Goal: Task Accomplishment & Management: Complete application form

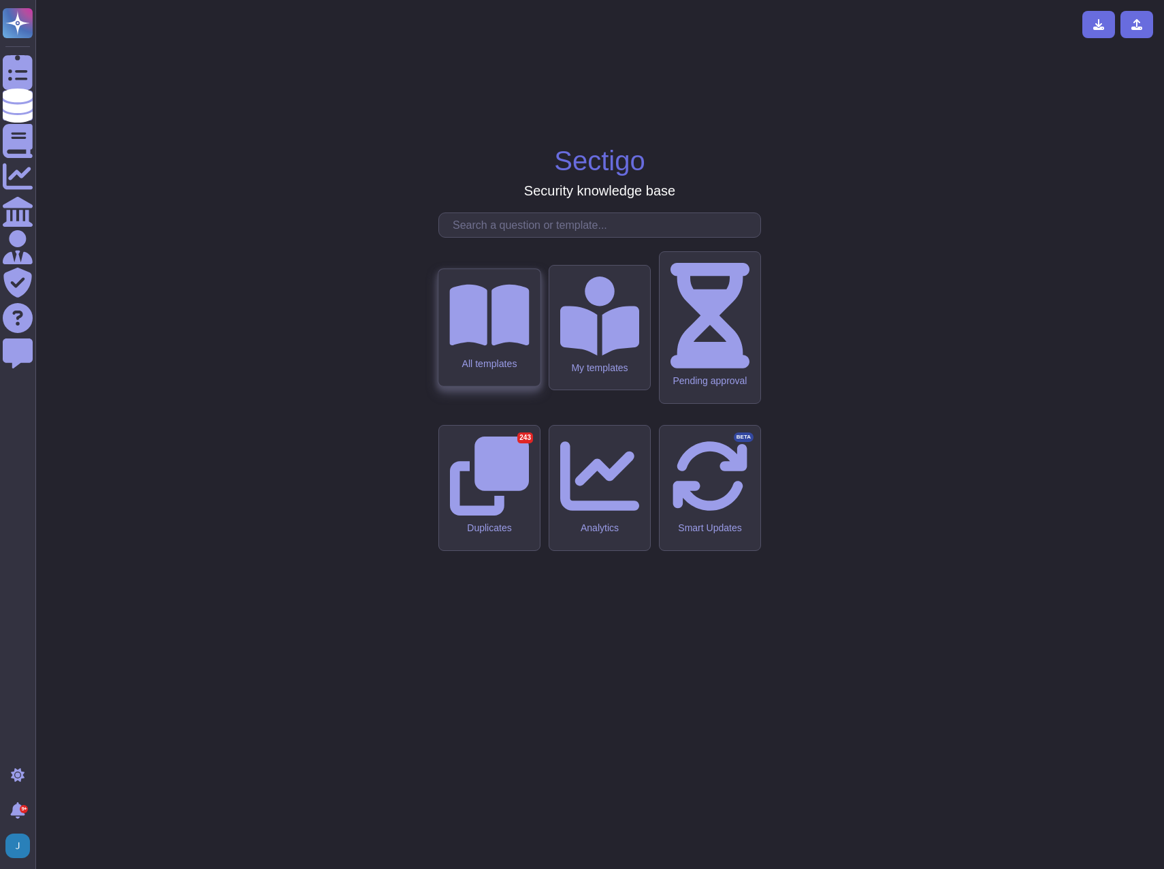
click at [502, 346] on icon at bounding box center [489, 315] width 80 height 61
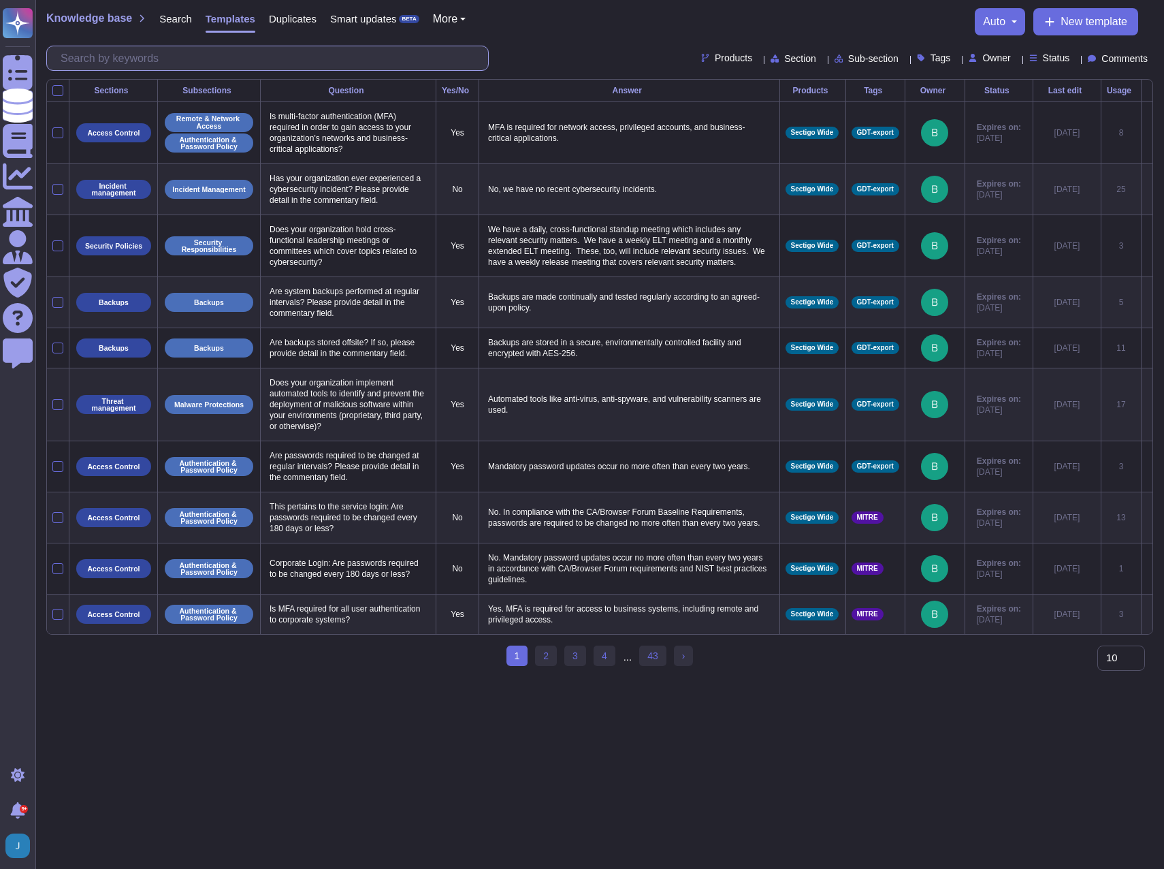
click at [170, 63] on input "text" at bounding box center [271, 58] width 434 height 24
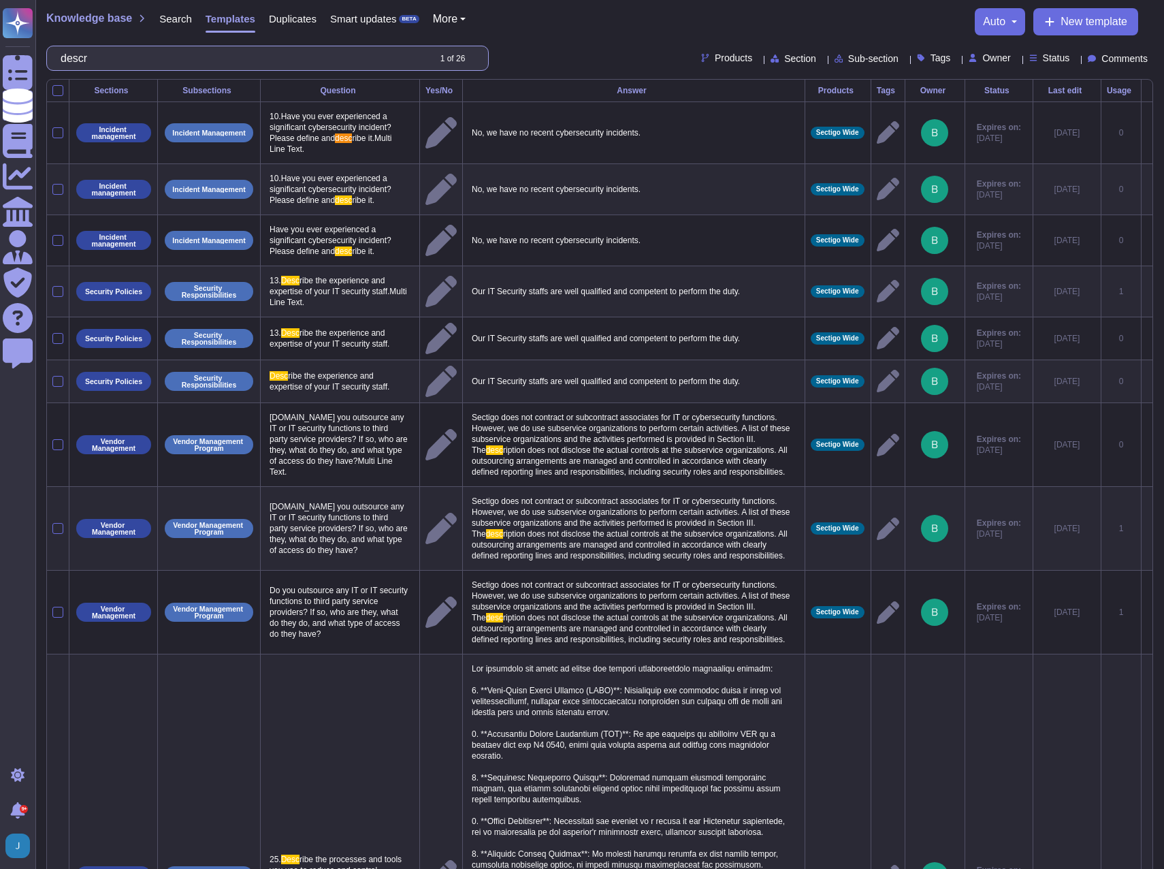
type input "d"
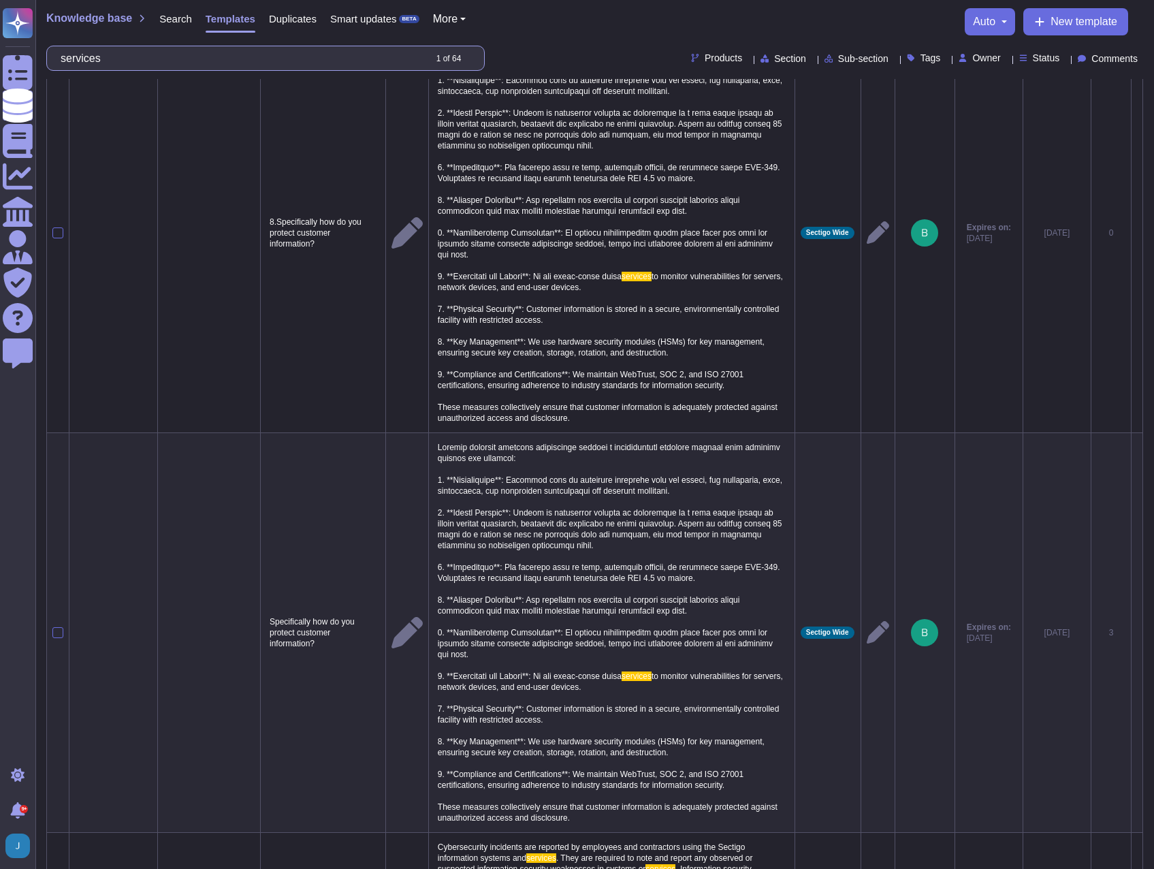
scroll to position [884, 0]
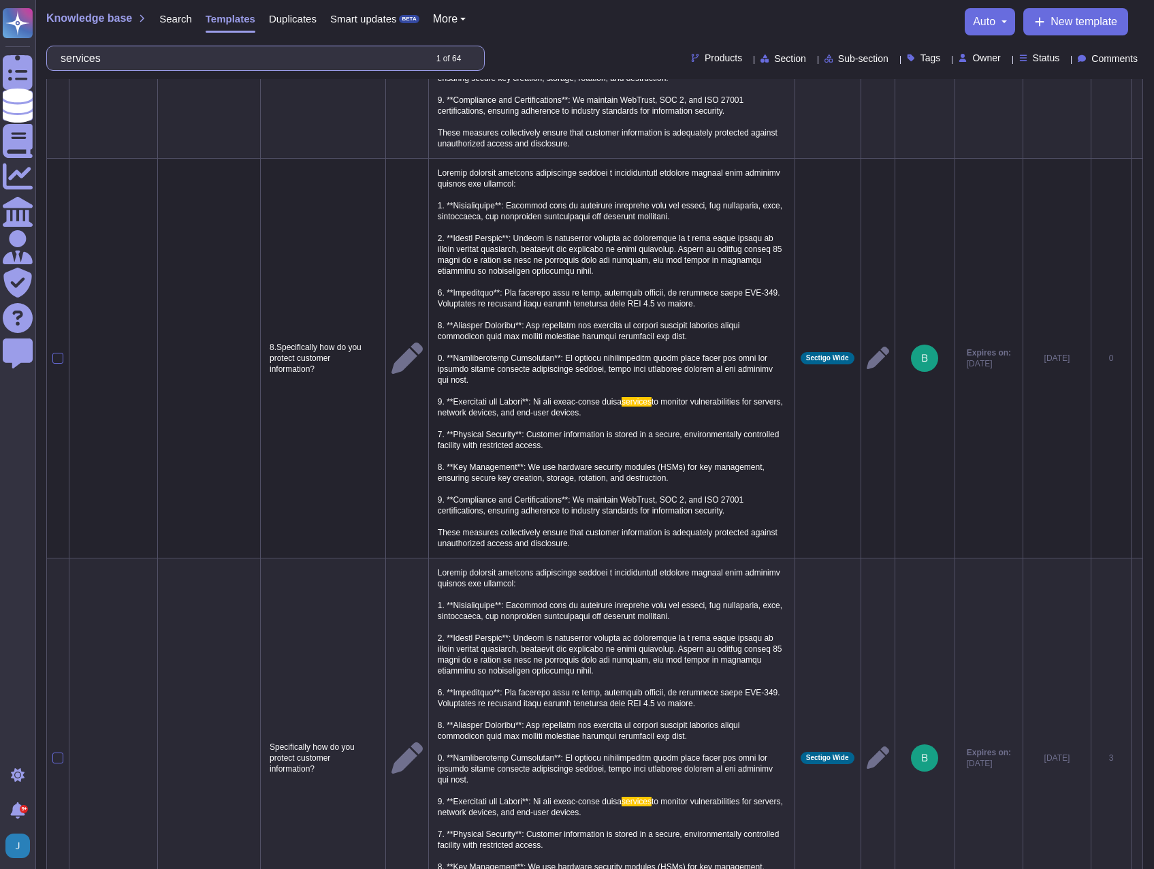
click at [140, 56] on input "services" at bounding box center [239, 58] width 370 height 24
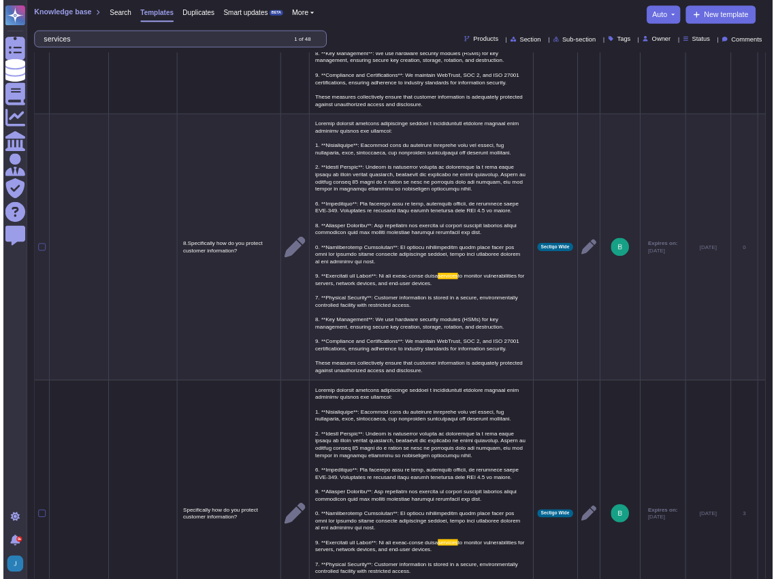
scroll to position [0, 0]
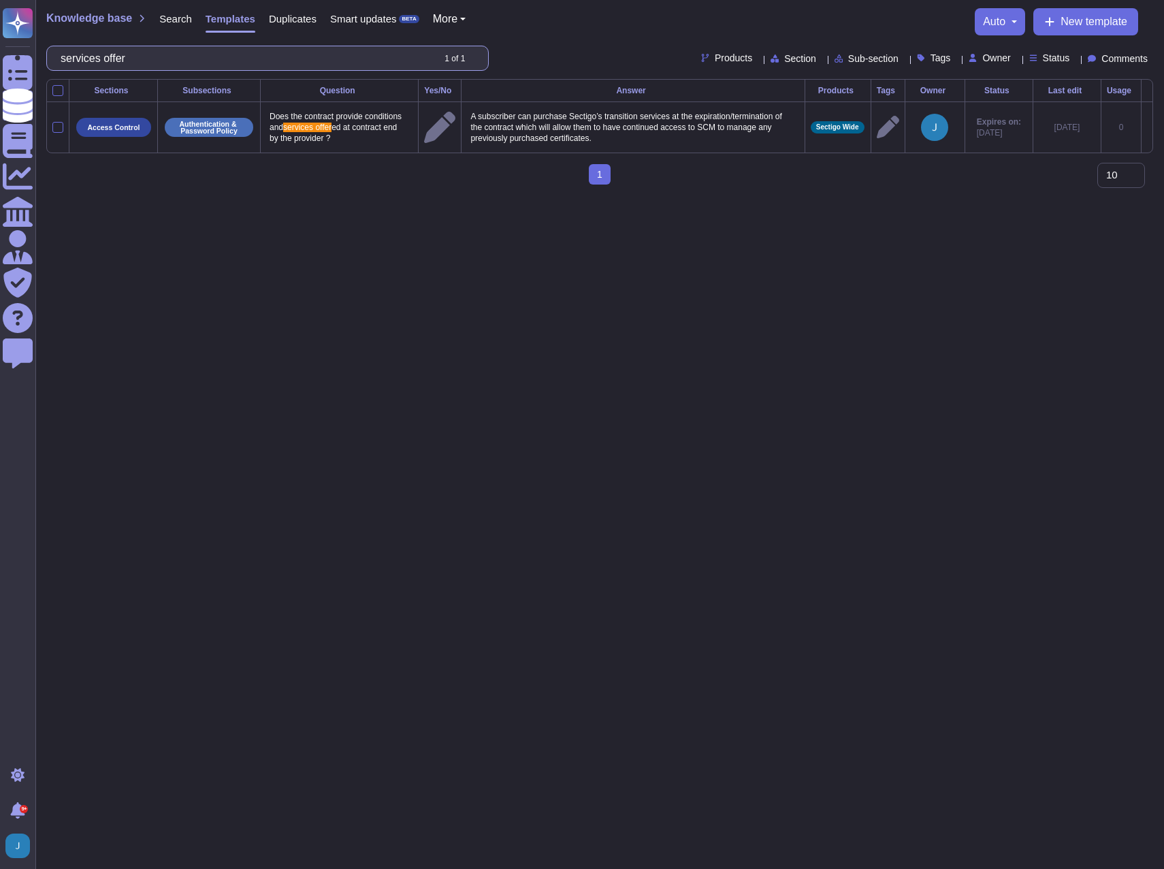
type input "services offer"
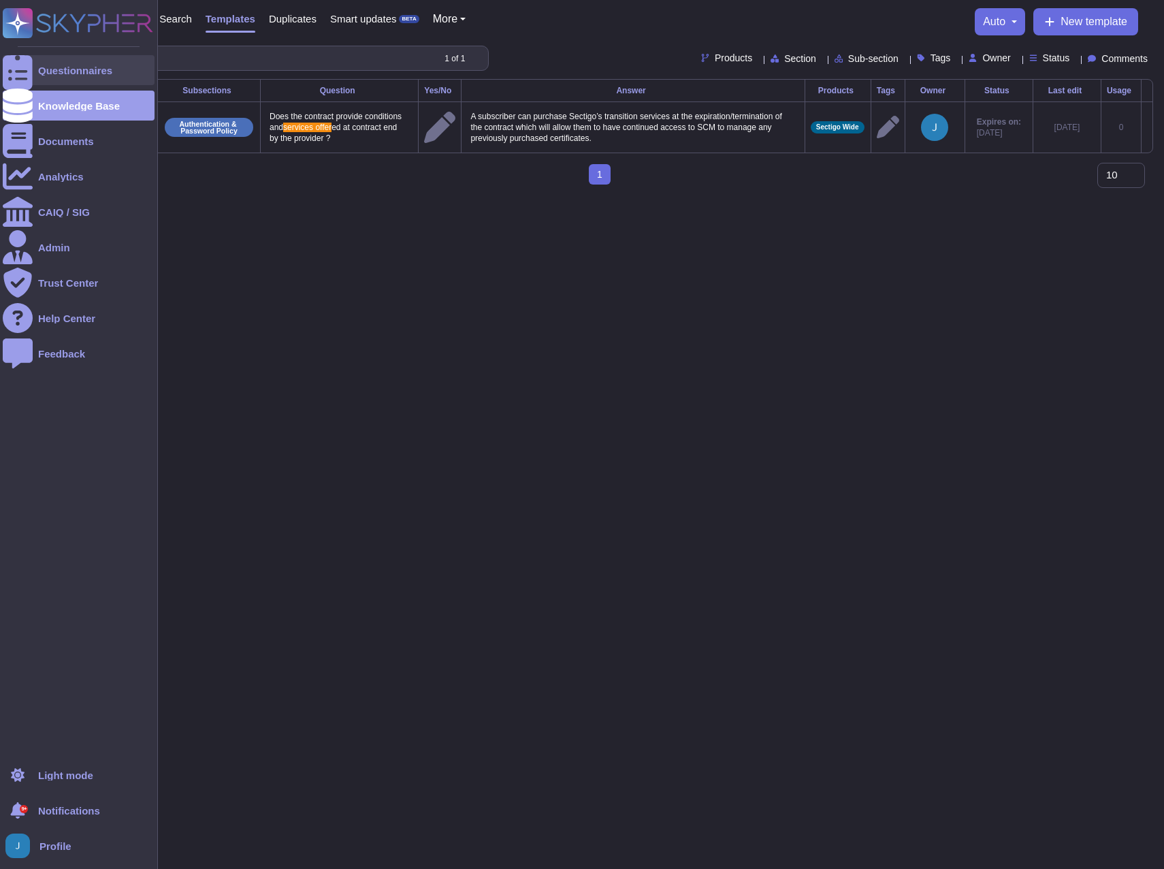
click at [36, 64] on div "Questionnaires" at bounding box center [79, 70] width 152 height 30
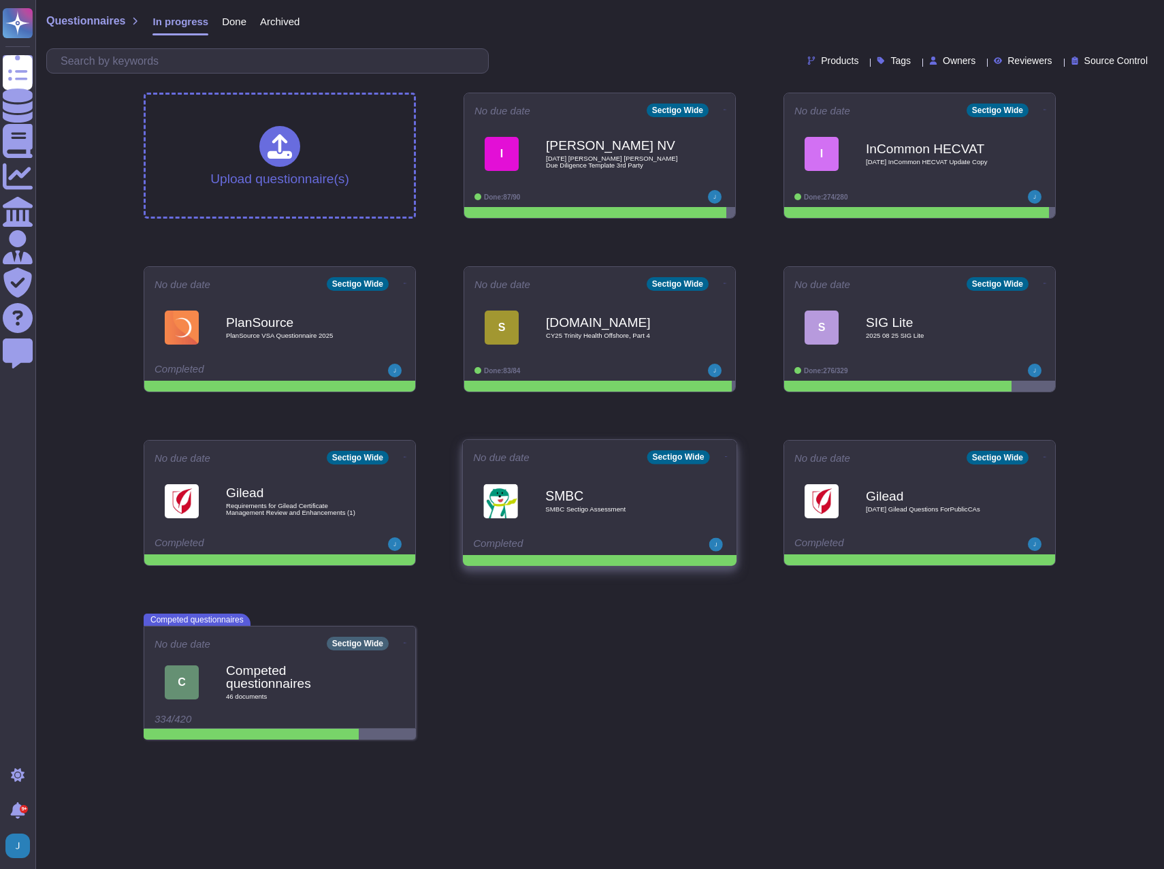
click at [725, 457] on icon at bounding box center [726, 456] width 3 height 3
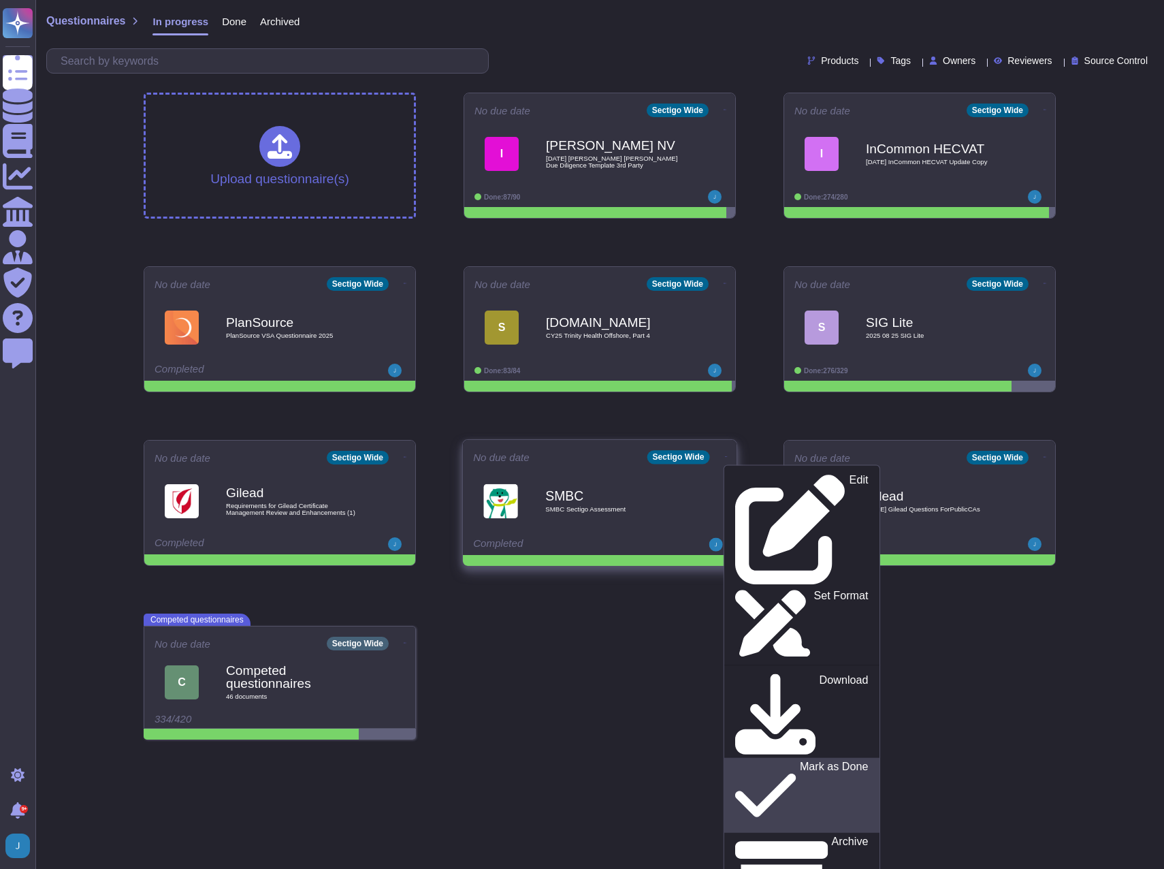
click at [800, 760] on p "Mark as Done" at bounding box center [834, 794] width 69 height 69
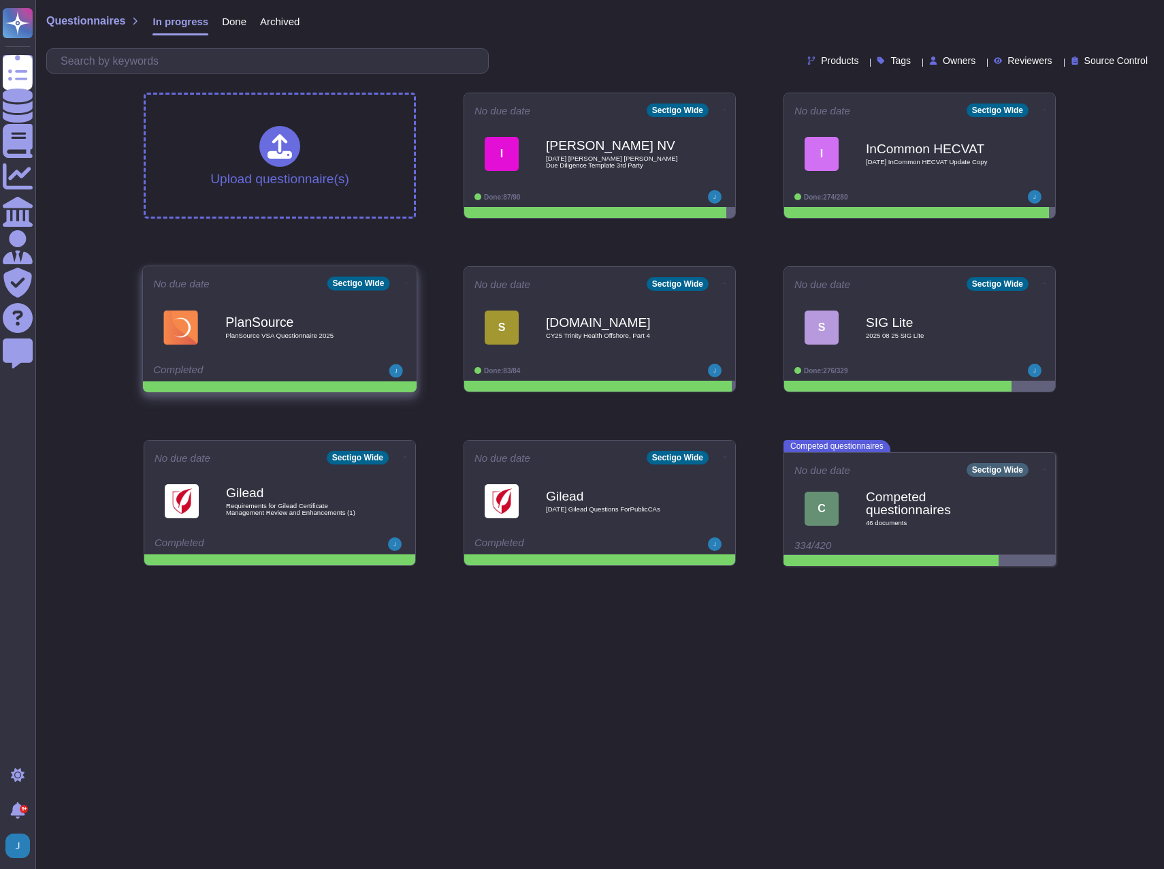
click at [269, 321] on b "PlanSource" at bounding box center [293, 321] width 137 height 13
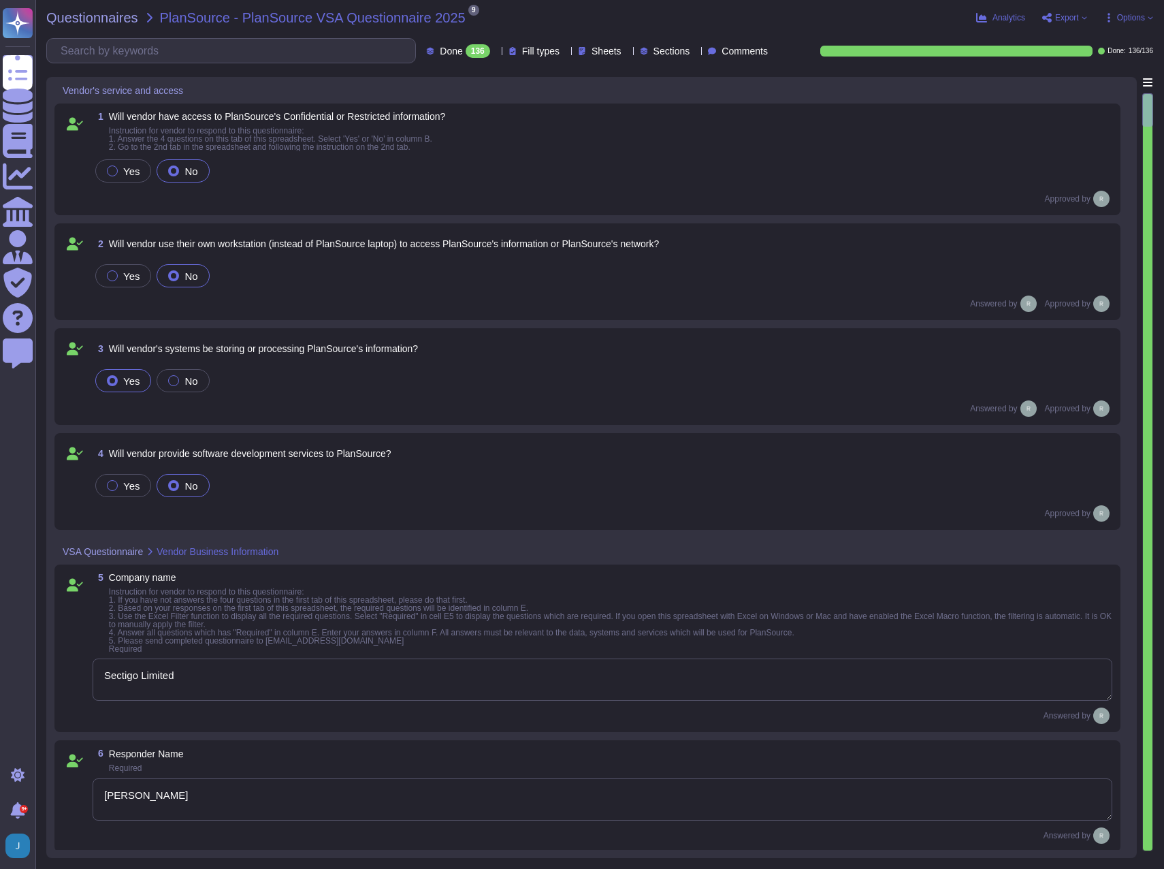
type textarea "Sectigo Limited"
type textarea "[PERSON_NAME]"
type textarea "Chief Compliance Officer"
type textarea "[PERSON_NAME][EMAIL_ADDRESS][PERSON_NAME][DOMAIN_NAME]"
type textarea "The date of the response is [DATE]."
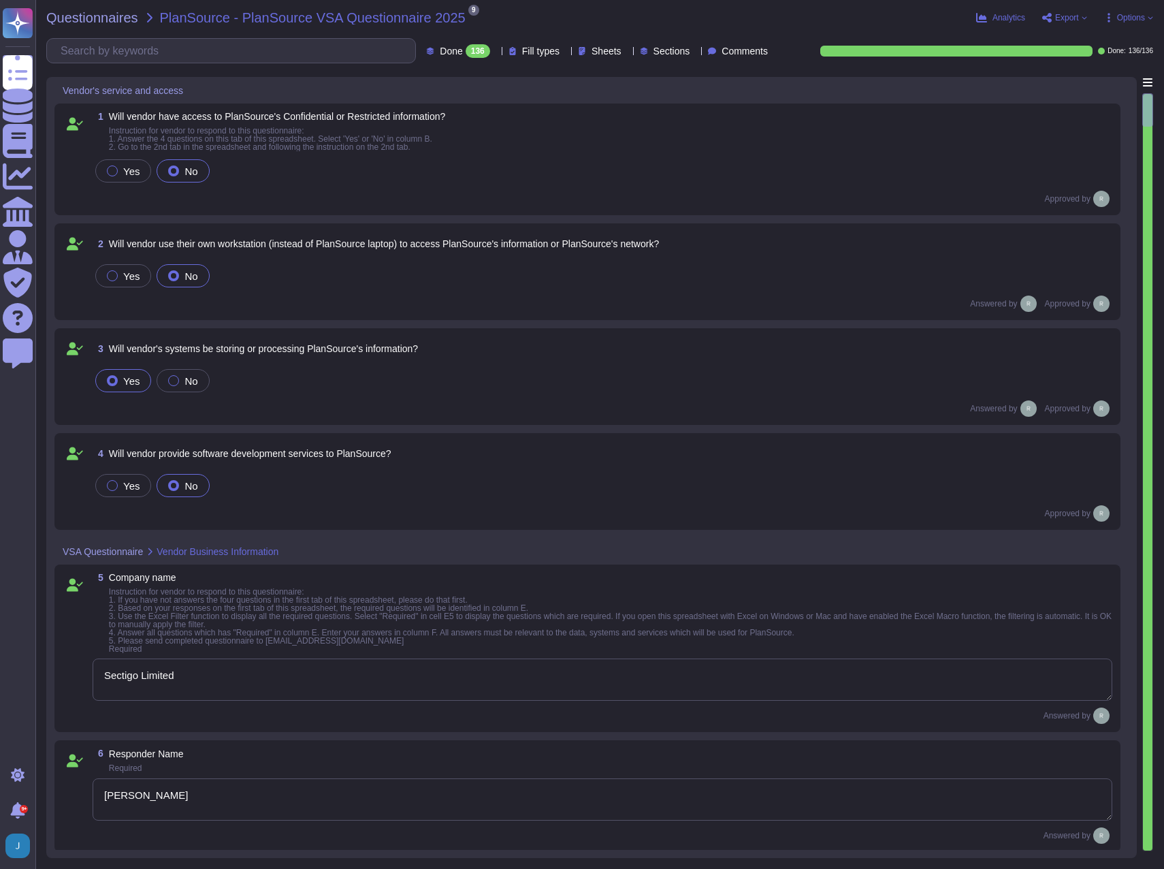
click at [709, 127] on div "1 Will vendor have access to PlanSource's Confidential or Restricted informatio…" at bounding box center [603, 131] width 1020 height 39
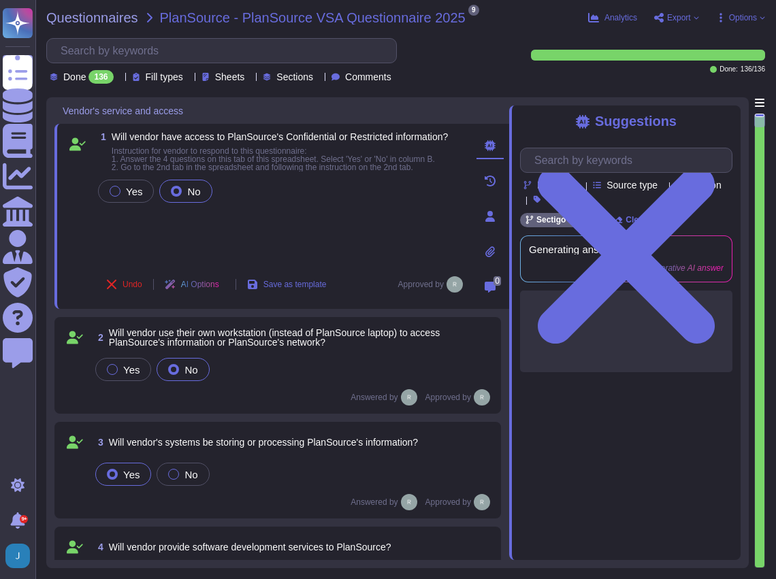
click at [513, 71] on div "Done 136 Fill types Sheets Sections Comments" at bounding box center [280, 61] width 468 height 46
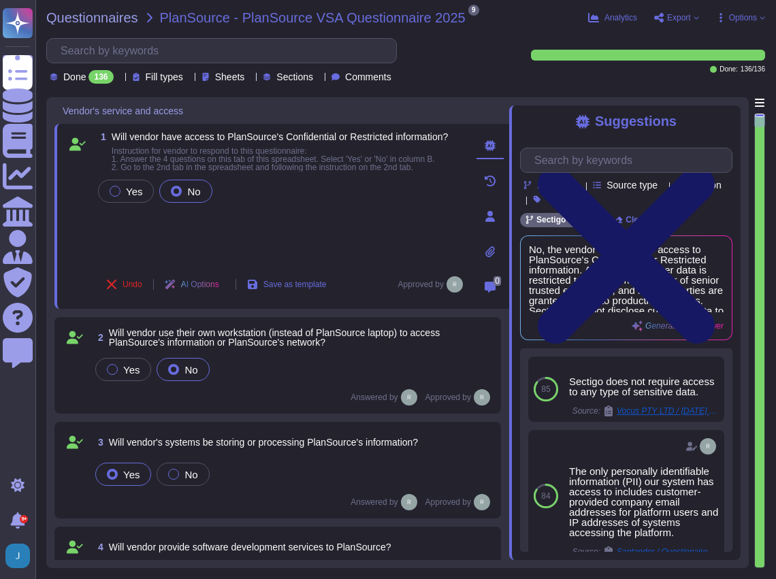
click at [715, 167] on icon at bounding box center [626, 255] width 177 height 177
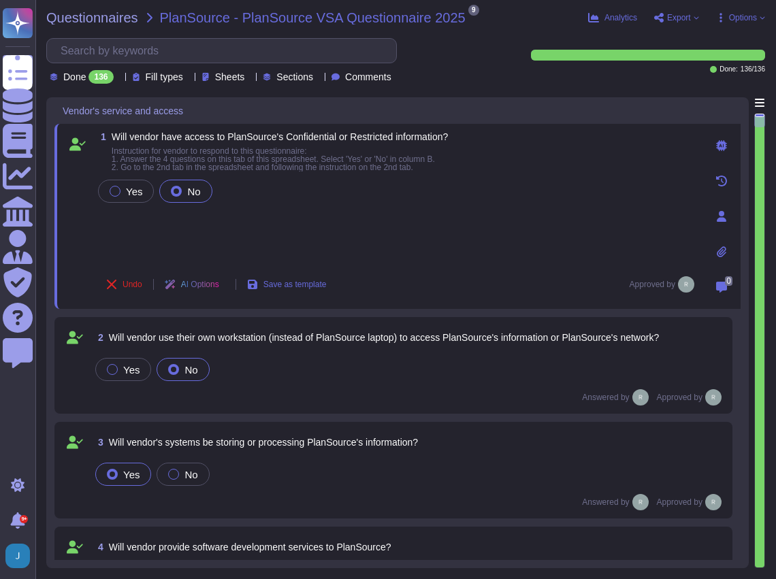
click at [319, 202] on div "Yes No" at bounding box center [396, 191] width 602 height 29
click at [330, 145] on span "Will vendor have access to PlanSource's Confidential or Restricted information?…" at bounding box center [280, 151] width 336 height 39
click at [335, 135] on span "Will vendor have access to PlanSource's Confidential or Restricted information?" at bounding box center [280, 136] width 336 height 11
click at [284, 139] on span "Will vendor have access to PlanSource's Confidential or Restricted information?" at bounding box center [280, 136] width 336 height 11
click at [276, 337] on span "Will vendor use their own workstation (instead of PlanSource laptop) to access …" at bounding box center [384, 337] width 550 height 11
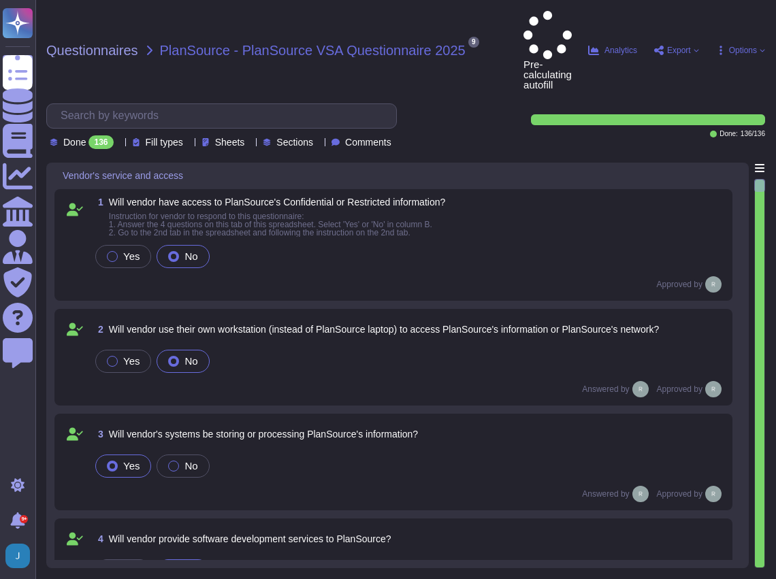
type textarea "Sectigo Limited"
type textarea "[PERSON_NAME]"
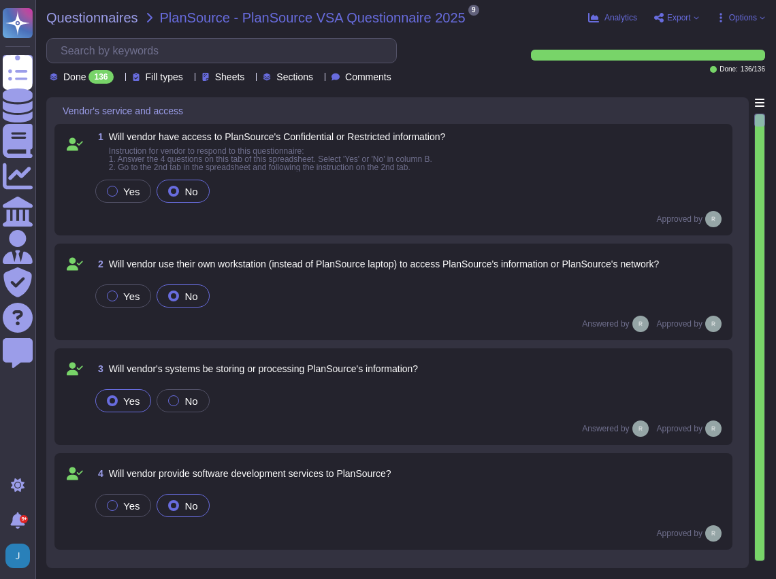
click at [310, 259] on span "Will vendor use their own workstation (instead of PlanSource laptop) to access …" at bounding box center [384, 264] width 550 height 11
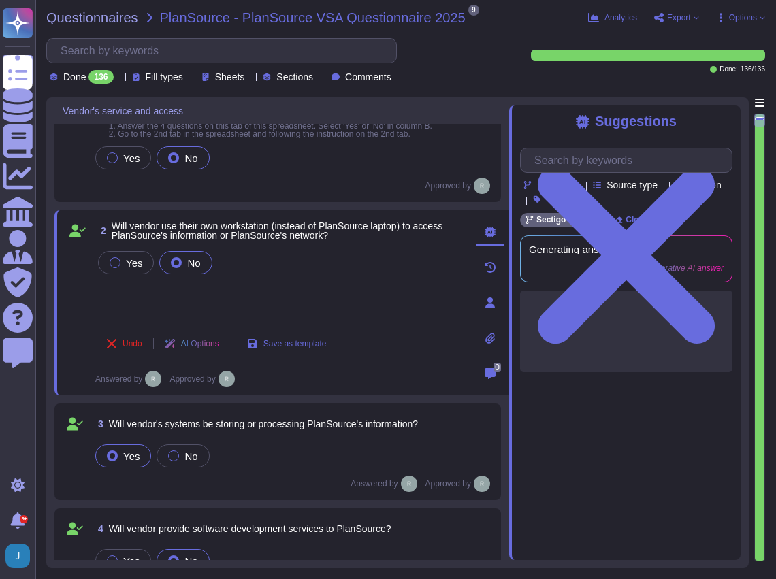
type textarea "[PERSON_NAME]"
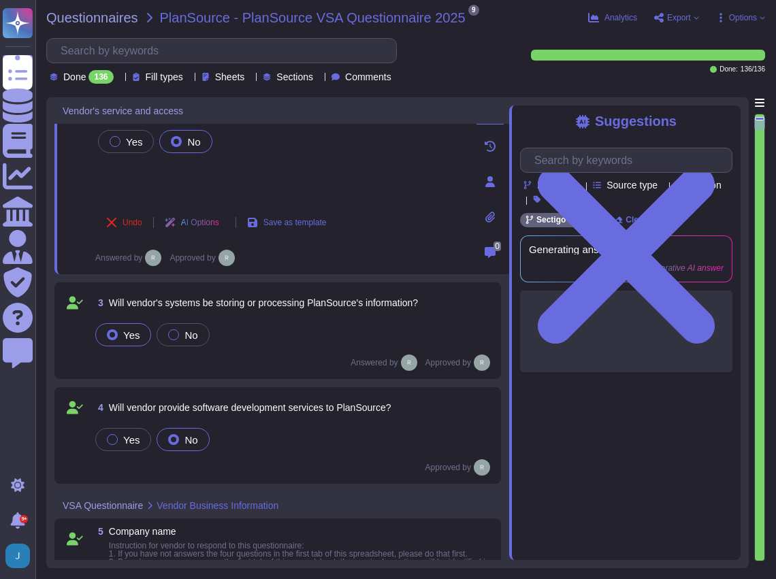
scroll to position [181, 0]
type textarea "Chief Compliance Officer"
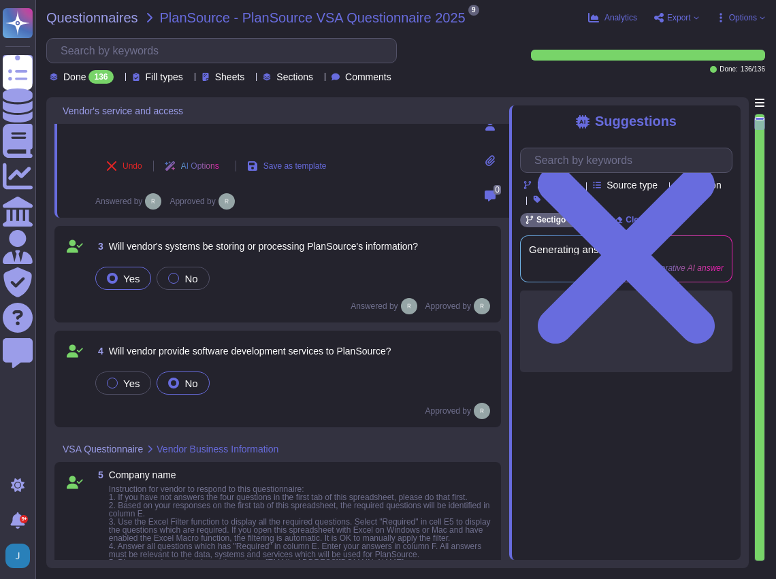
type textarea "[PERSON_NAME][EMAIL_ADDRESS][PERSON_NAME][DOMAIN_NAME]"
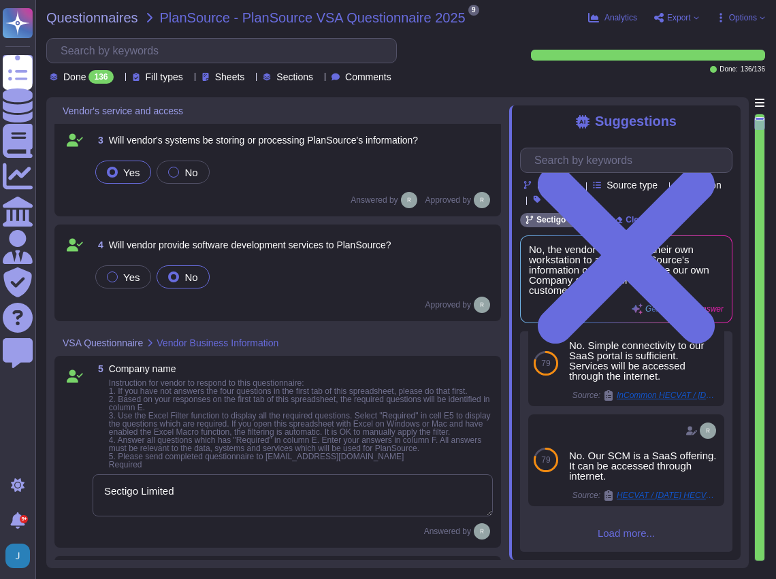
scroll to position [300, 0]
click at [485, 76] on div "Done 136 Fill types Sheets Sections Comments" at bounding box center [280, 61] width 468 height 46
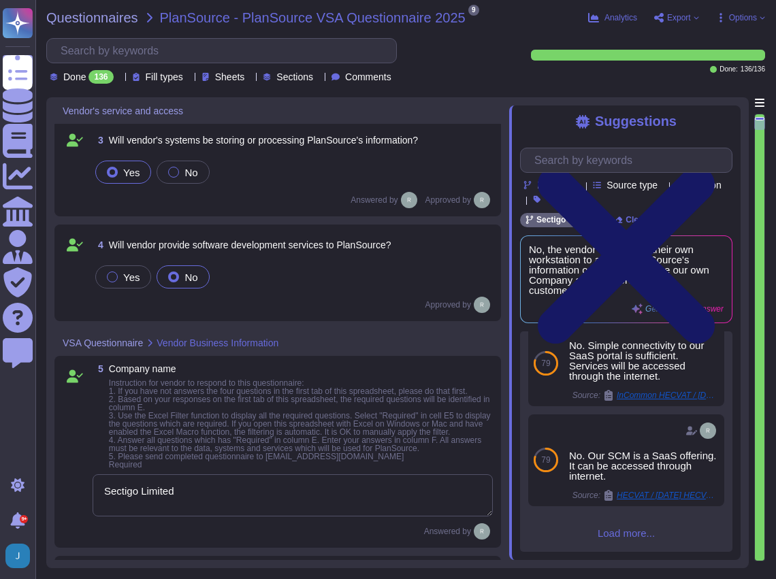
click at [715, 167] on icon at bounding box center [626, 255] width 177 height 177
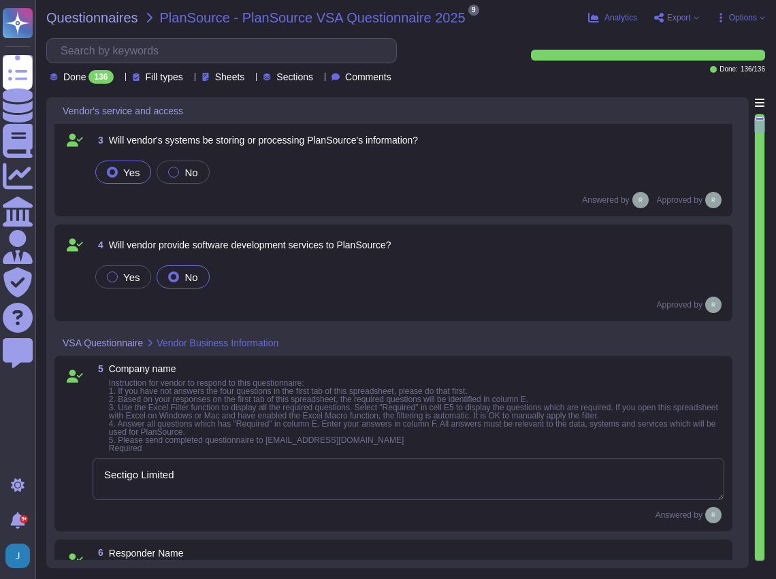
type textarea "The date of the response is [DATE]."
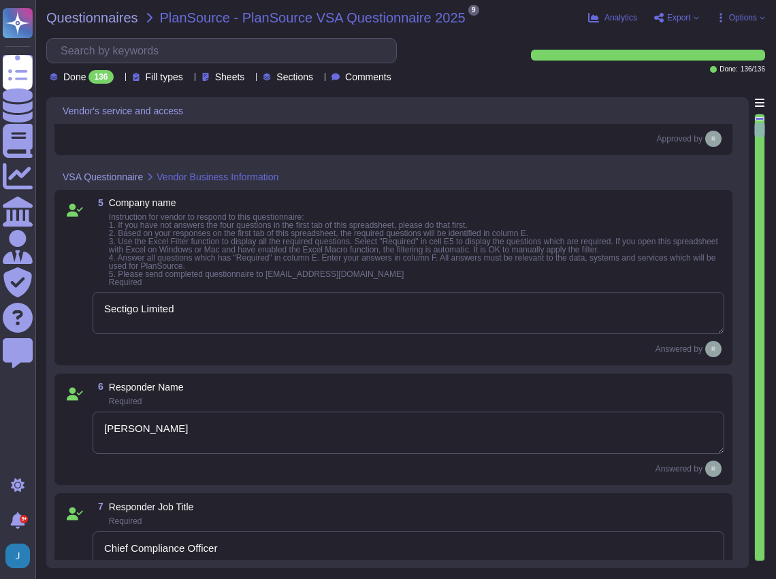
type textarea "Sectigo Limited"
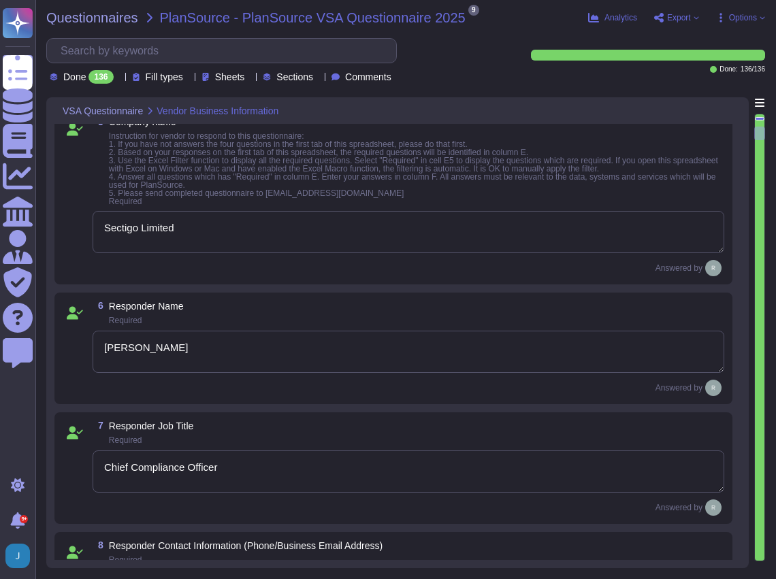
scroll to position [545, 0]
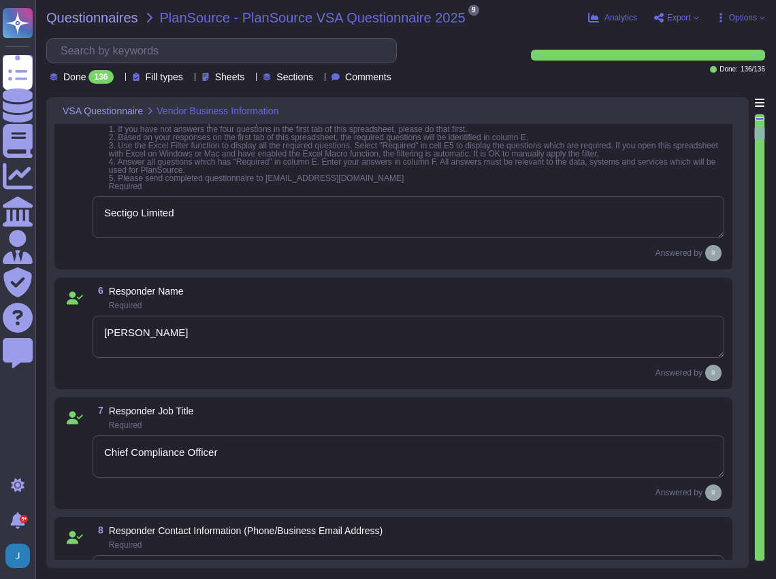
type textarea "The company business name is Sectigo Limited."
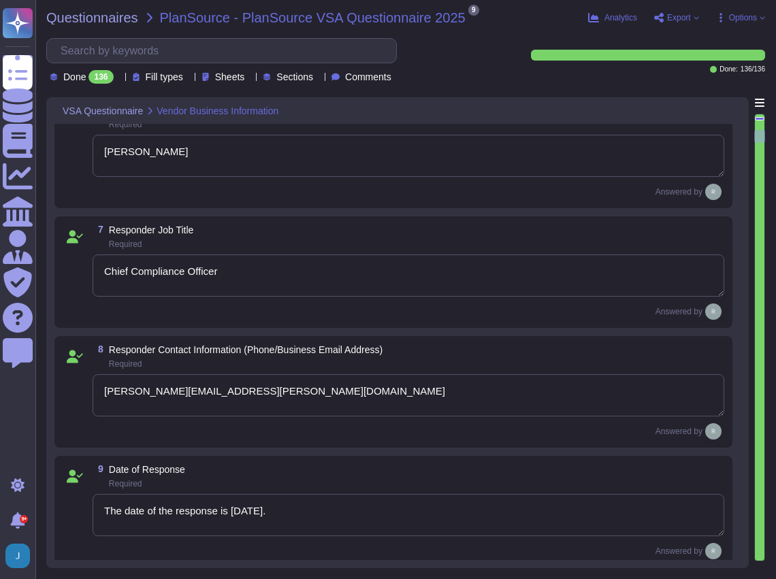
type textarea "www.sectigo.com"
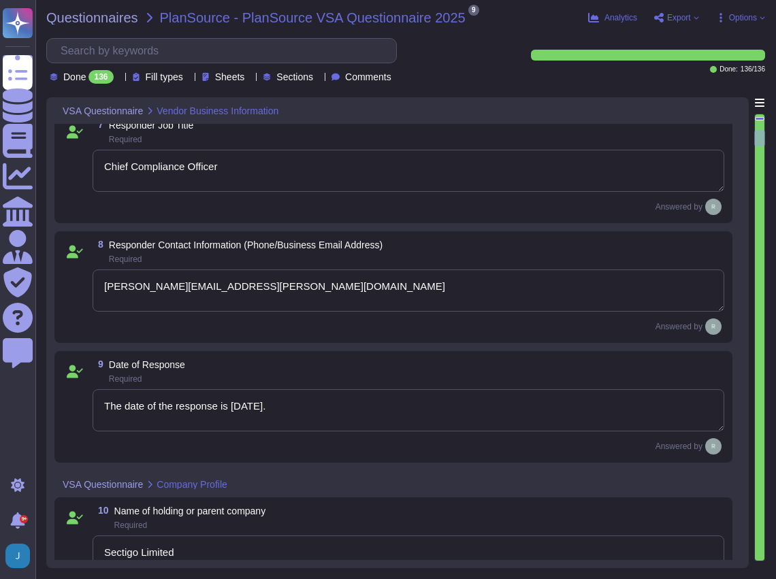
type textarea "scm.sectigo.com"
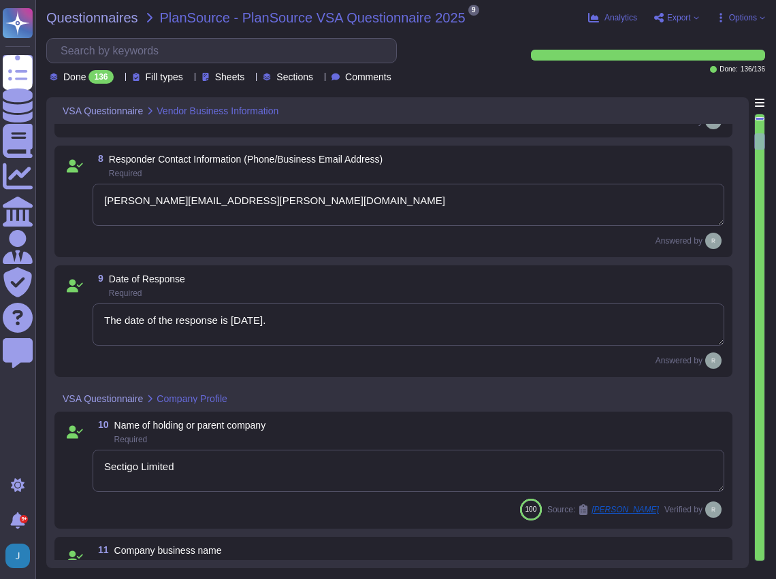
type textarea "Sectigo is a privately held company."
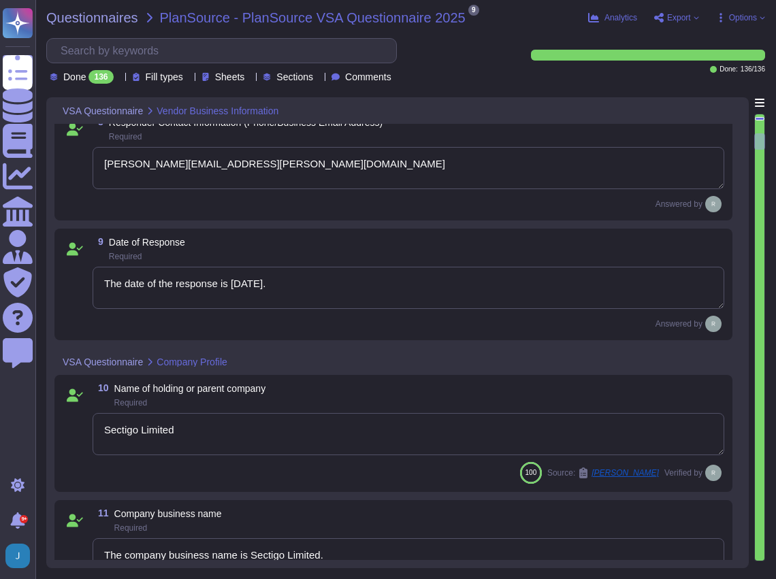
click at [274, 285] on textarea "The date of the response is [DATE]." at bounding box center [409, 288] width 632 height 42
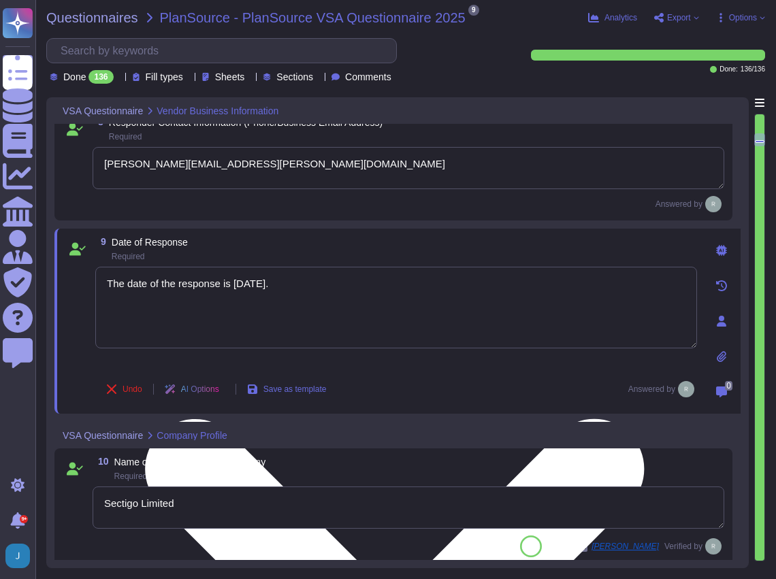
click at [279, 285] on textarea "The date of the response is [DATE]." at bounding box center [396, 308] width 602 height 82
type textarea "The date of the response is September 2, 2025."
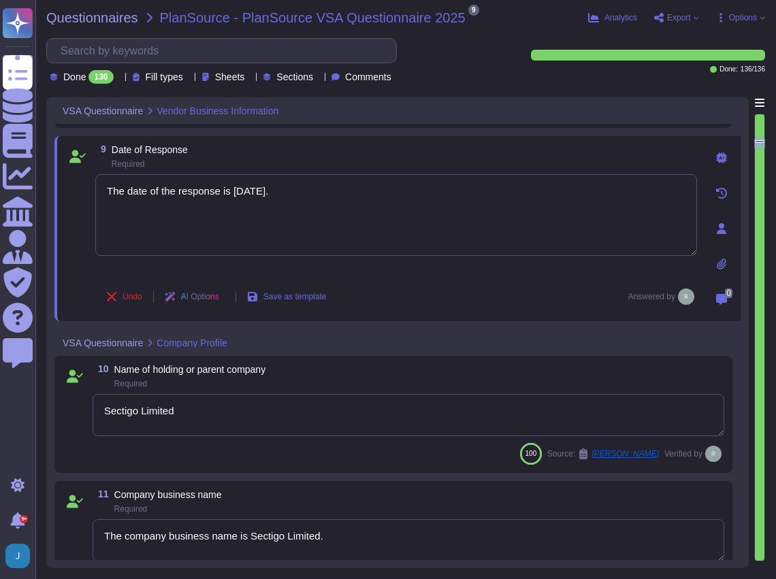
type textarea "Sectigo is a privately held company."
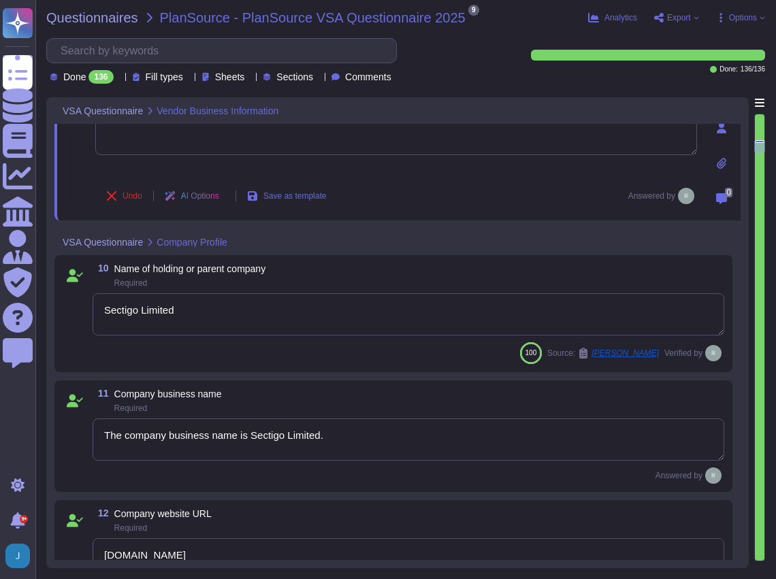
scroll to position [1134, 0]
type textarea "N/A"
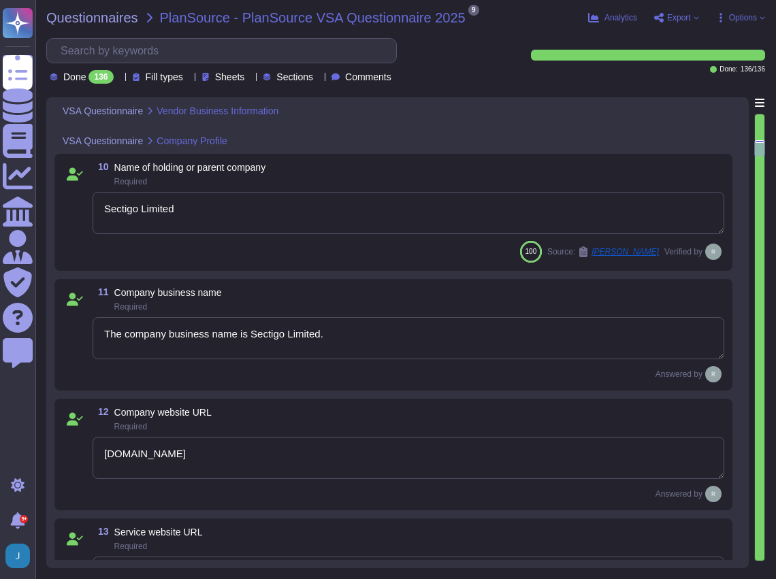
scroll to position [1225, 0]
type textarea "N/A"
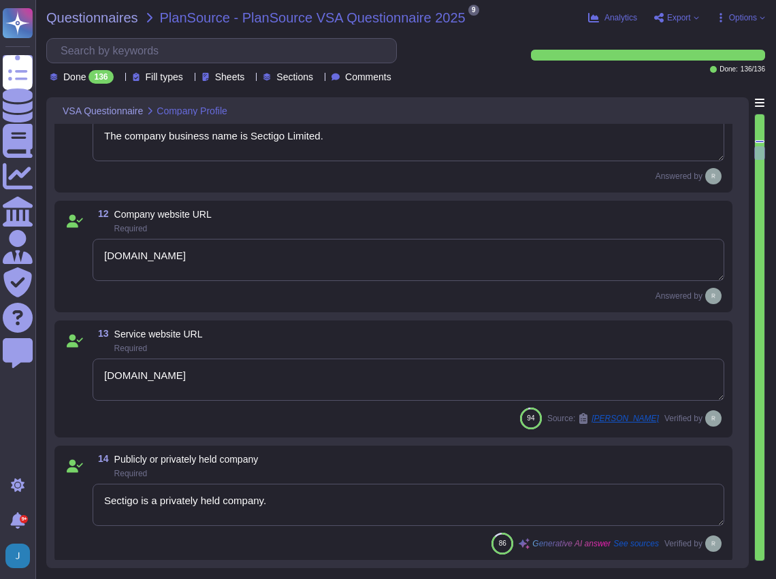
scroll to position [1406, 0]
type textarea "Sectigo has been in business for more than 25 years."
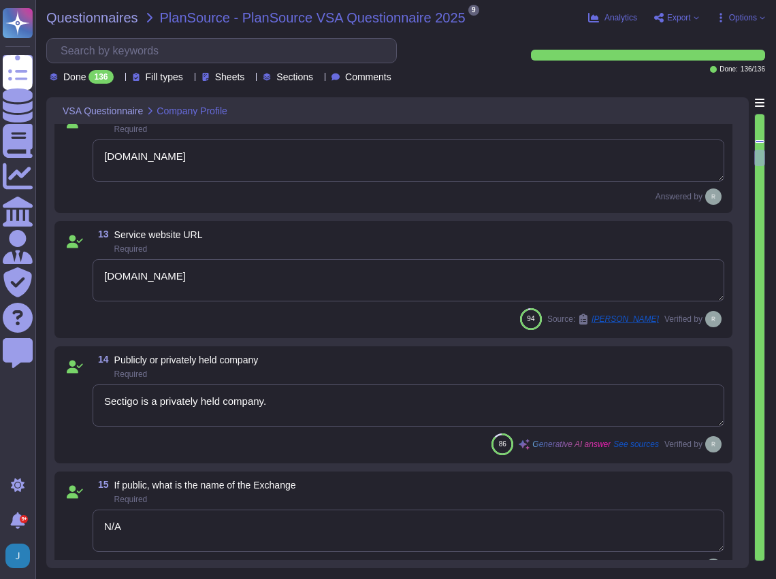
scroll to position [1588, 0]
type textarea "No, there are no material claims or judgments against the company."
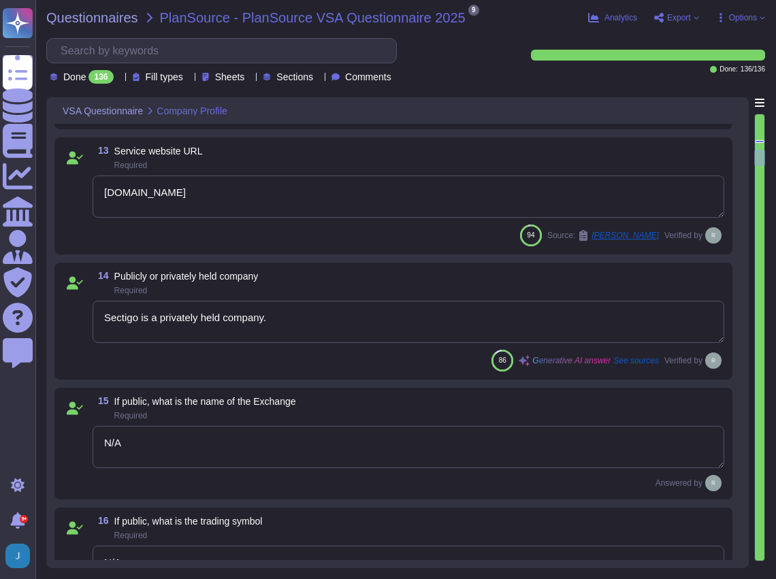
type textarea "N/A"
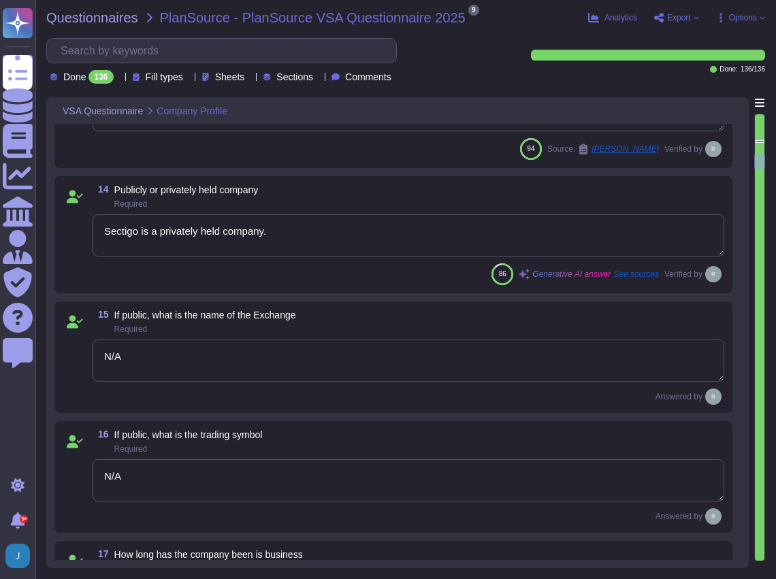
type textarea "Our service is run from both our own infrastructure and the cloud. Specifically…"
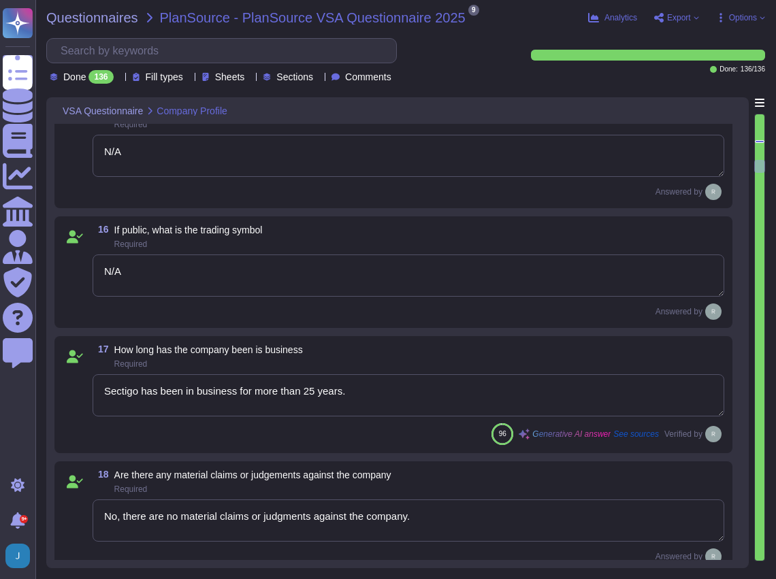
type textarea "- Secaucus, New Jersey, USA - Colocation Center - Manchester, England, UK - Col…"
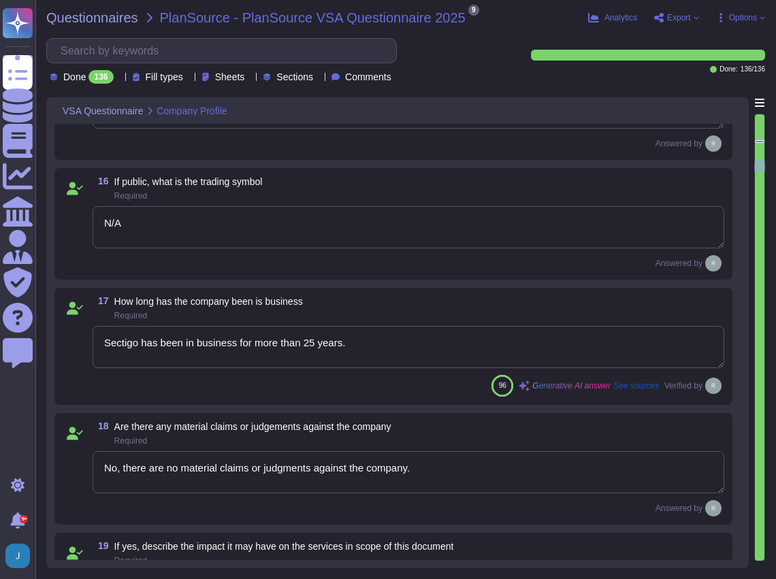
scroll to position [1951, 0]
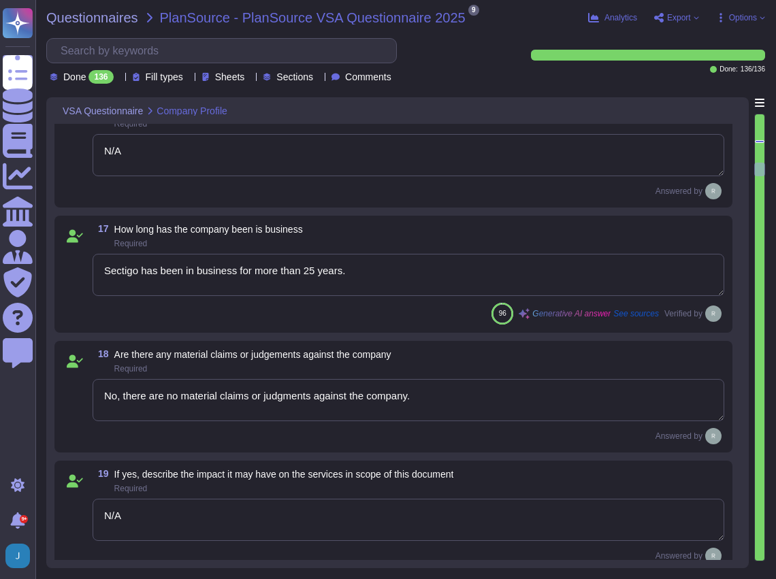
type textarea "Sectigo relies on Google Cloud Platform as its cloud service provider. Addition…"
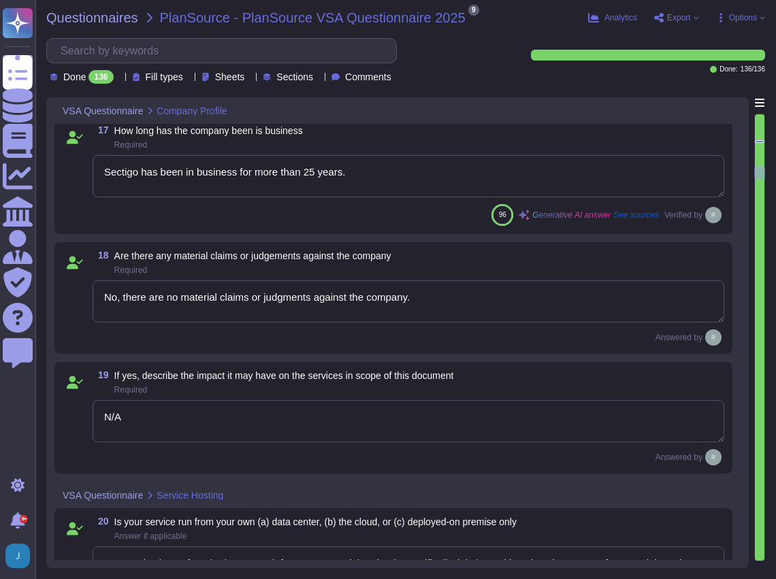
type textarea "Yes."
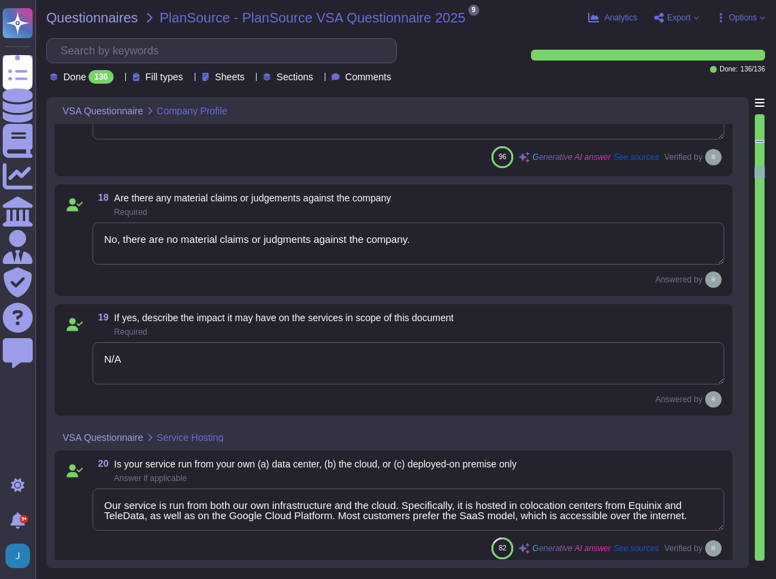
scroll to position [2133, 0]
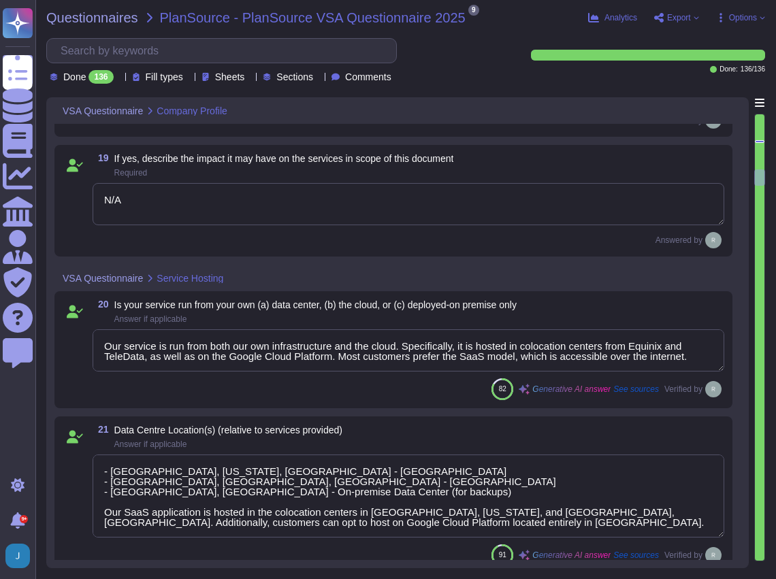
type textarea "We are deployed in the following data centers and countries: - United States: S…"
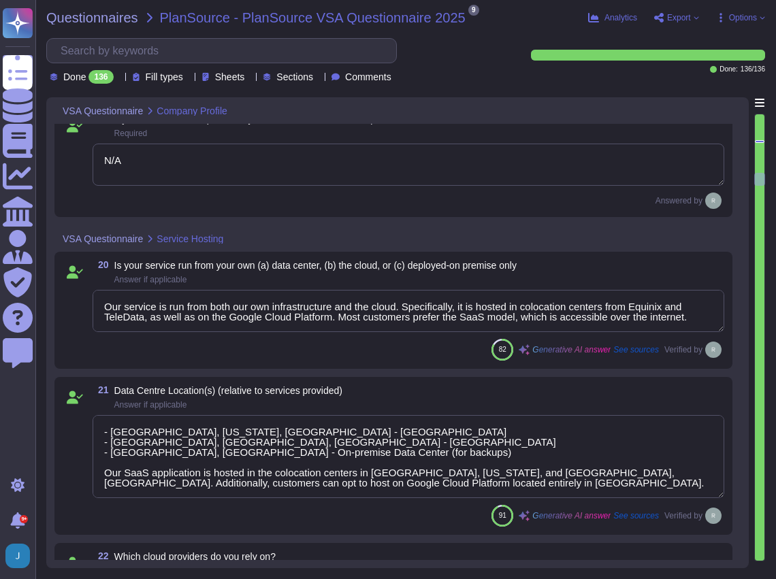
scroll to position [1, 0]
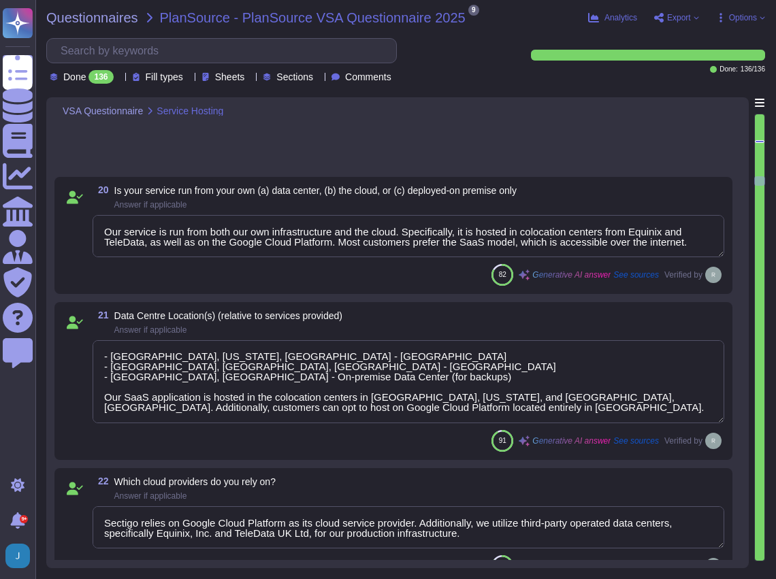
type textarea "Our service is run from both our own infrastructure and the cloud. Specifically…"
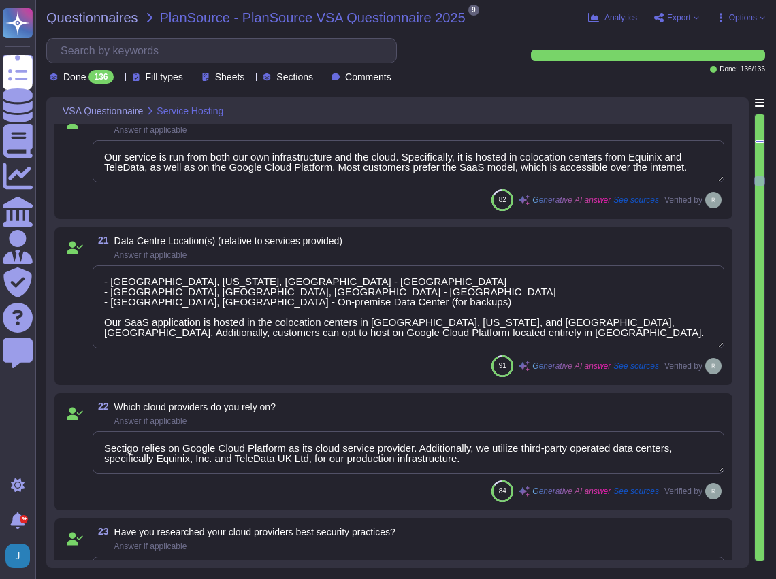
scroll to position [2495, 0]
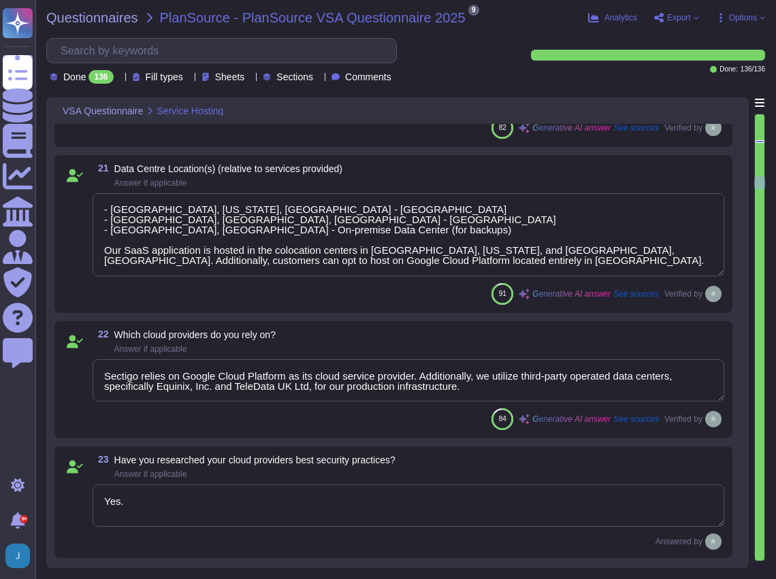
type textarea "The application or service being provided is "Sectigo Certificate Manager," whi…"
click at [410, 382] on textarea "Sectigo relies on Google Cloud Platform as its cloud service provider. Addition…" at bounding box center [409, 380] width 632 height 42
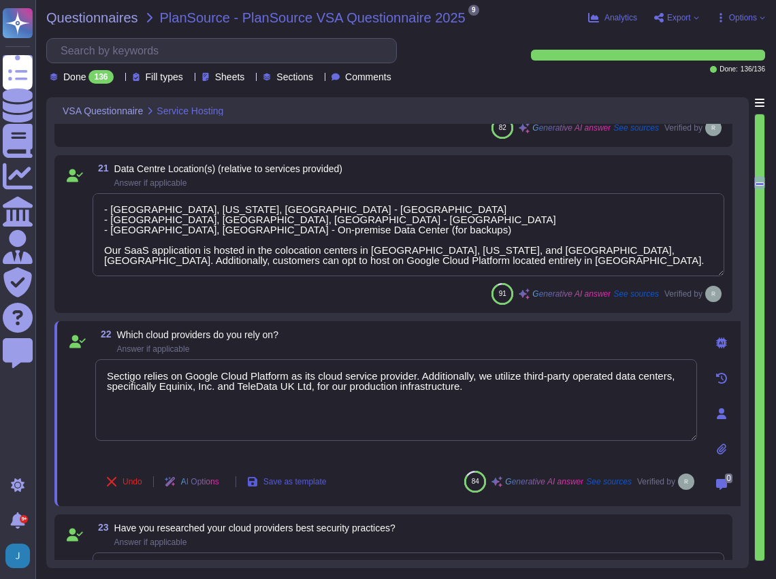
click at [305, 482] on span "Save as template" at bounding box center [294, 482] width 63 height 8
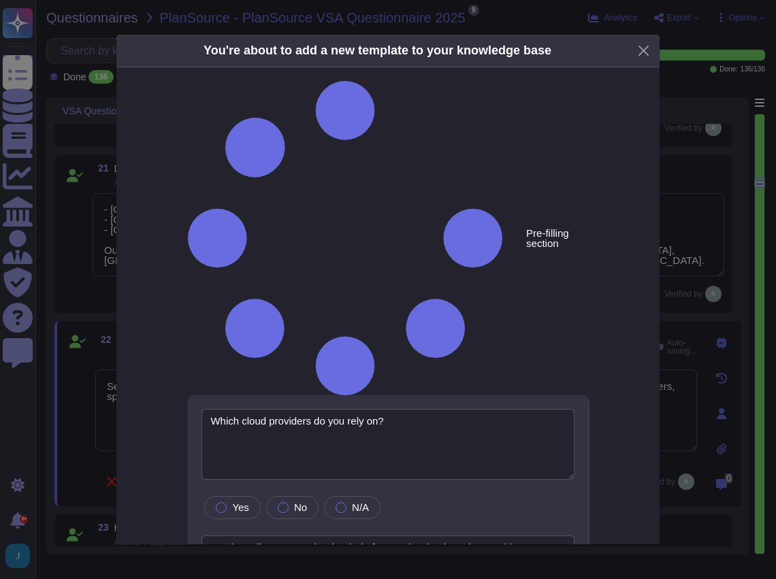
type textarea "Which cloud providers do you rely on?"
type textarea "Sectigo relies on Google Cloud Platform as its cloud service provider. Addition…"
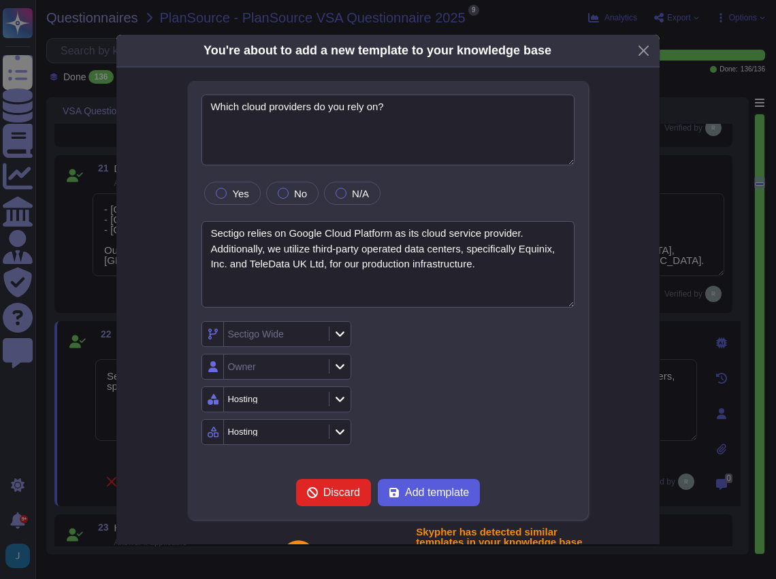
click at [418, 492] on span "Add template" at bounding box center [437, 492] width 64 height 11
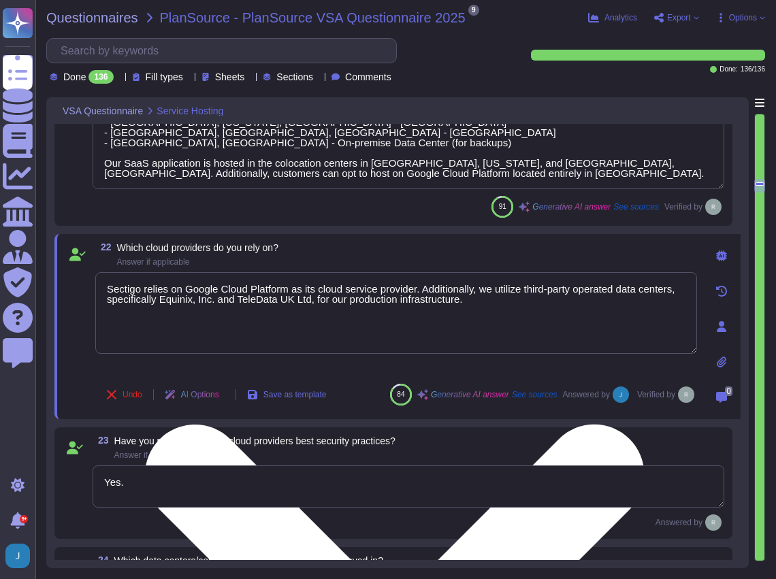
type textarea "The application or service being provided is "Sectigo Certificate Manager," whi…"
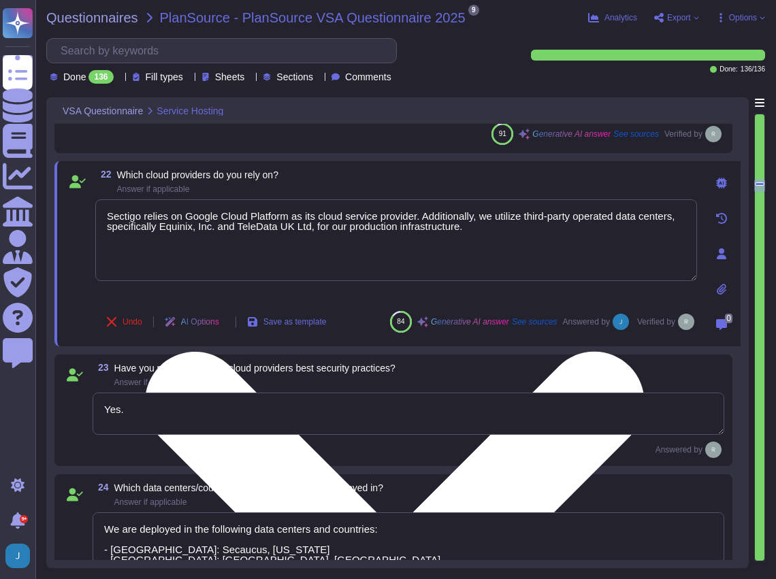
scroll to position [2677, 0]
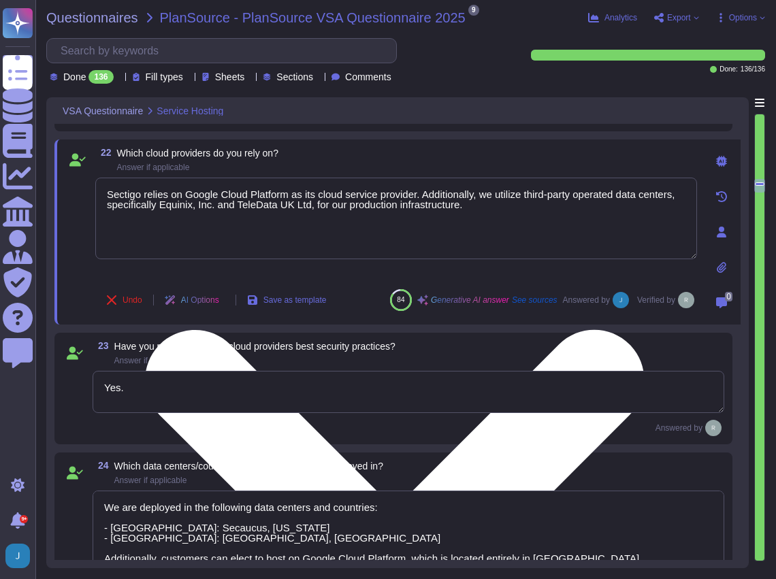
type textarea "Sectigo provides a comprehensive range of digital identity solutions and certif…"
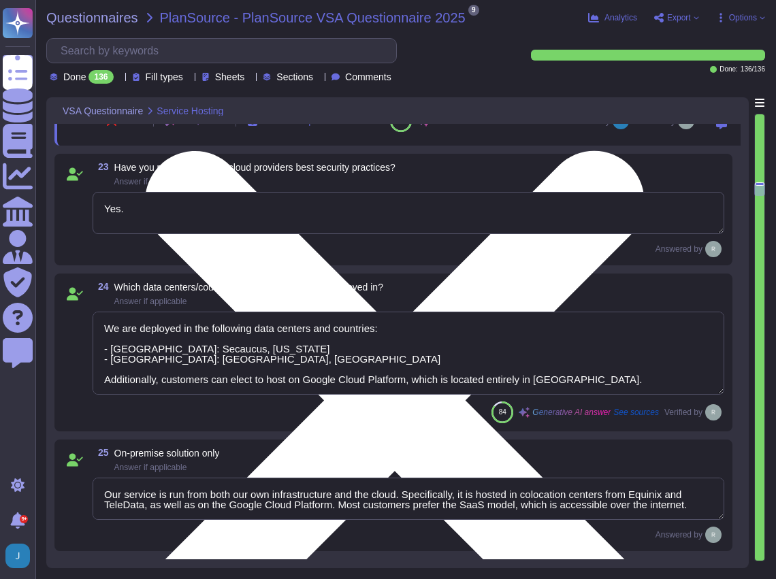
scroll to position [2859, 0]
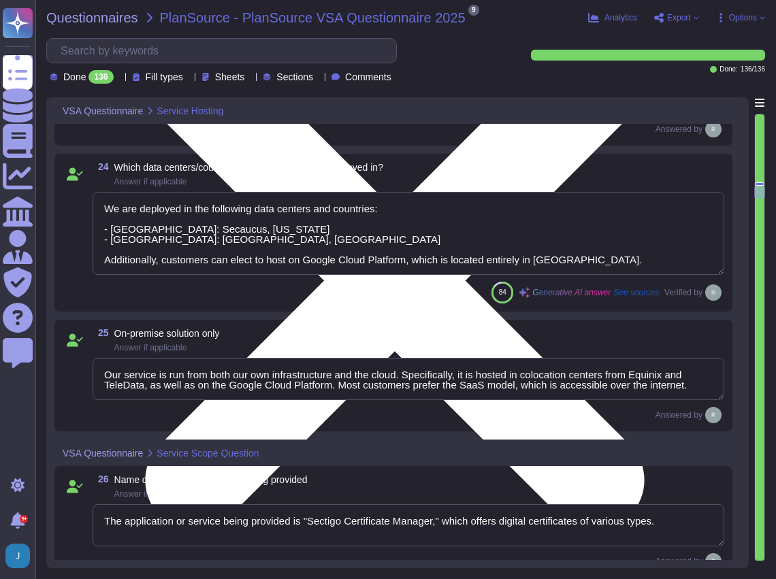
type textarea "The service provided is shared, as it is a Software as a Service (SaaS) solutio…"
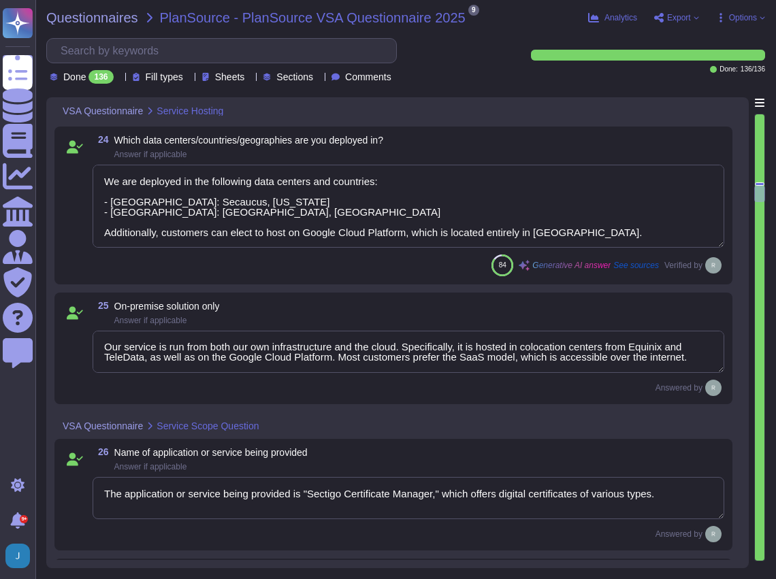
scroll to position [0, 0]
drag, startPoint x: 674, startPoint y: 351, endPoint x: 91, endPoint y: 342, distance: 582.7
click at [91, 342] on div "25 On-premise solution only Answer if applicable Our service is run from both o…" at bounding box center [394, 348] width 662 height 95
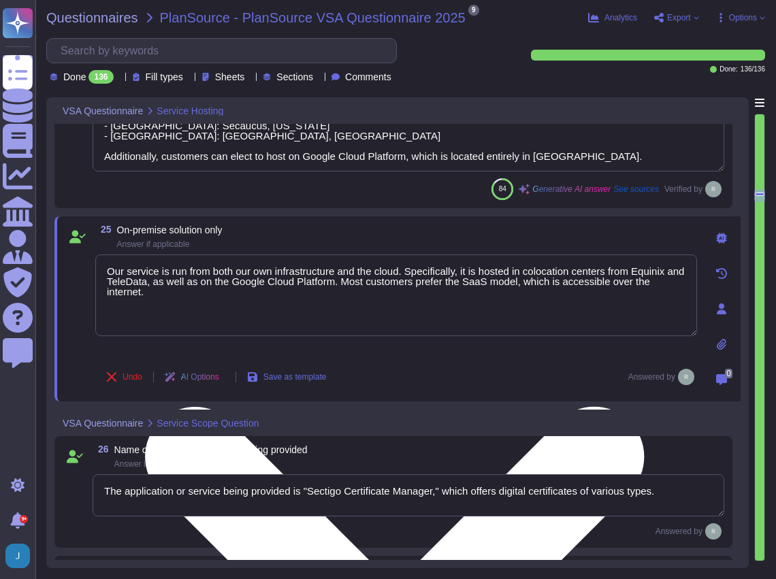
click at [547, 304] on textarea "Our service is run from both our own infrastructure and the cloud. Specifically…" at bounding box center [396, 296] width 602 height 82
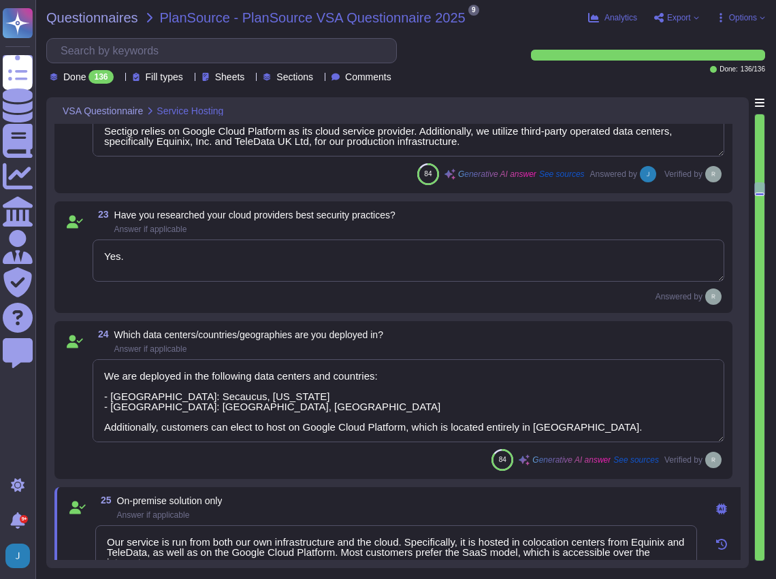
scroll to position [2723, 0]
type textarea "Our service is run from both our own infrastructure and the cloud. Specifically…"
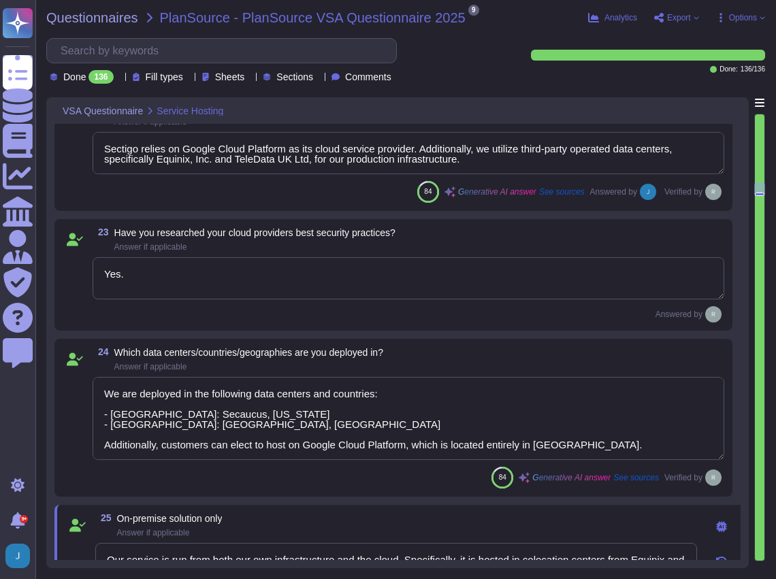
type textarea "- Secaucus, New Jersey, USA - Colocation Center - Manchester, England, UK - Col…"
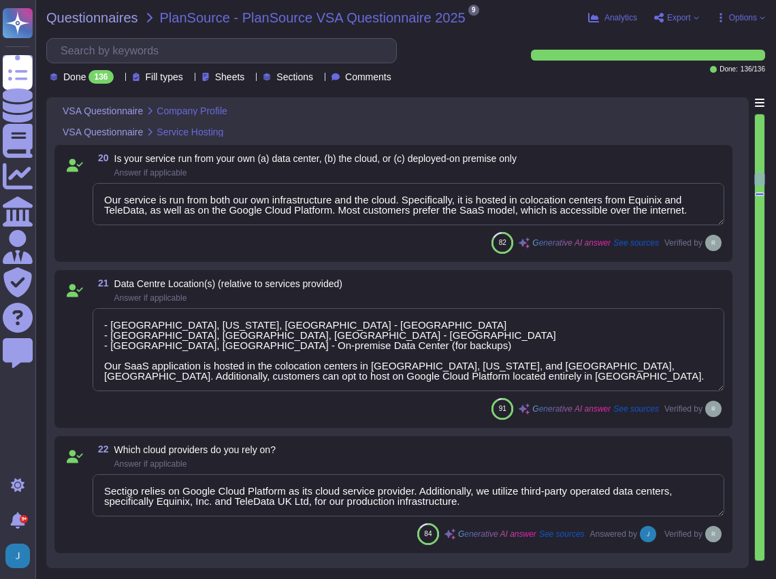
type textarea "Sectigo has been in business for more than 25 years."
type textarea "No, there are no material claims or judgments against the company."
type textarea "N/A"
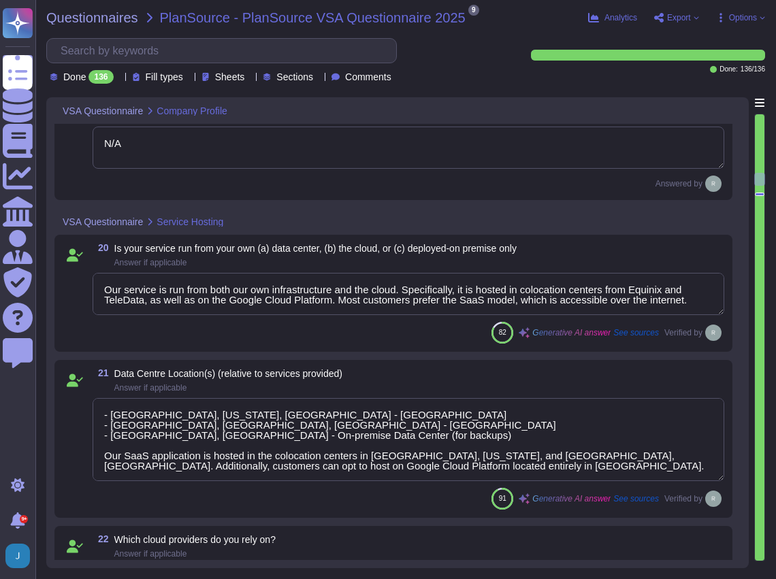
scroll to position [2314, 0]
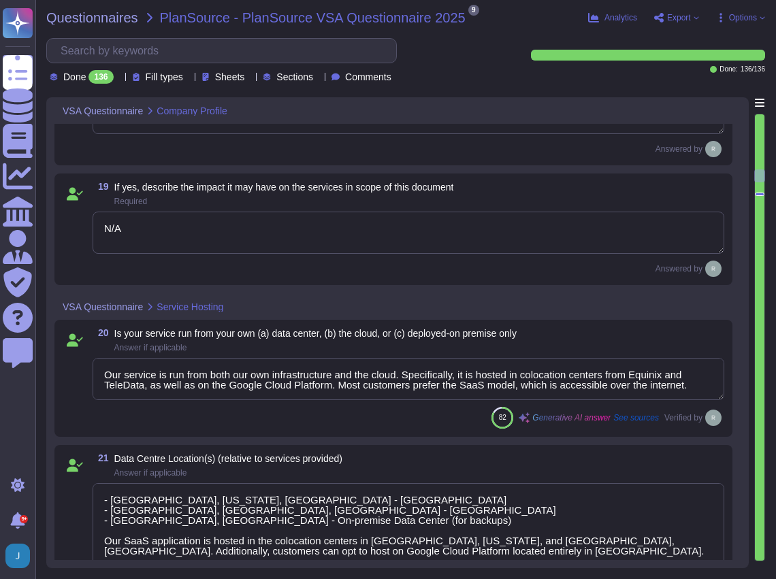
type textarea "N/A"
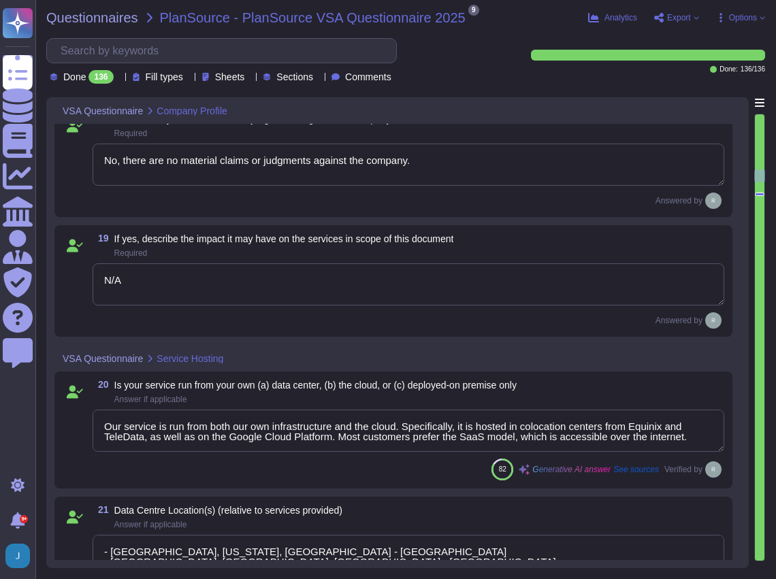
scroll to position [2178, 0]
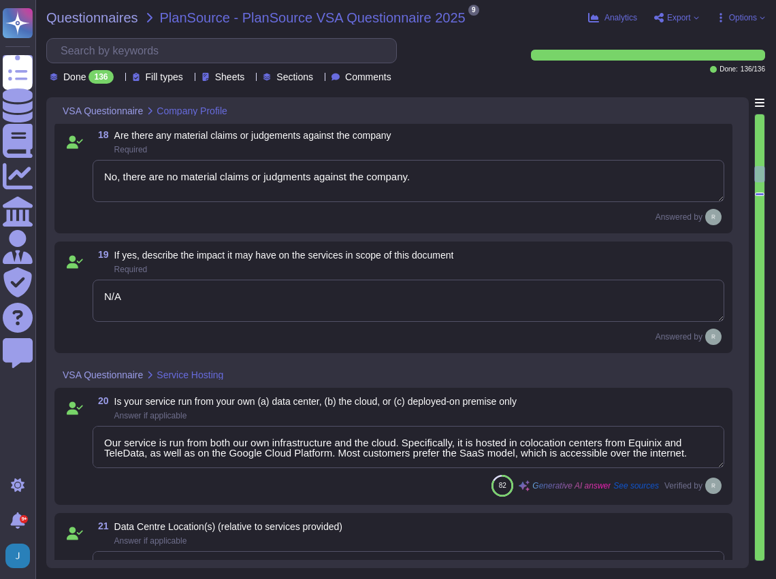
type textarea "N/A"
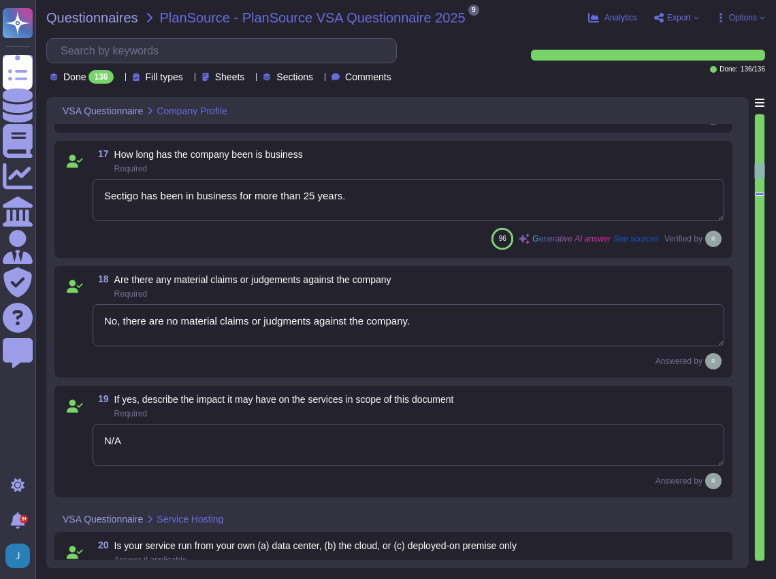
type textarea "Sectigo is a privately held company."
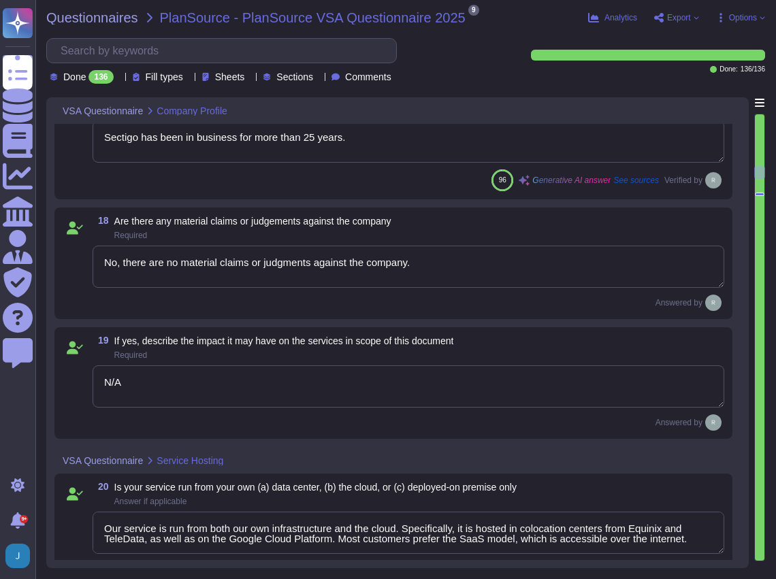
type textarea "Yes."
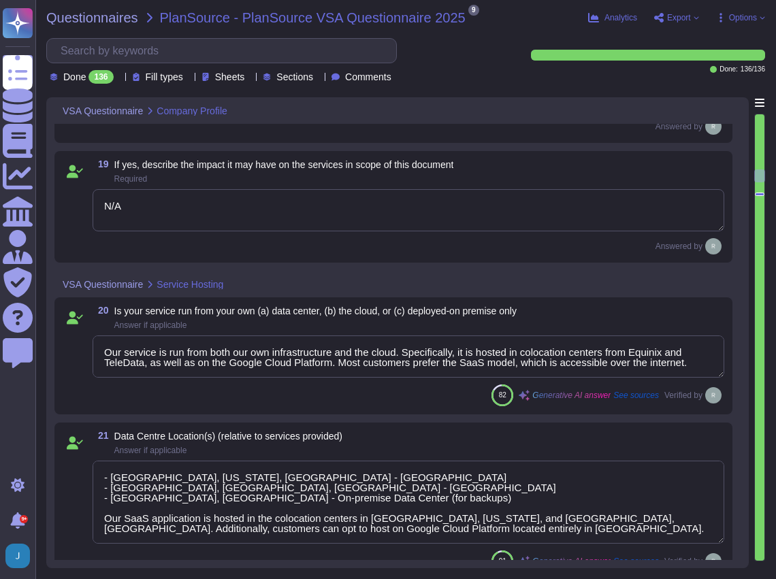
type textarea "We are deployed in the following data centers and countries: - United States: S…"
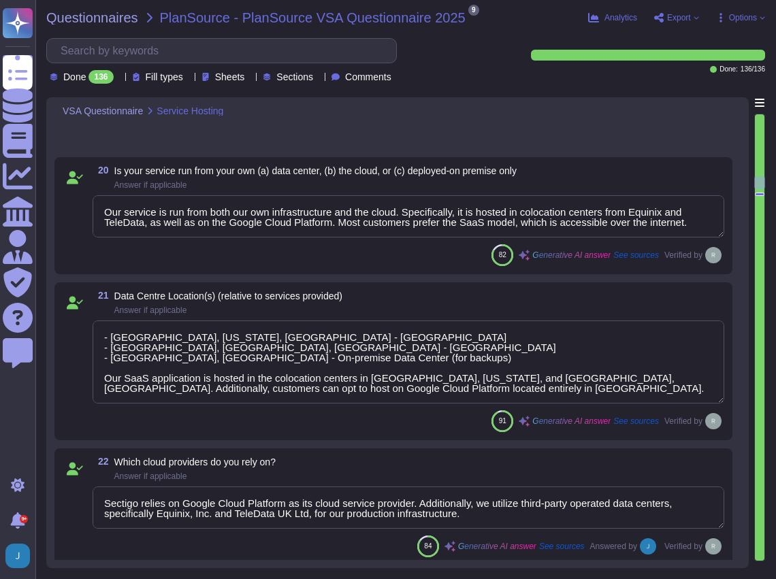
type textarea "Our service is run from both our own infrastructure and the cloud. Specifically…"
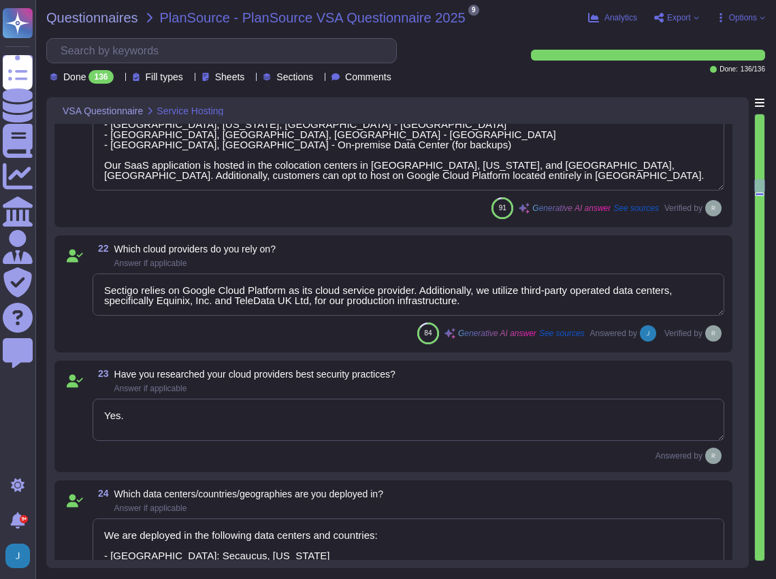
type textarea "The application or service being provided is "Sectigo Certificate Manager," whi…"
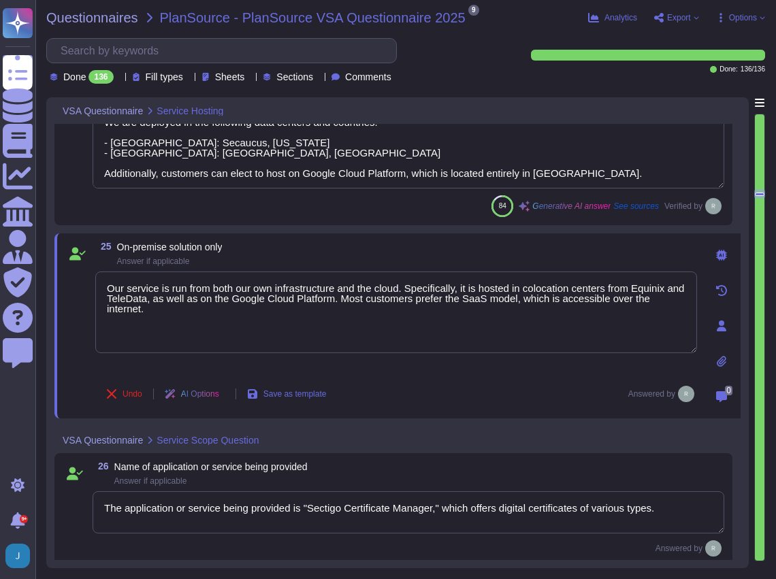
type textarea "Sectigo provides a comprehensive range of digital identity solutions and certif…"
type textarea "The service provided is shared, as it is a Software as a Service (SaaS) solutio…"
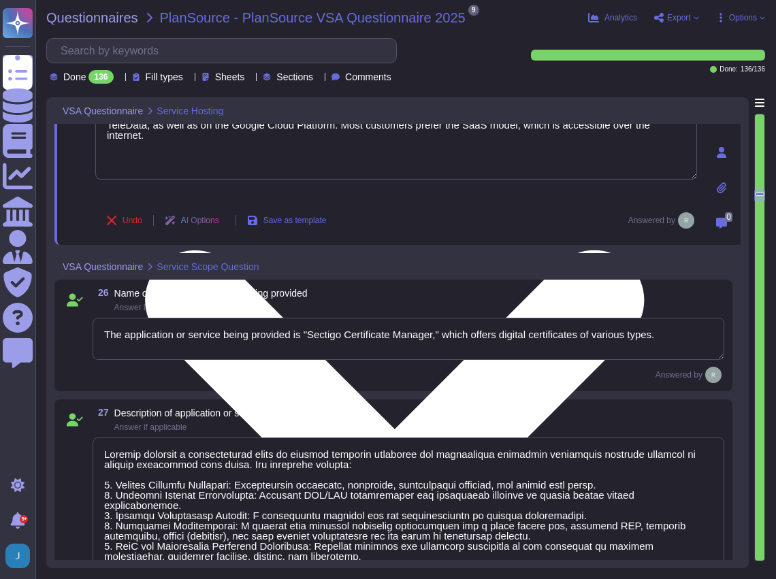
scroll to position [3168, 0]
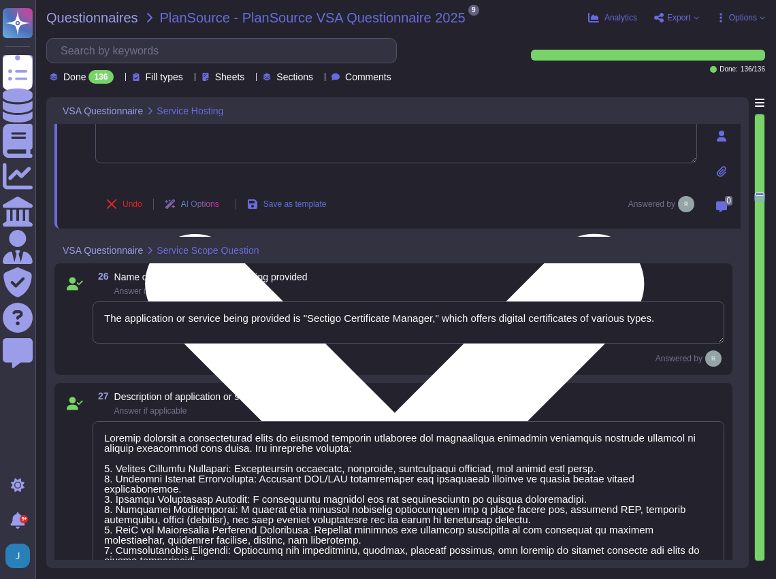
type textarea "Sectigo's solution is built on the following technologies and platforms: - Linu…"
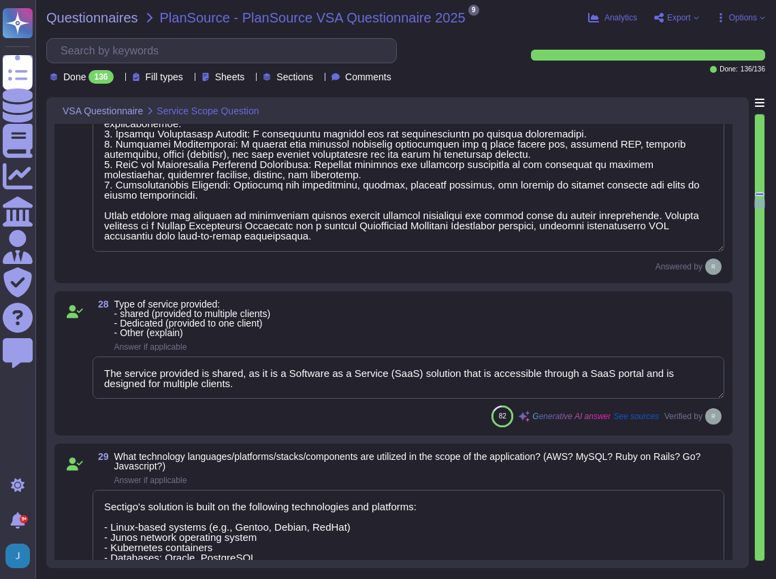
scroll to position [3531, 0]
type textarea "The results of the most recent penetration test conducted by a third-party secu…"
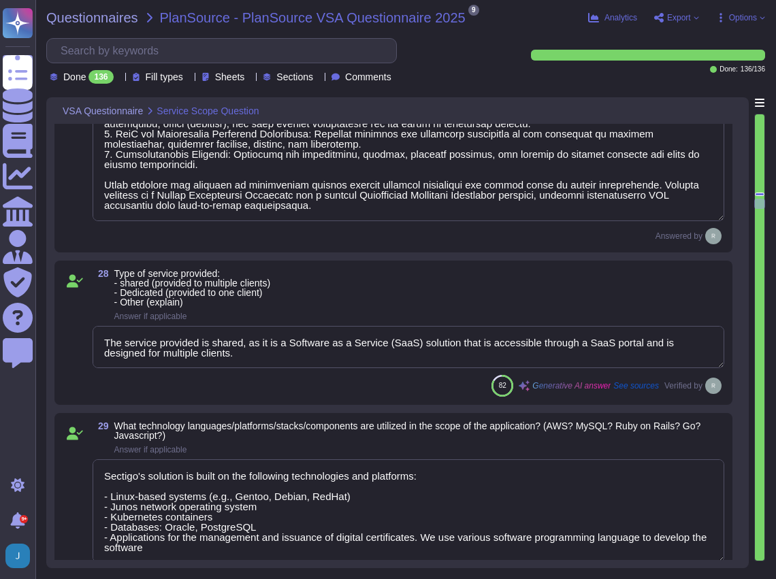
scroll to position [1, 0]
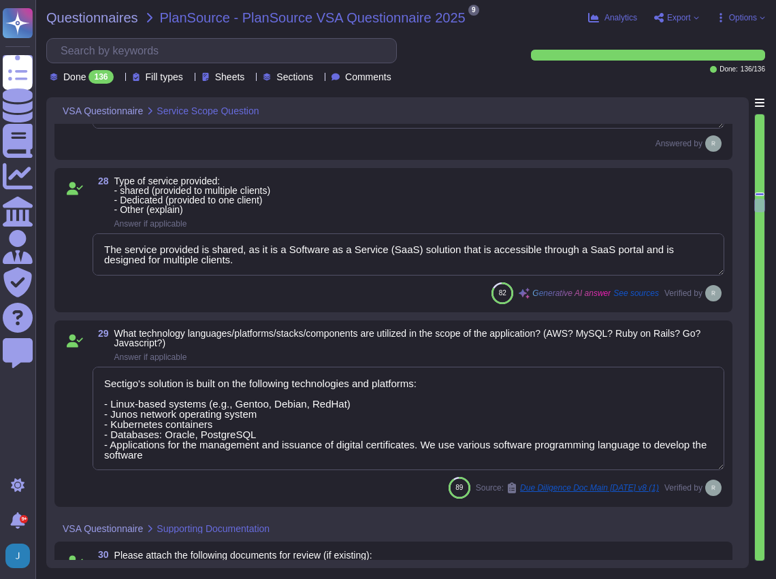
type textarea "Yes, the penetration test procedures include both manual and automated procedur…"
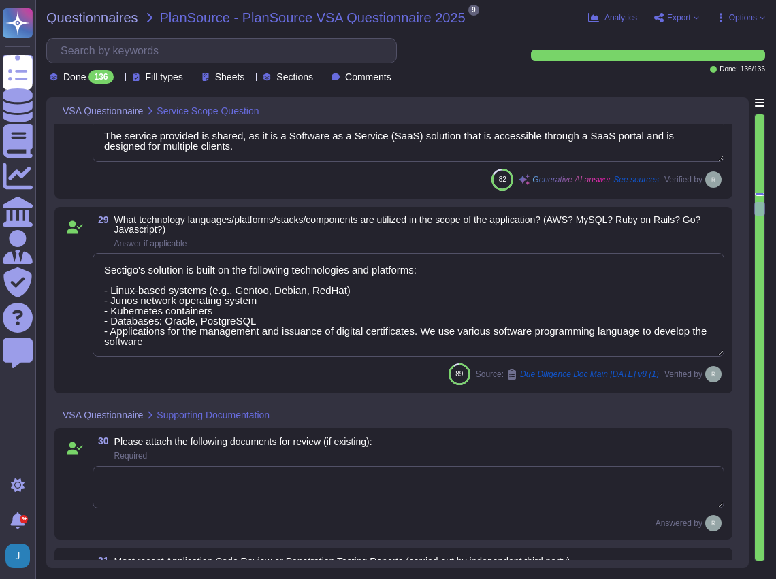
scroll to position [3757, 0]
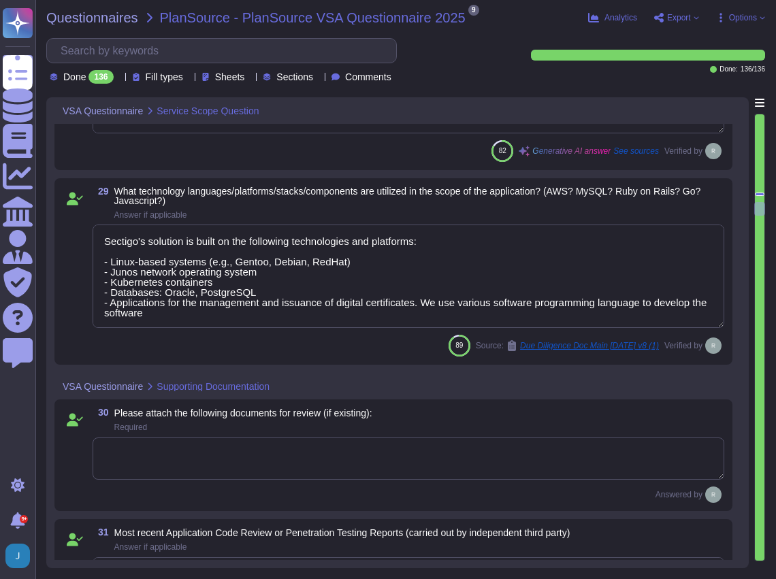
type textarea "Sectigo maintains documented and approved information security policies, standa…"
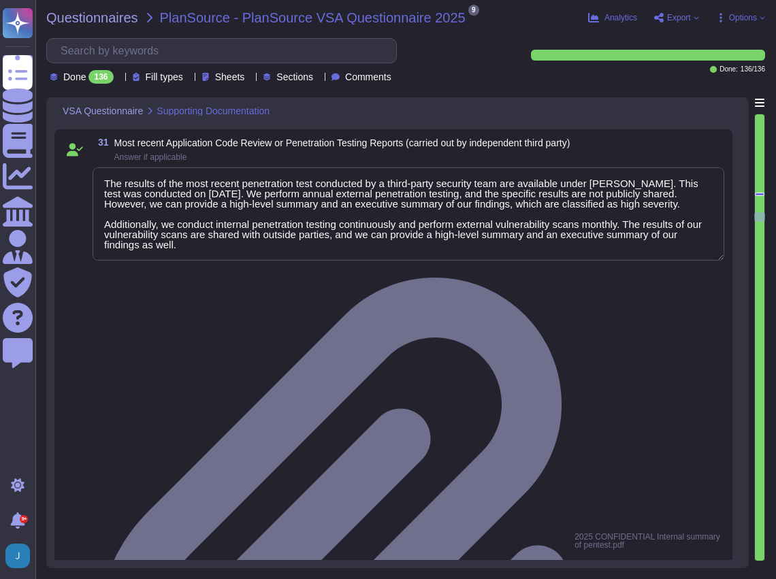
scroll to position [4166, 0]
type textarea "We currently do not have an architecture diagram suitable for external sharing,…"
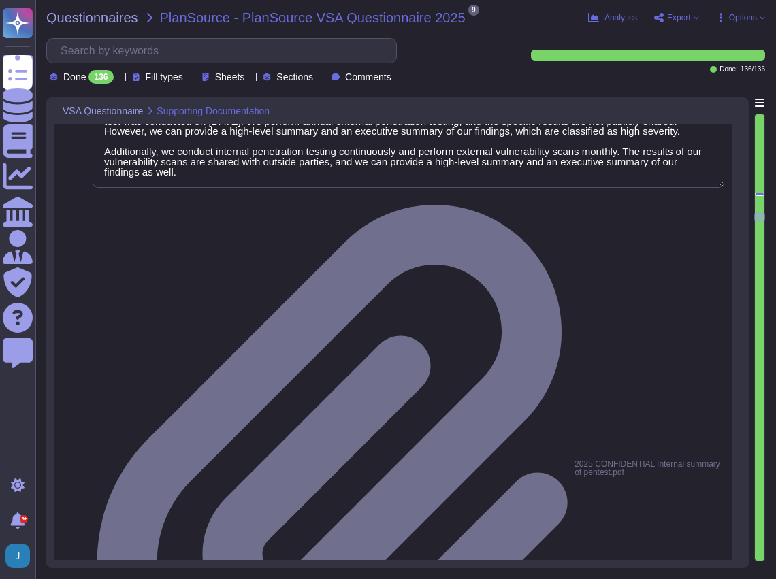
scroll to position [4211, 0]
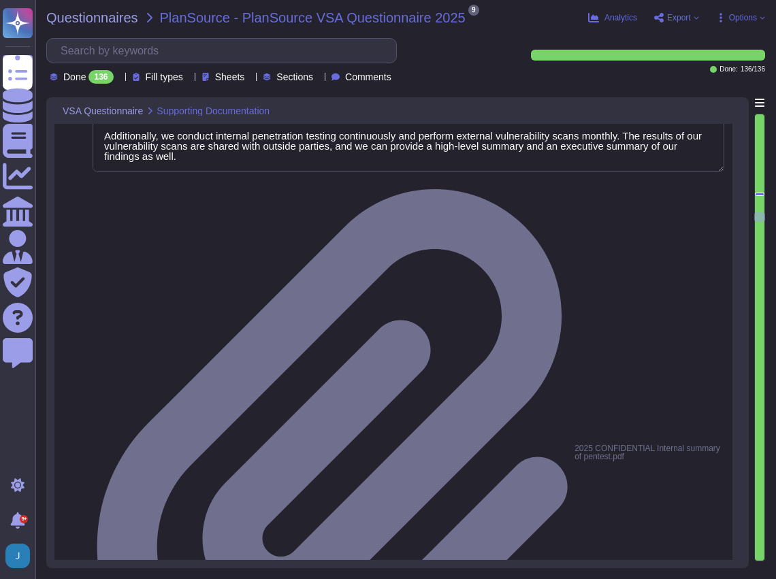
type textarea "We have a SOC 2 Type 2 report available, which provides reasonable assurance of…"
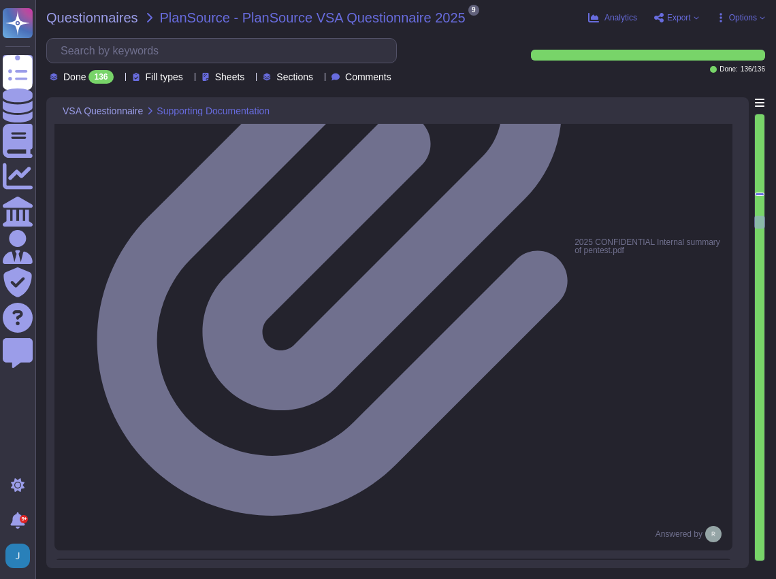
scroll to position [4438, 0]
type textarea "Please refer SOC 2 report and ISO 27001 certification."
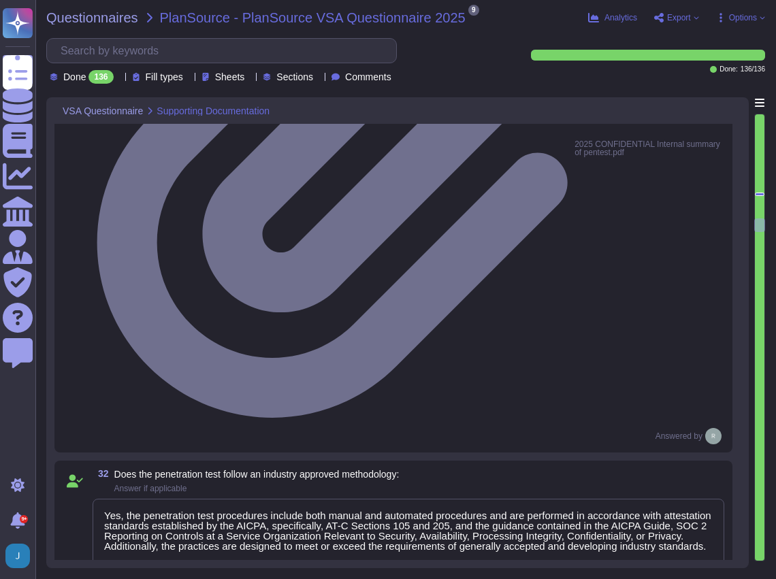
scroll to position [4574, 0]
type textarea "Sectigo requires the following types of customer data to provide our service: 1…"
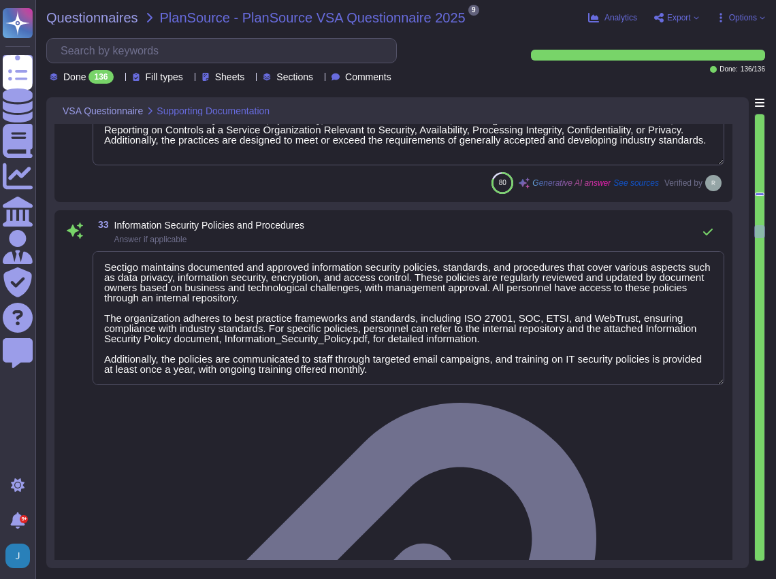
scroll to position [4938, 0]
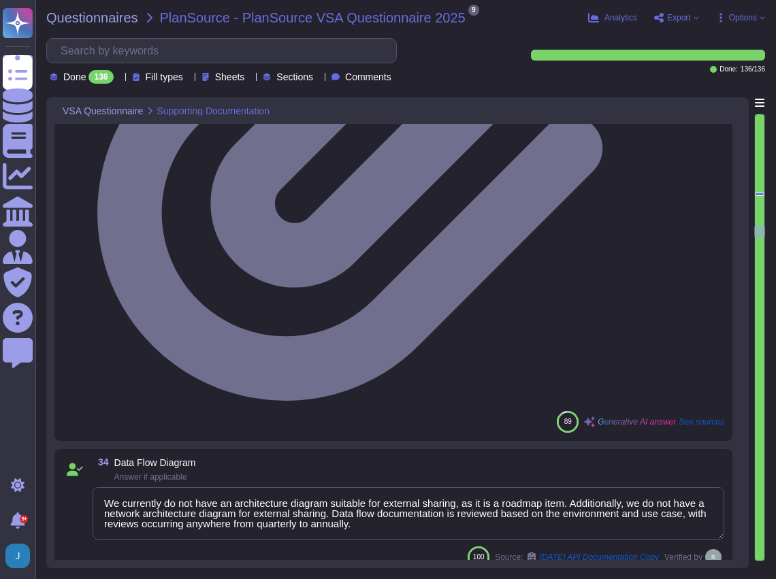
type textarea "Sectigo implements a comprehensive Information Classification standard that cat…"
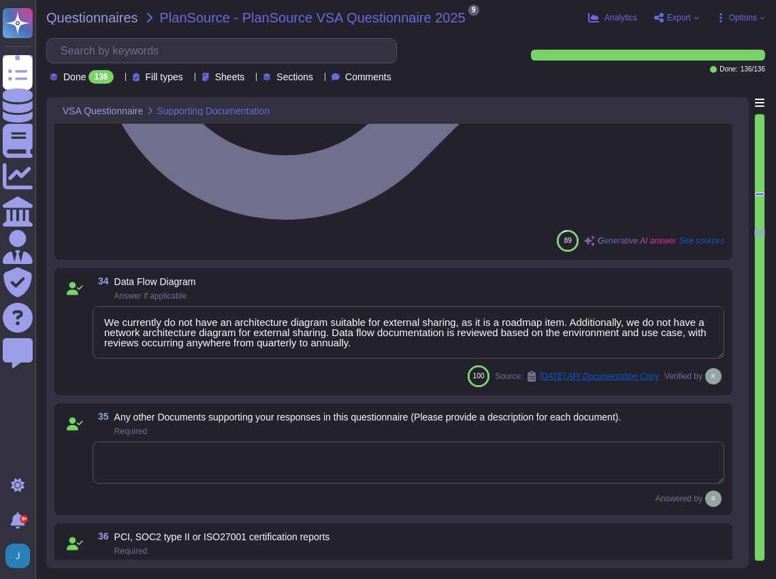
scroll to position [1, 0]
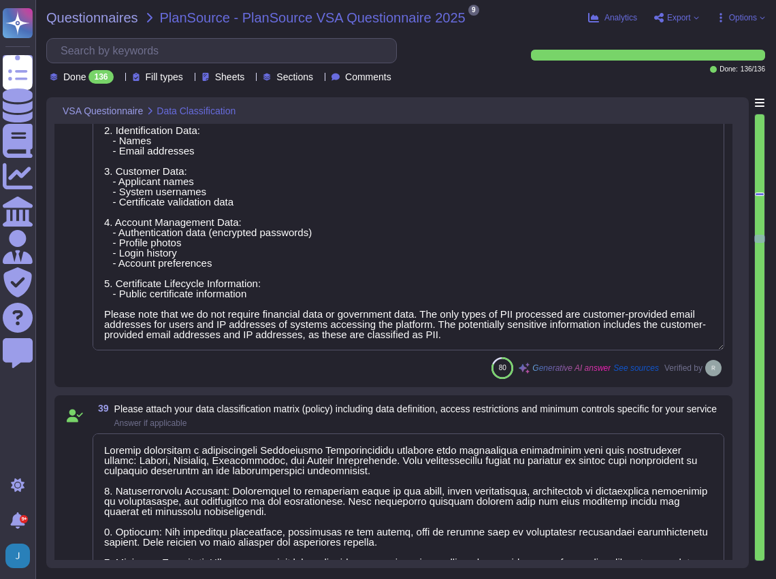
type textarea "We maintain documented policies for data privacy, information security, encrypt…"
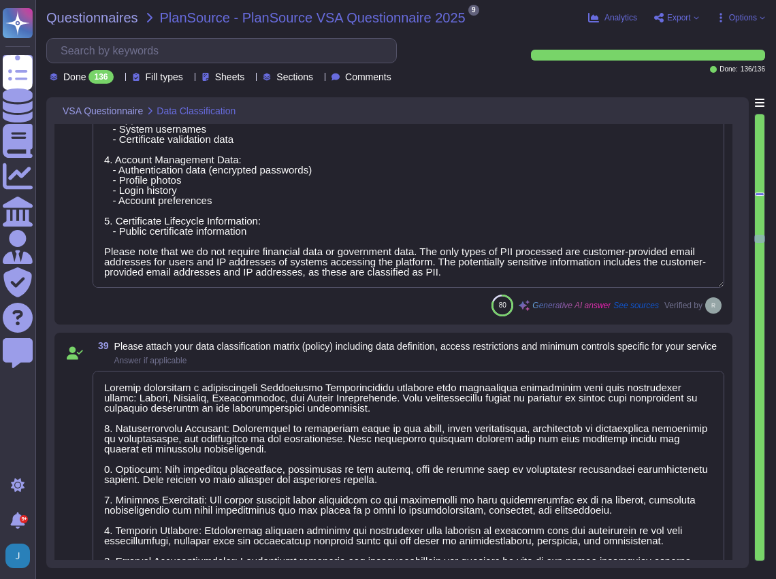
type textarea "We encrypt customer data using the following methods: 1. Data at Rest: All cust…"
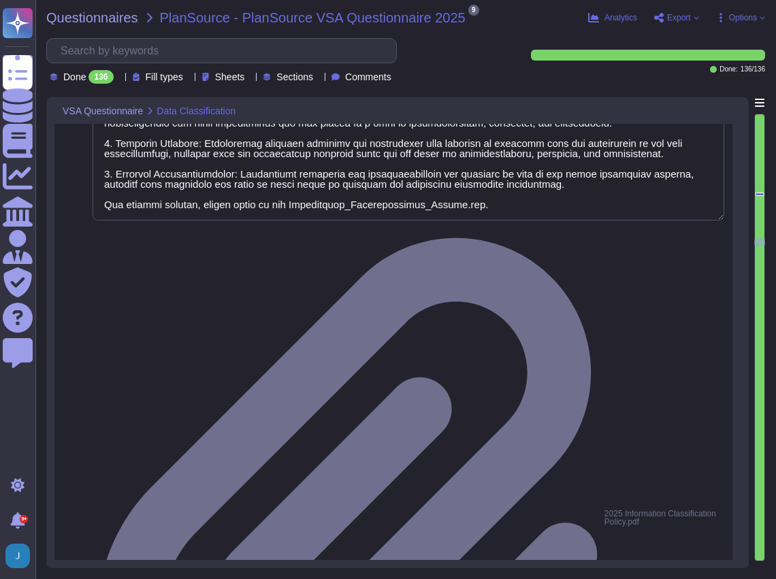
scroll to position [5799, 0]
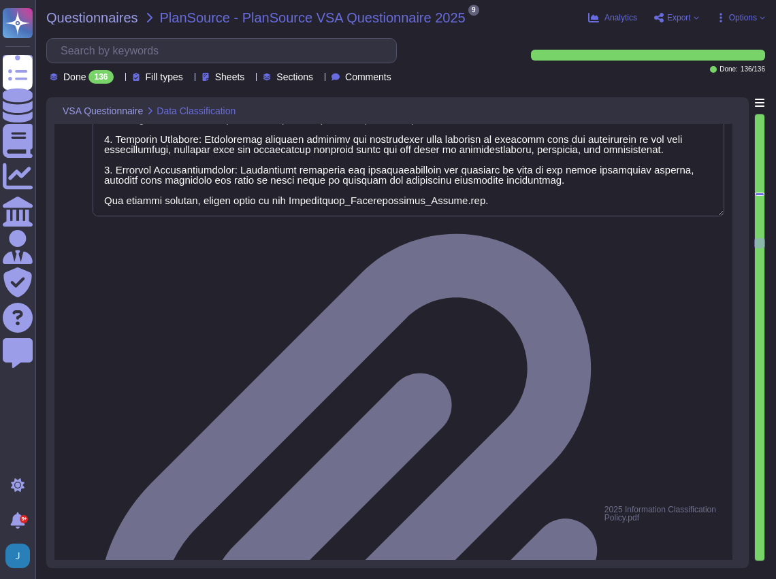
type textarea "Yes, access to information is governed by the need-to-know principle, meaning t…"
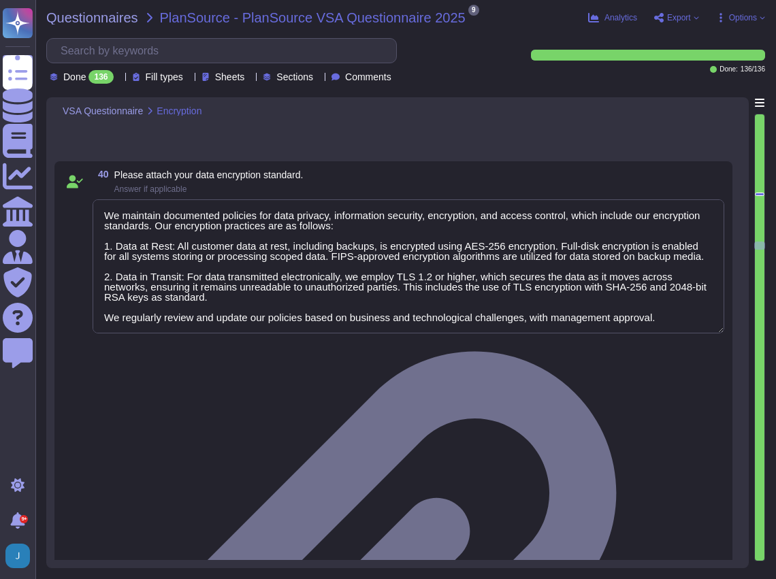
type textarea "Yes, we implement data anonymization by scrambling or anonymizing production da…"
type textarea "Data anonymization is implemented by scrambling or anonymizing production data …"
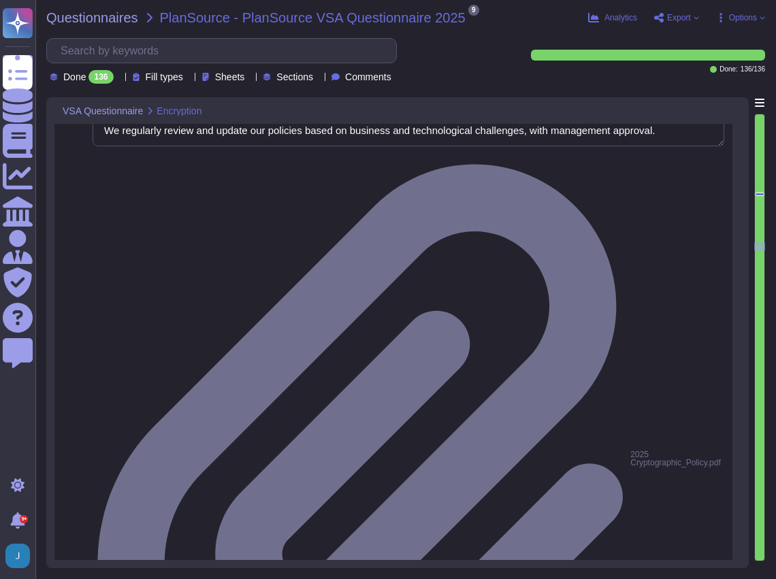
type textarea "We use data masking techniques to obfuscate sensitive customer data during proc…"
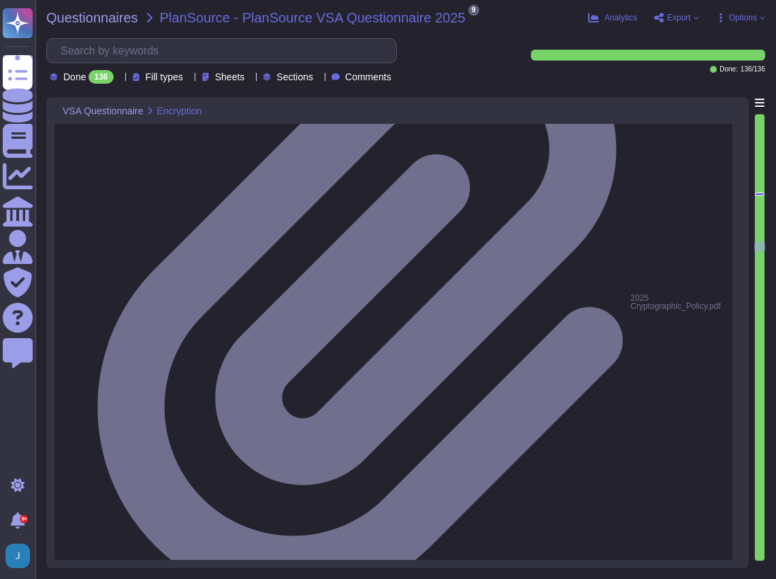
scroll to position [6299, 0]
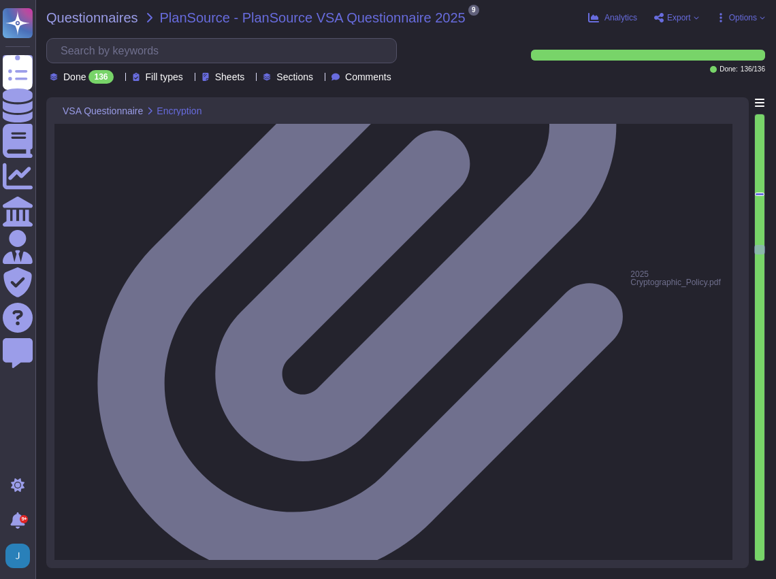
type textarea "General rules management in relation to role provisioning, deprovisioning, and …"
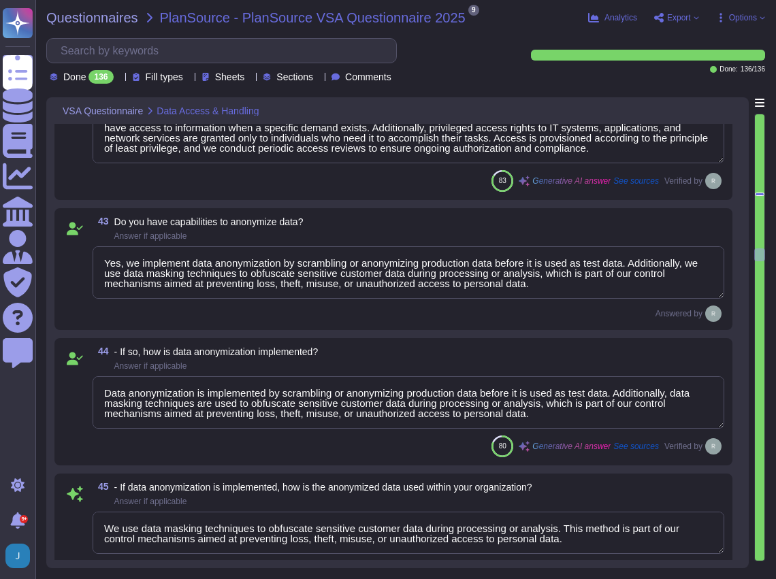
scroll to position [6571, 0]
type textarea "Only development and production employees of the highest permission level may a…"
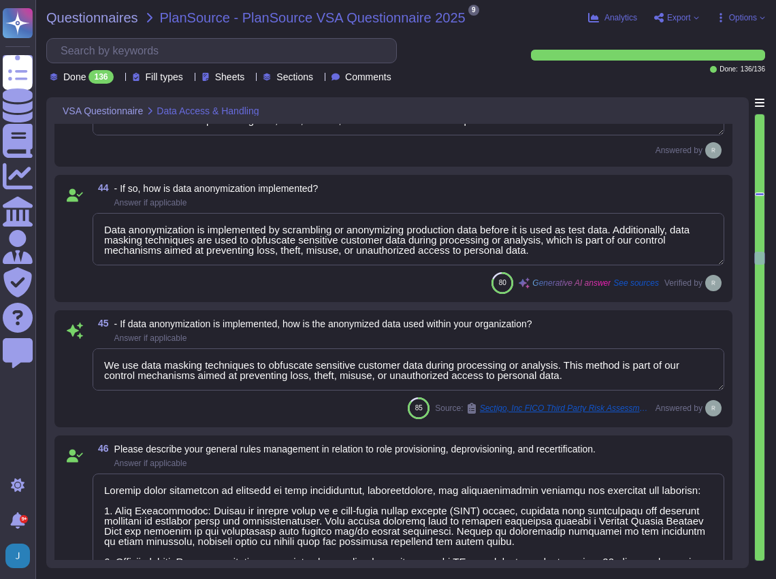
type textarea "No, we do not keep sensitive data in hard copy. Sectigo does not require access…"
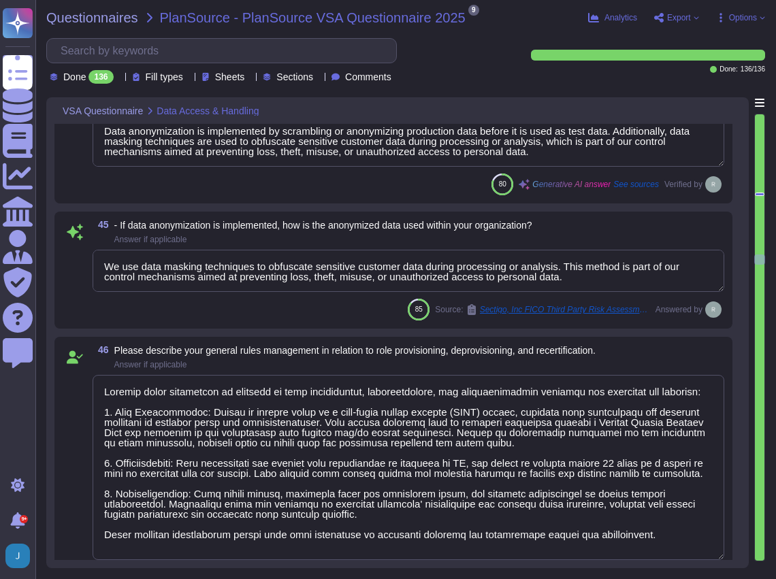
type textarea "Yes, we have established procedures for the secure disposal and destruction of …"
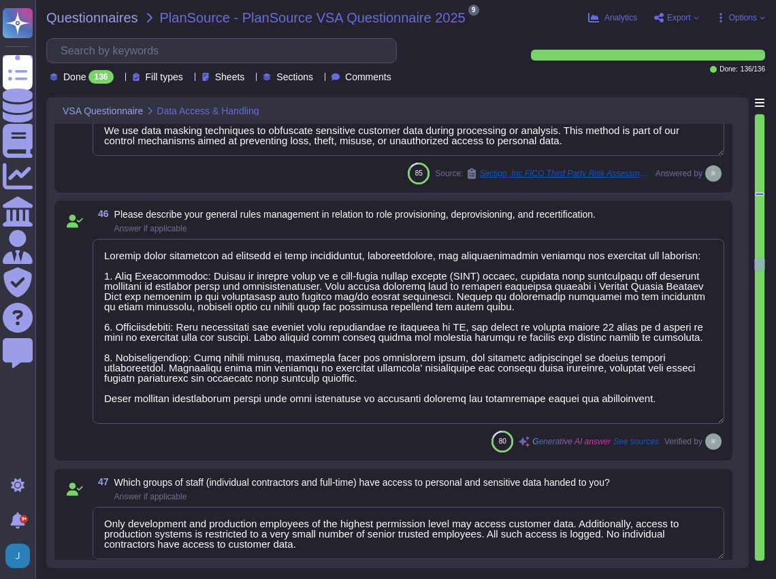
type textarea "Yes, we support secure deletion of archived and backed-up data through our Secu…"
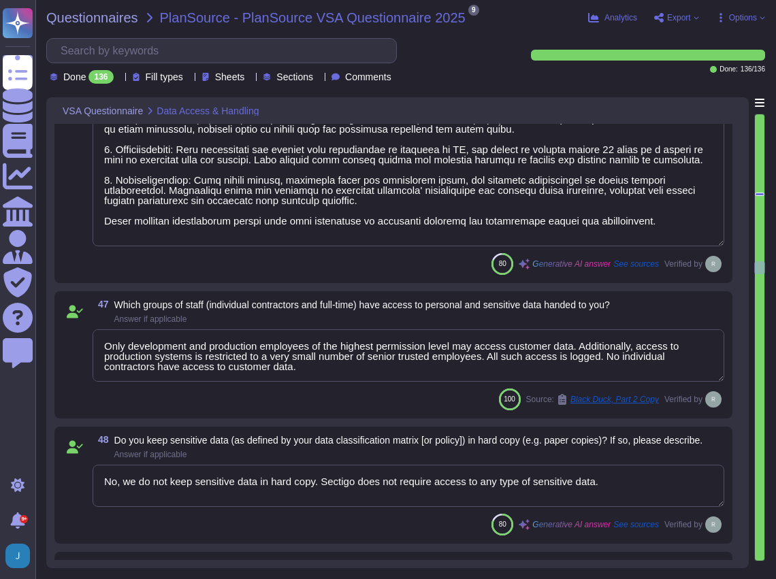
scroll to position [7116, 0]
type textarea "No, customer data does not leave our production systems in any circumstance. Al…"
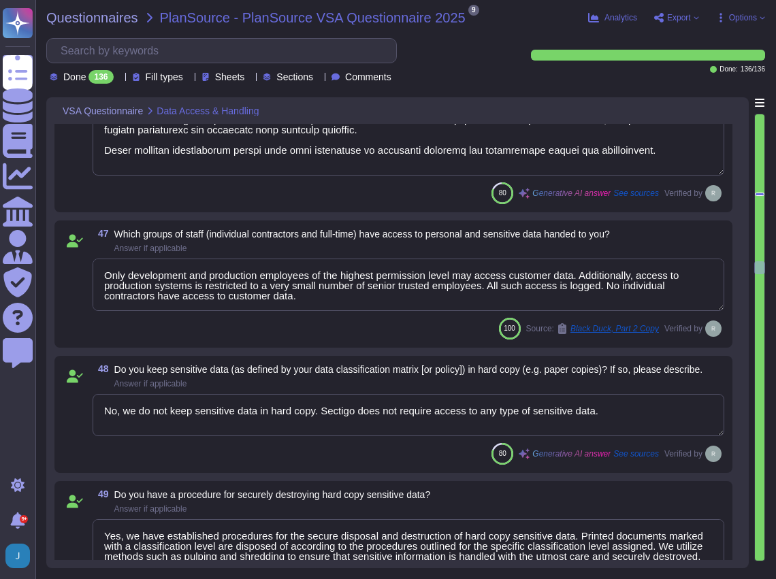
type textarea "Yes, our organization has a formal Password Management Policy that aligns with …"
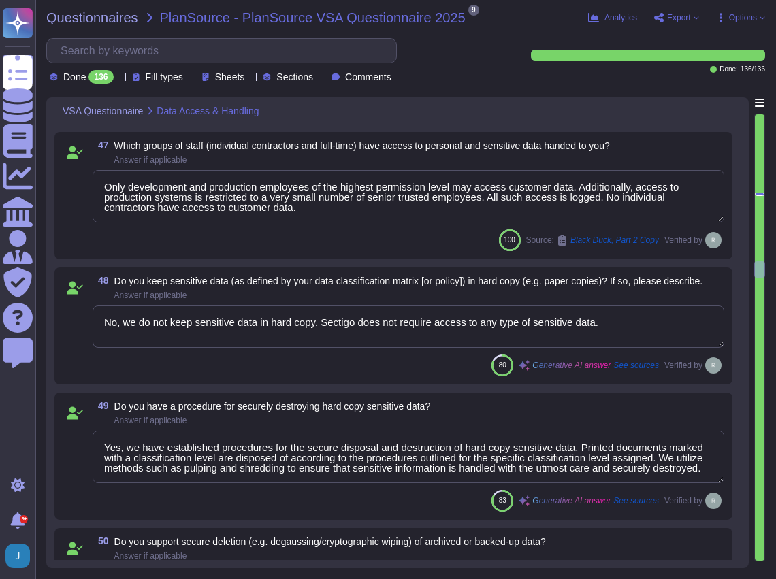
scroll to position [7252, 0]
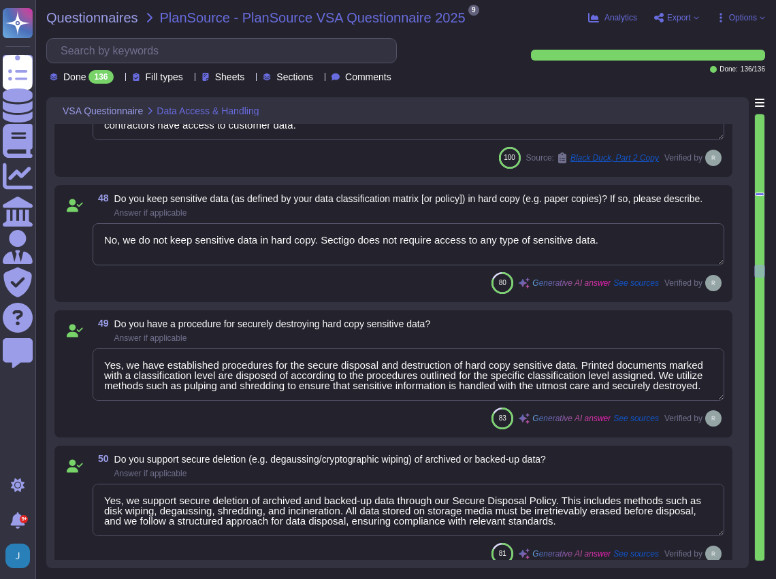
type textarea "Yes, we have both complexity and length requirements for passwords. 1. Password…"
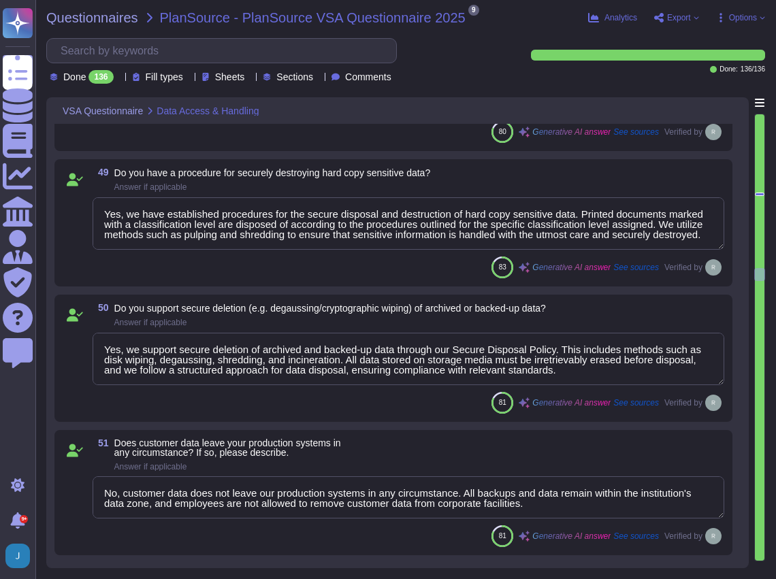
scroll to position [7479, 0]
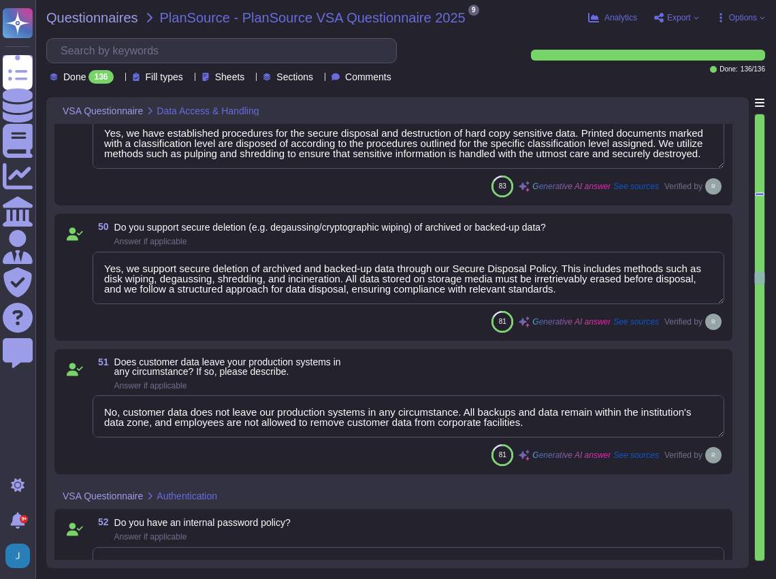
type textarea "Passwords are hashed using a one-way non-reversible hash algorithm with a rando…"
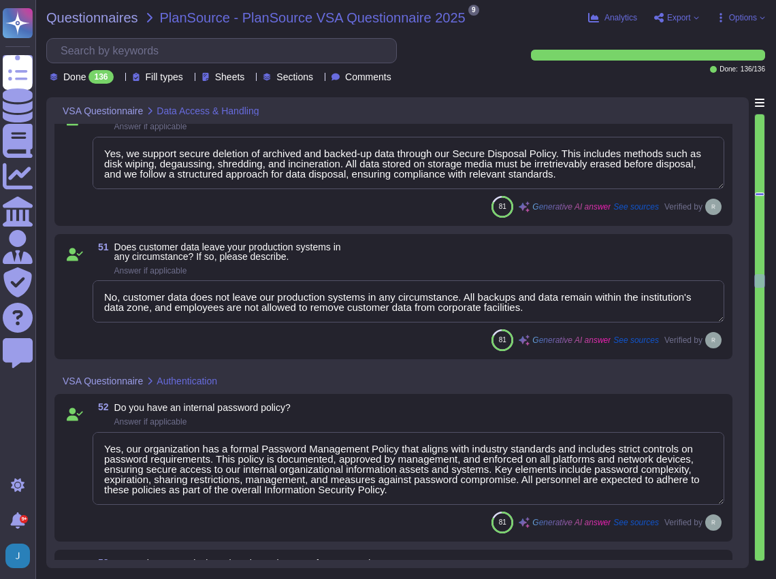
type textarea "Yes, employees are required to use a VPN when accessing the organization's prod…"
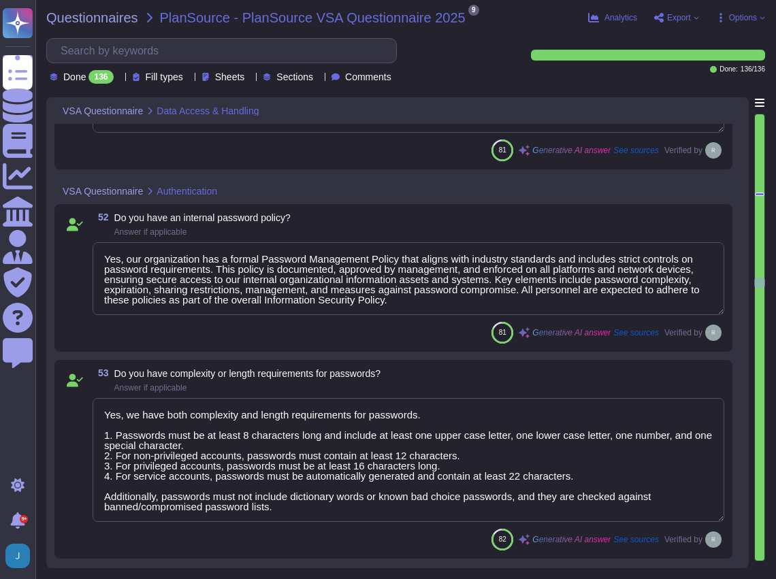
scroll to position [7841, 0]
type textarea "Yes, our company requires multi-factor authentication (MFA) for employee user a…"
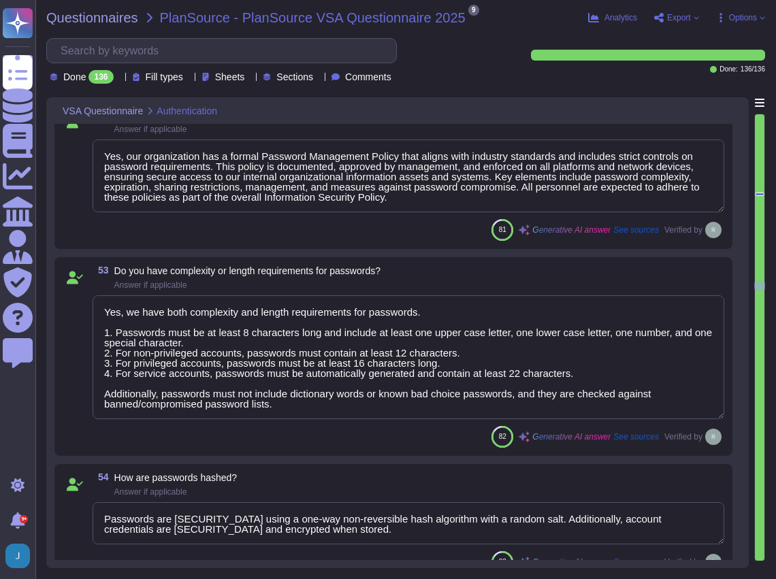
type textarea "Yes, multi-factor authentication (MFA) is required for all remote user access, …"
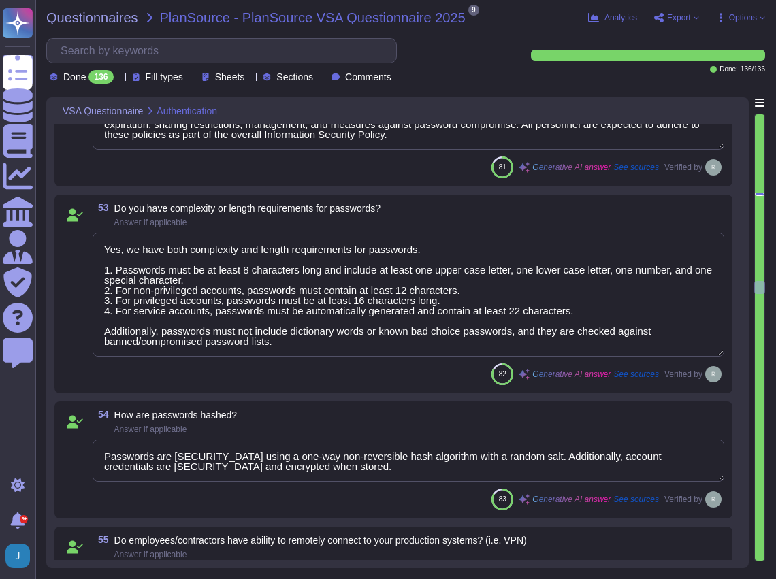
scroll to position [7977, 0]
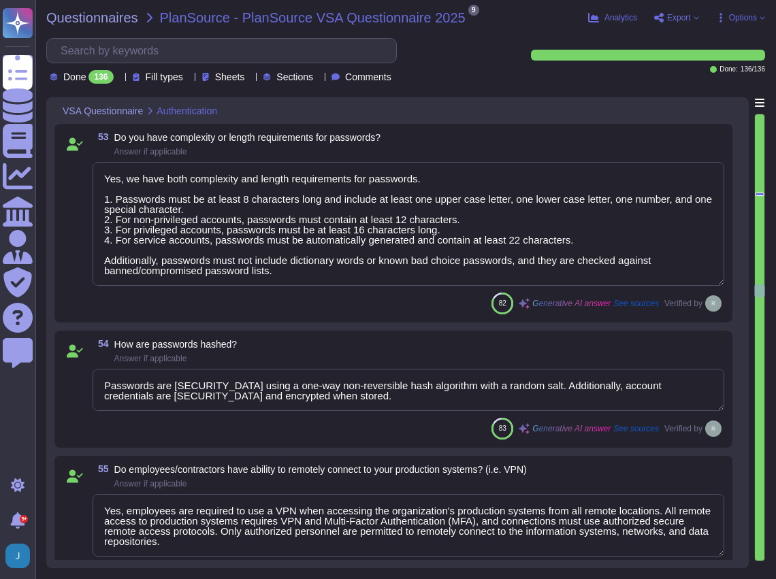
type textarea "Yes, multi-factor authentication (MFA) is required for admin level accounts on …"
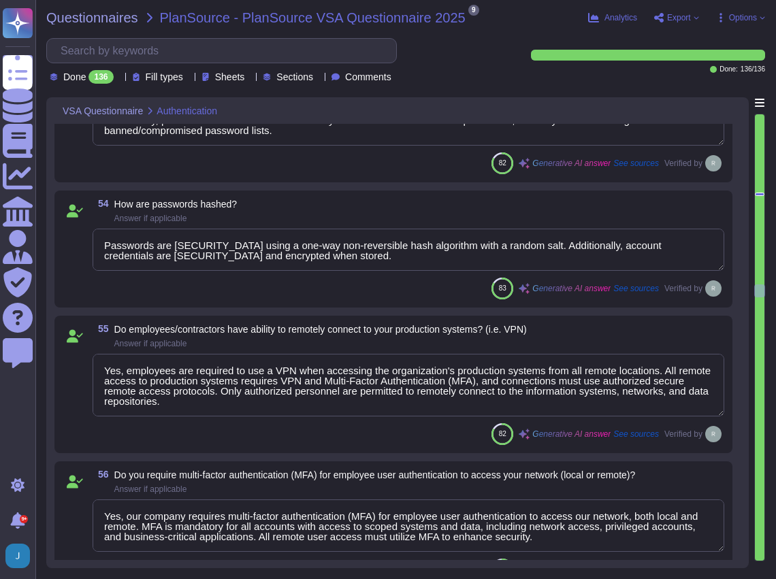
scroll to position [8205, 0]
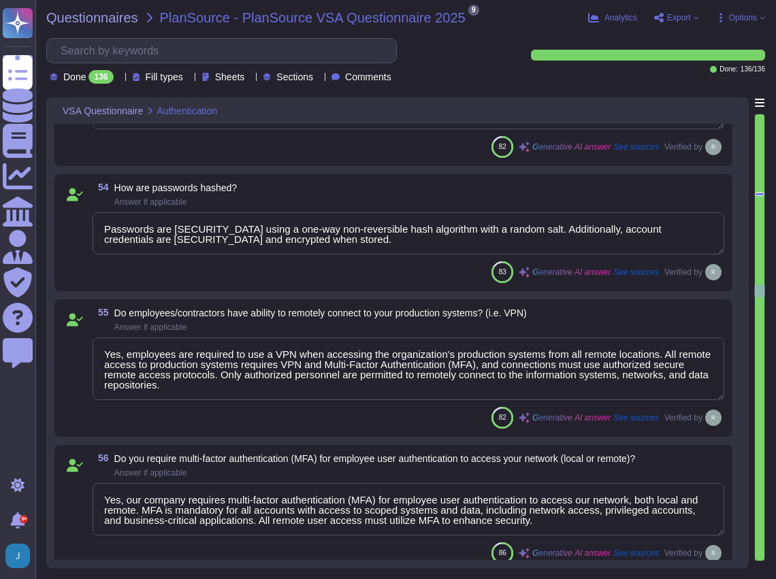
type textarea "Yes, we support Single Sign-On (SSO) via SAML2 and integrate with Okta for auth…"
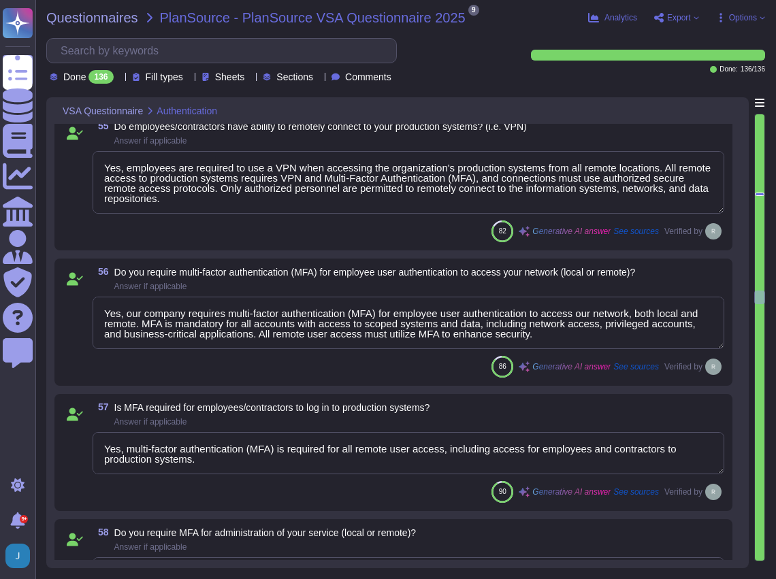
type textarea "Audit trails and logs for systems and applications with access to customer data…"
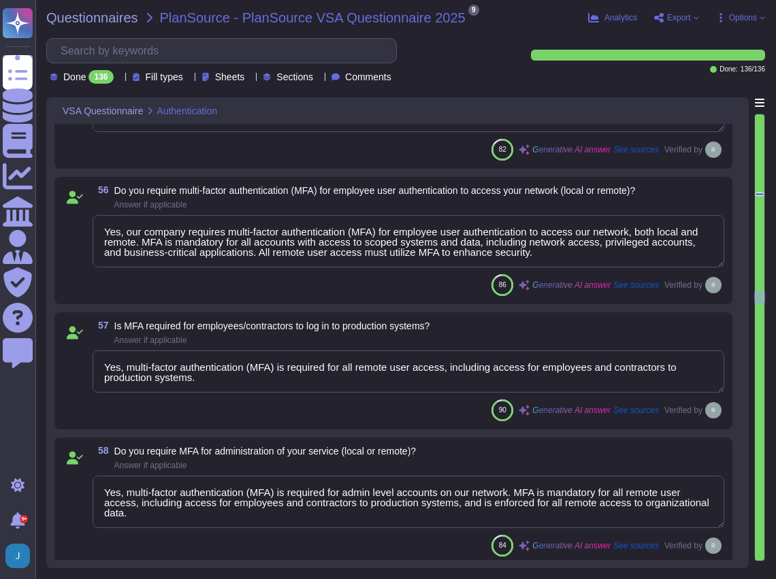
scroll to position [8477, 0]
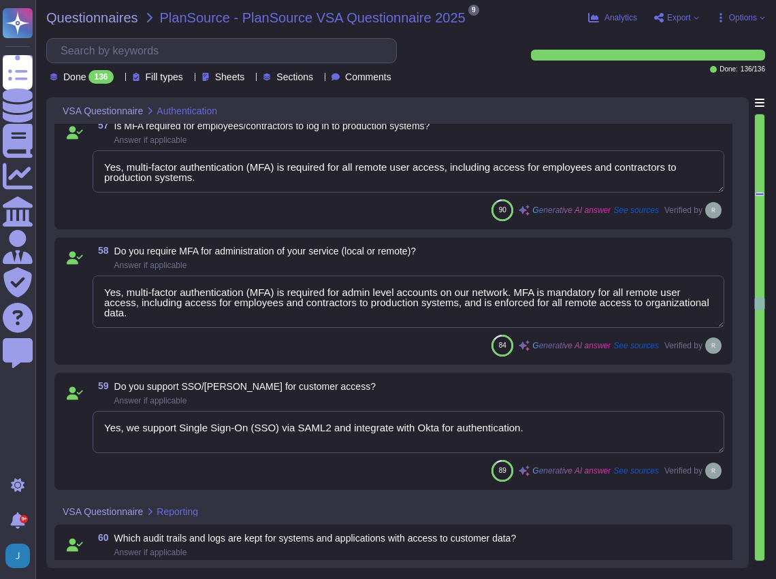
type textarea "No, we do not engage sub-processors for this service. Sectigo does not contract…"
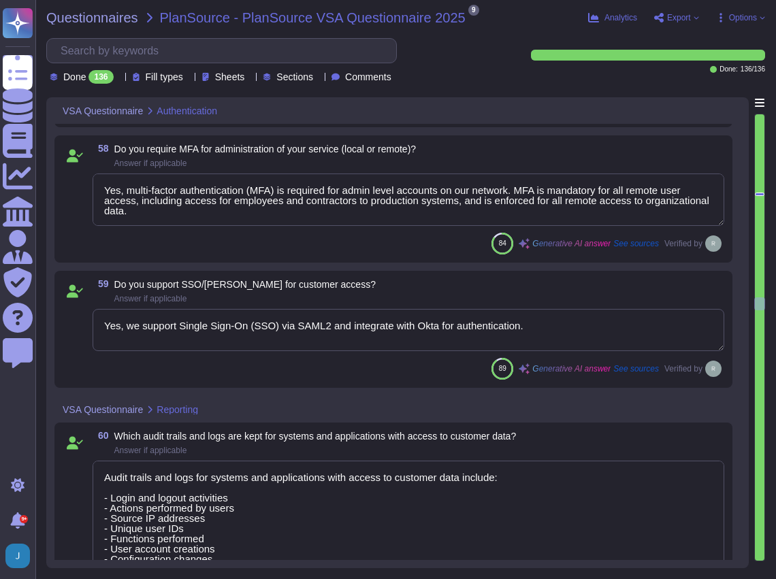
type textarea "No, we do not engage sub-processors for this service."
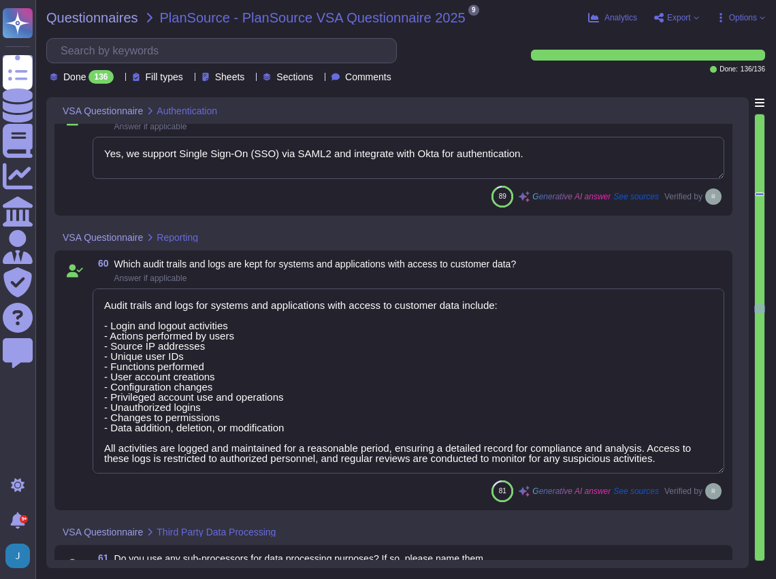
type textarea "Yes, Sectigo complies fully with the California Consumer Privacy Act (CCPA) and…"
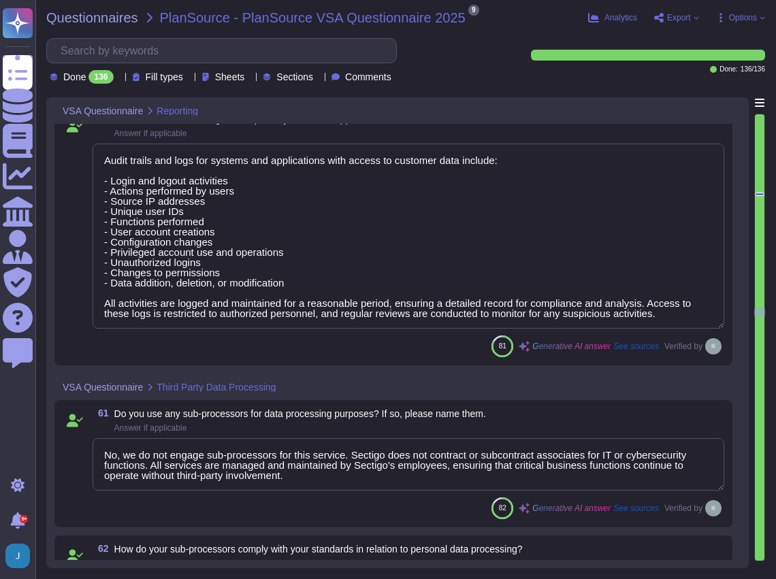
type textarea "Yes, we provide website notifications regarding patches and updates, which are …"
type textarea "Yes, our Privacy Policy and its supporting procedures are reviewed and updated …"
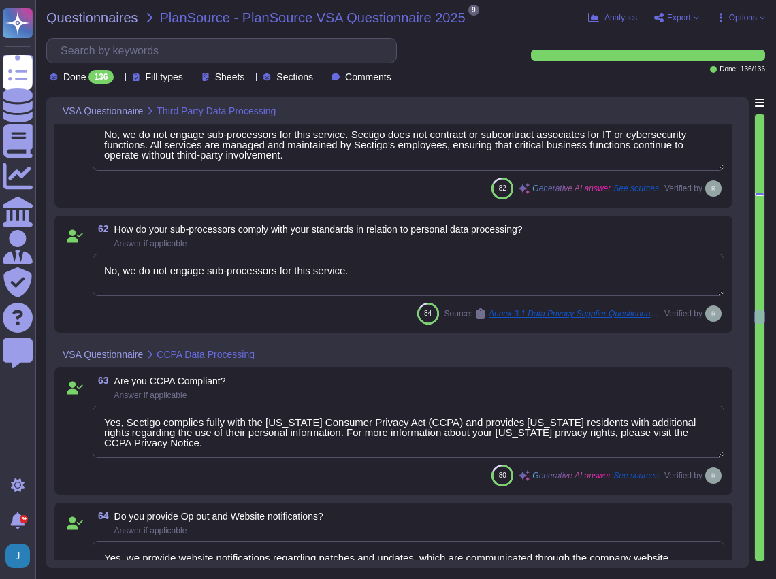
scroll to position [9339, 0]
type textarea "Yes, we process EU citizens' personal data in compliance with the General Data …"
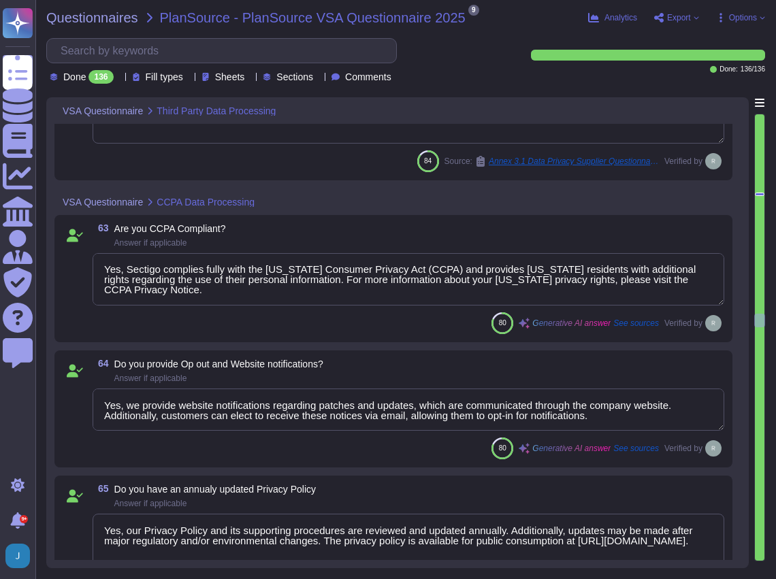
scroll to position [9521, 0]
type textarea "Sectigo complies fully with the General Data Protection Regulation (GDPR) of th…"
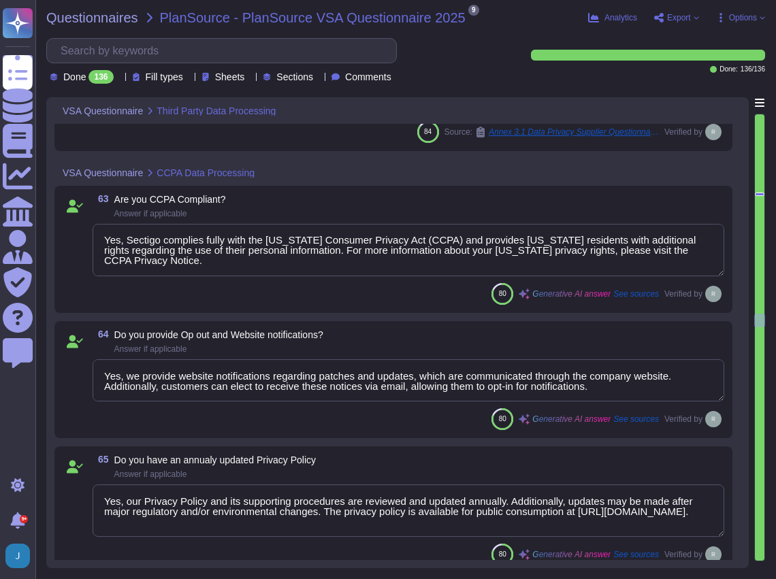
type textarea "Yes, Sectigo complies fully with the General Data Protection Regulation (GDPR) …"
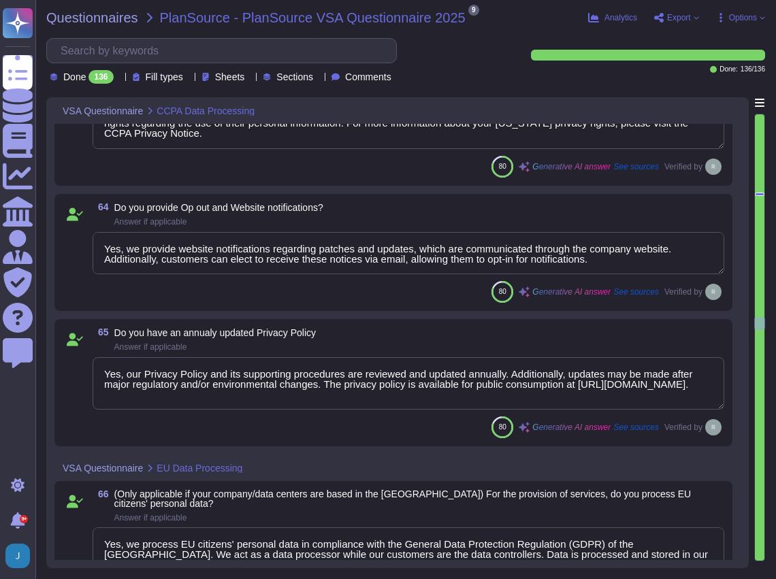
scroll to position [9657, 0]
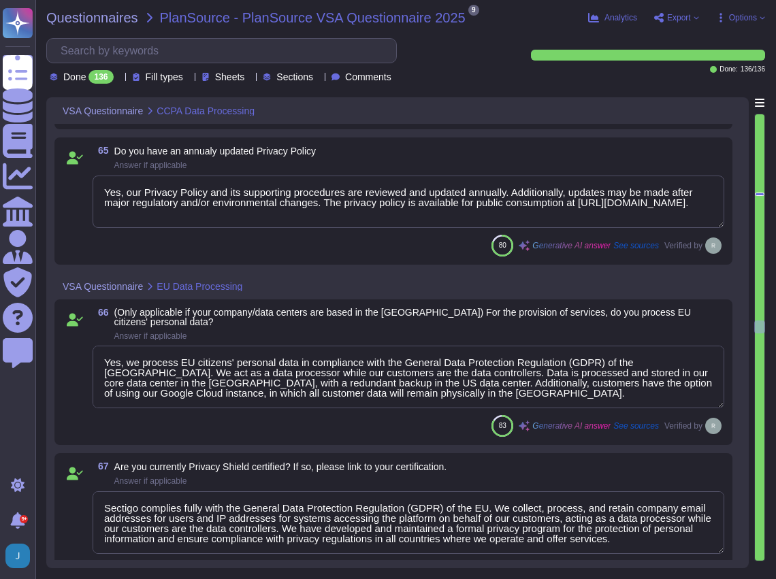
type textarea "Yes, we have a formalized Information Security Program that has been documented…"
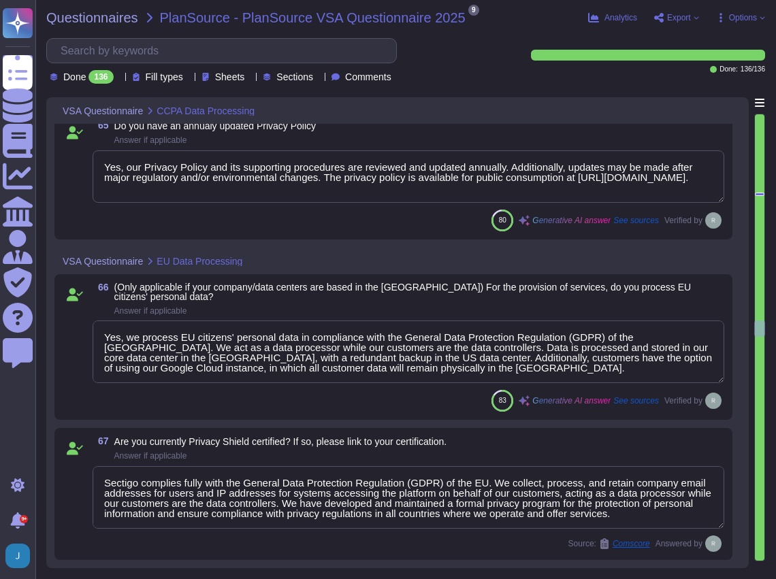
scroll to position [1, 0]
click at [103, 472] on textarea "Sectigo complies fully with the General Data Protection Regulation (GDPR) of th…" at bounding box center [409, 497] width 632 height 63
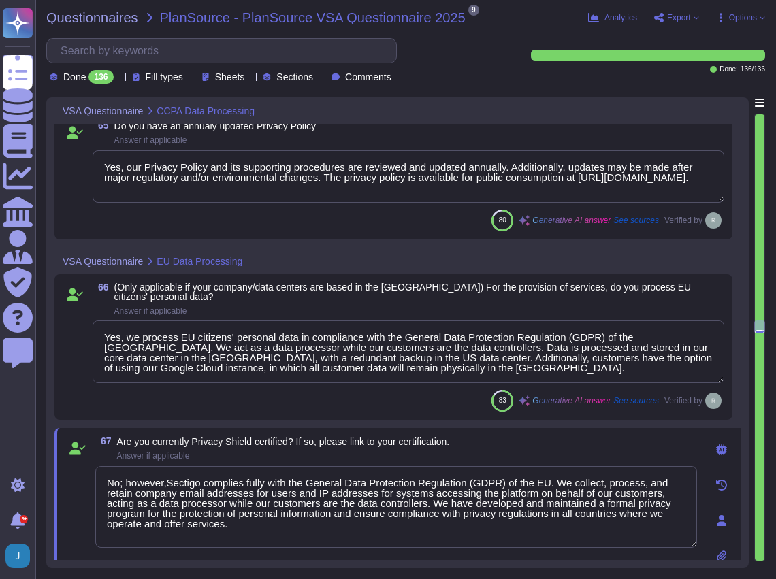
type textarea "No; however, Sectigo complies fully with the General Data Protection Regulation…"
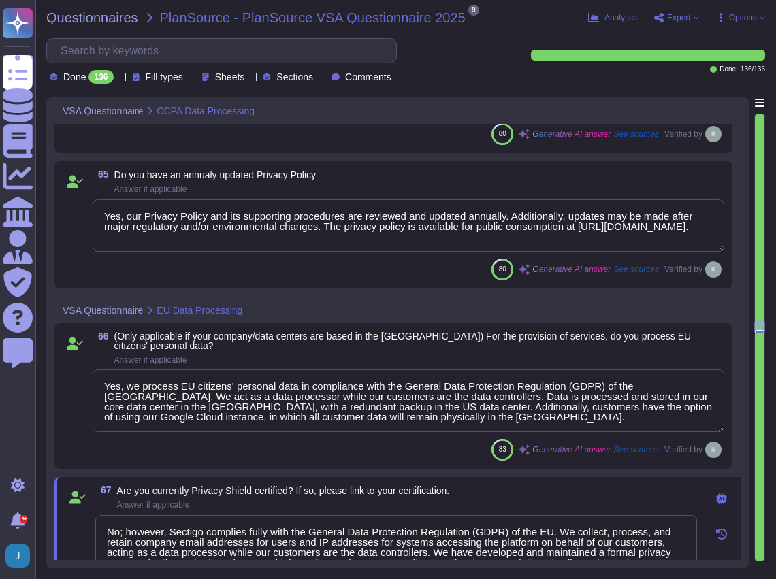
type textarea "Yes, we have a formalized Information Security Program that has been documented…"
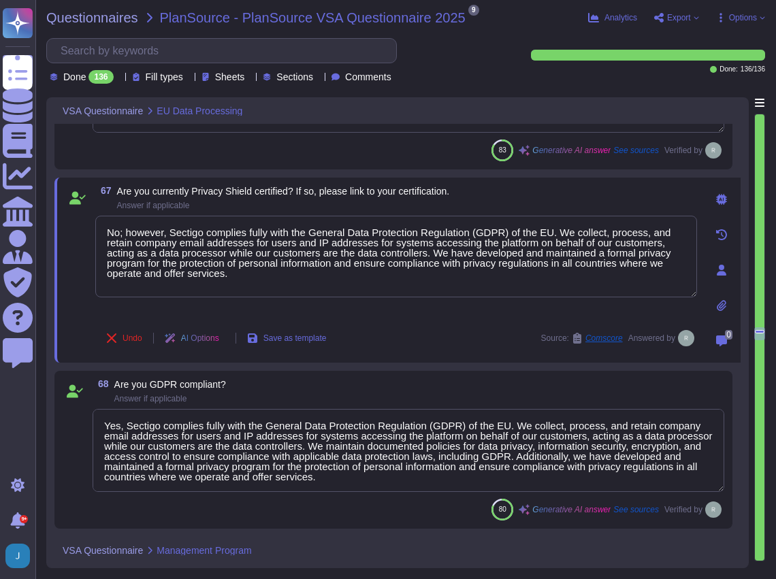
scroll to position [10065, 0]
type textarea "Yes, all information security policies, standards, guidelines, and procedures a…"
type textarea "Yes, Sectigo has a formalized Information Security Program that includes a comp…"
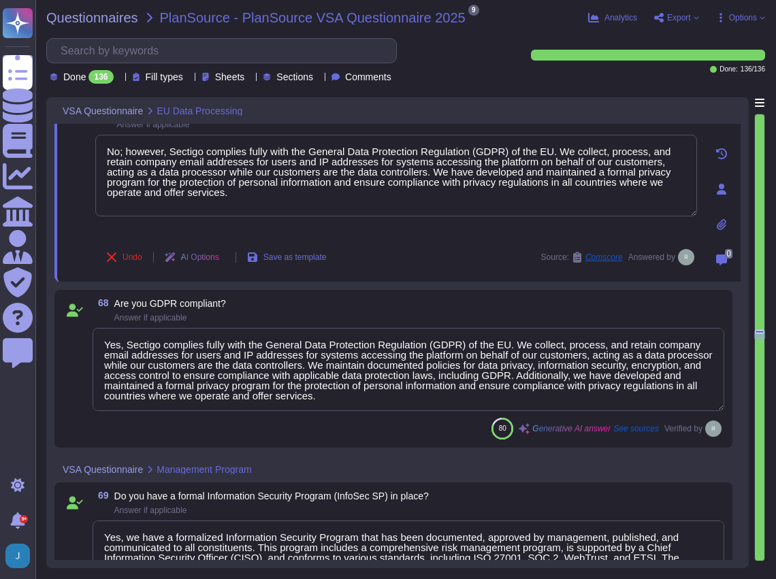
type textarea "Yes, we have management support for security management. The Management Team de…"
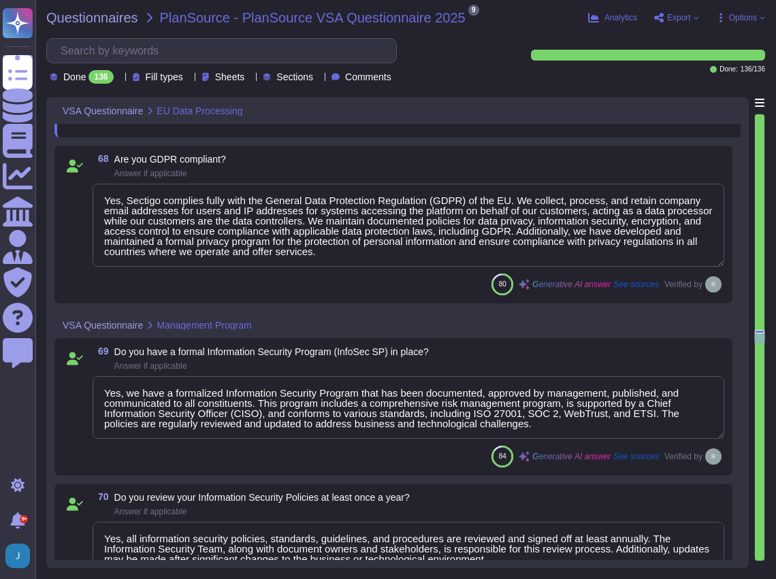
scroll to position [10292, 0]
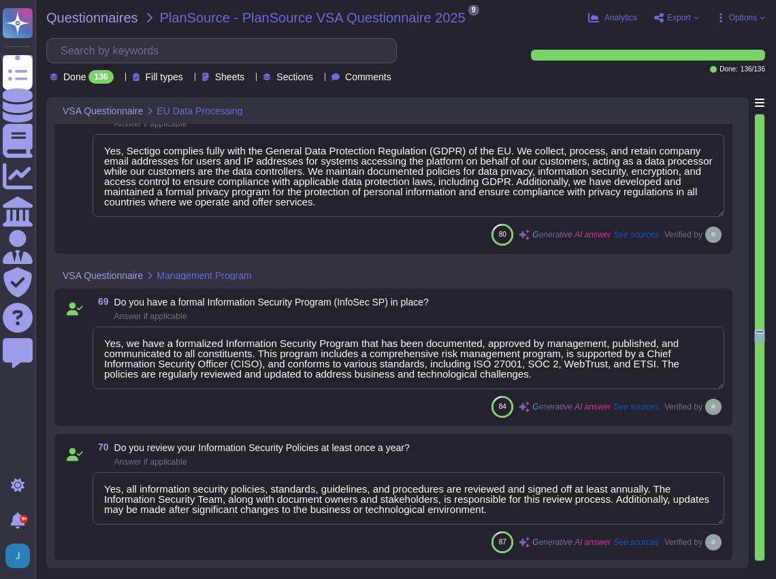
type textarea "No; however, Sectigo complies fully with the General Data Protection Regulation…"
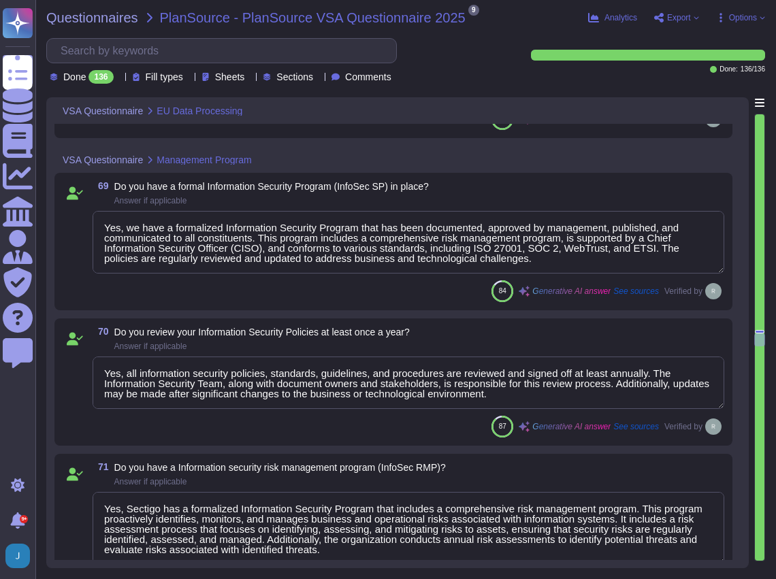
scroll to position [10474, 0]
type textarea "Yes, we have a dedicated information security team composed of qualified IT sec…"
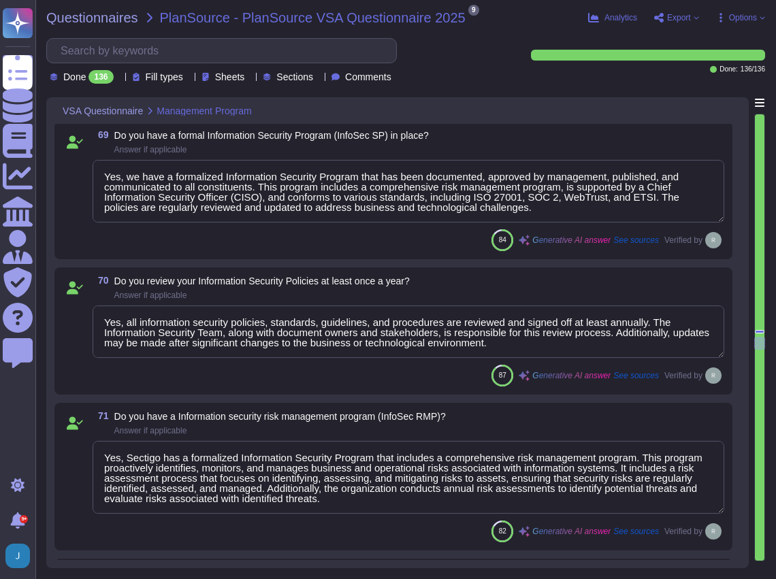
scroll to position [1, 0]
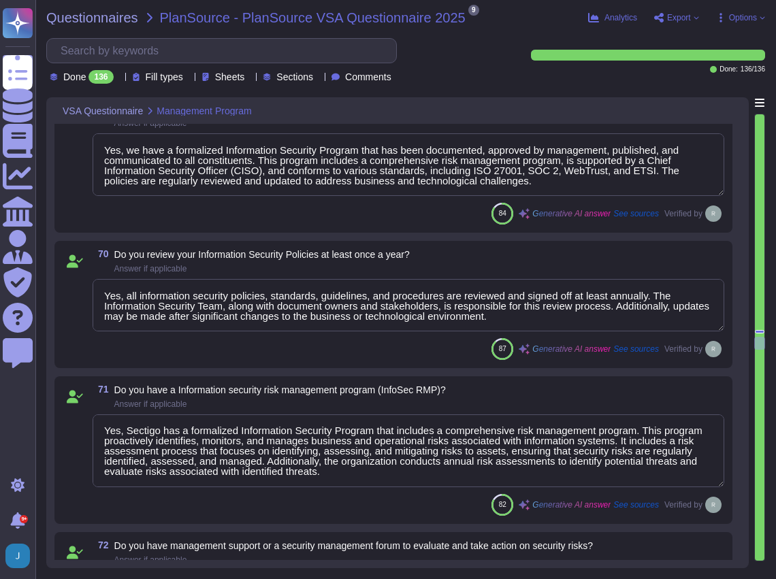
type textarea "The latest Information Security policy is attached as Information_Security_Poli…"
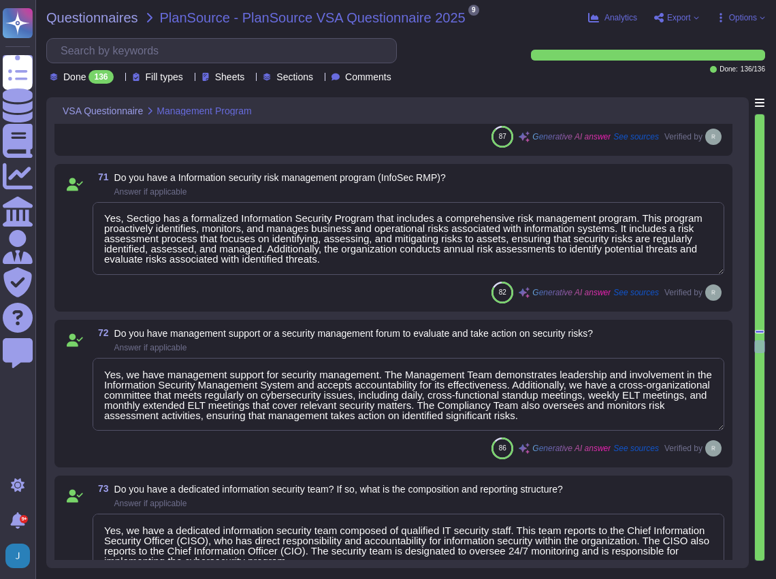
type textarea "Yes, our information security and privacy policies align with industry standard…"
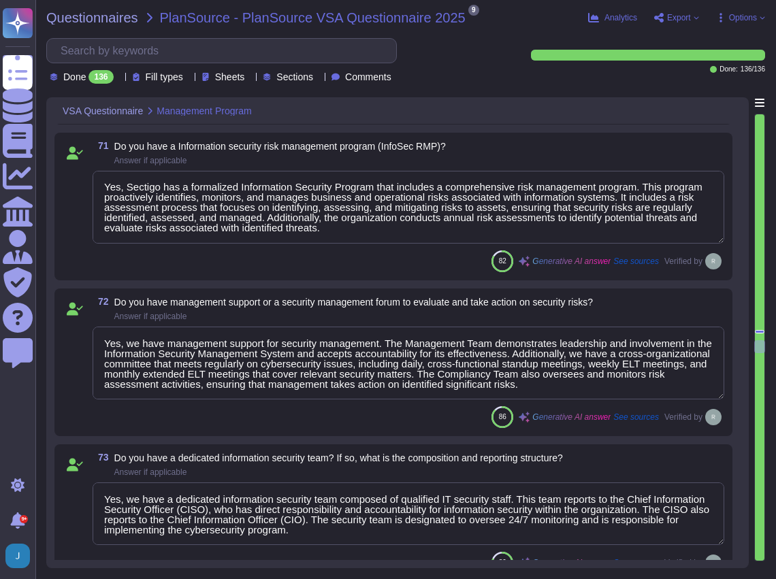
scroll to position [10746, 0]
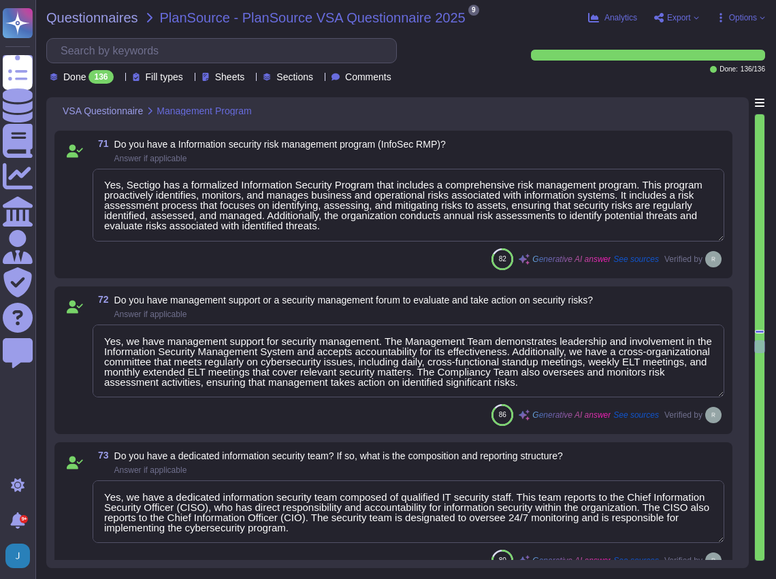
type textarea "Yes, our company has a formal exception management process for handling deviati…"
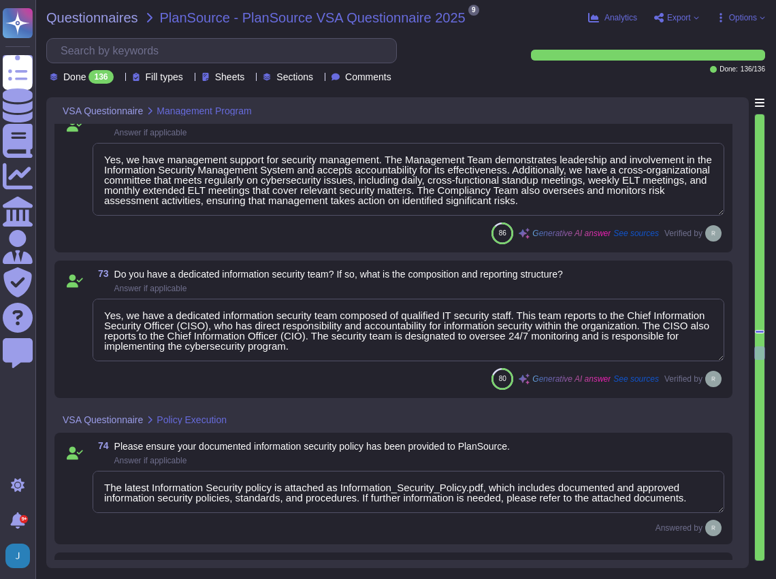
scroll to position [1, 0]
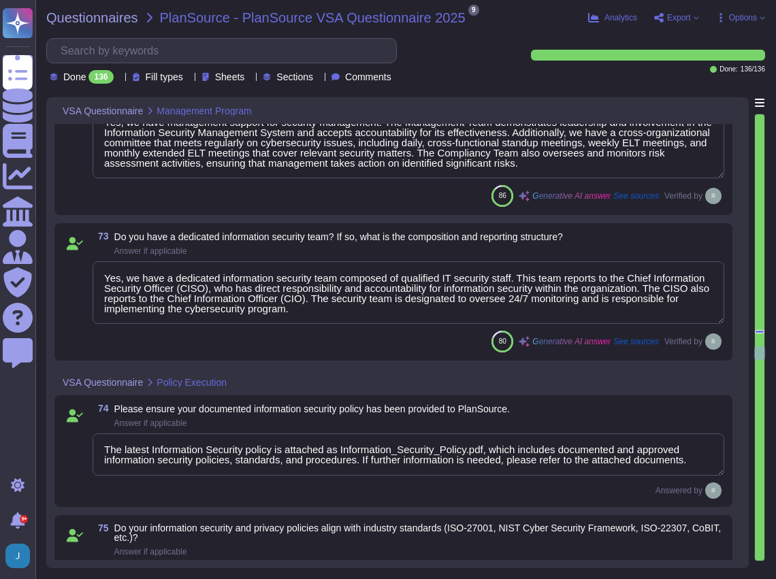
type textarea "Yes, a formal disciplinary process is established for employees who violate sec…"
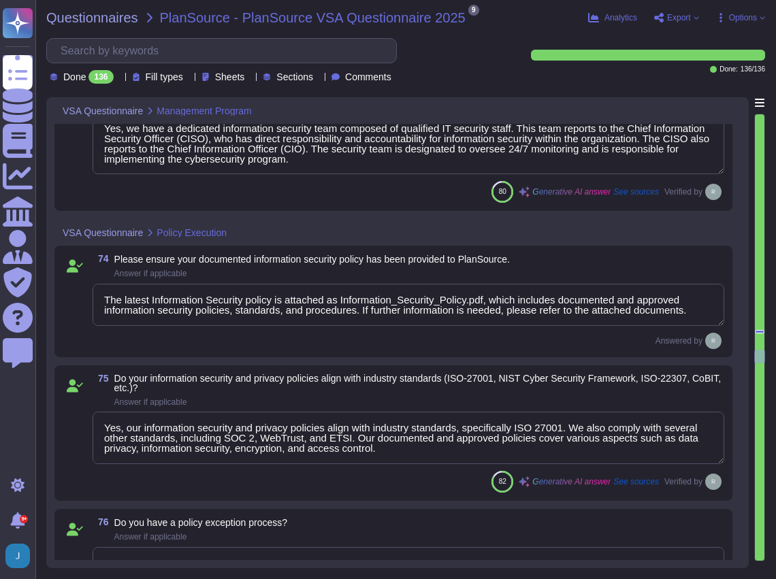
type textarea "All employees, including contractors, undergo background checks before their fi…"
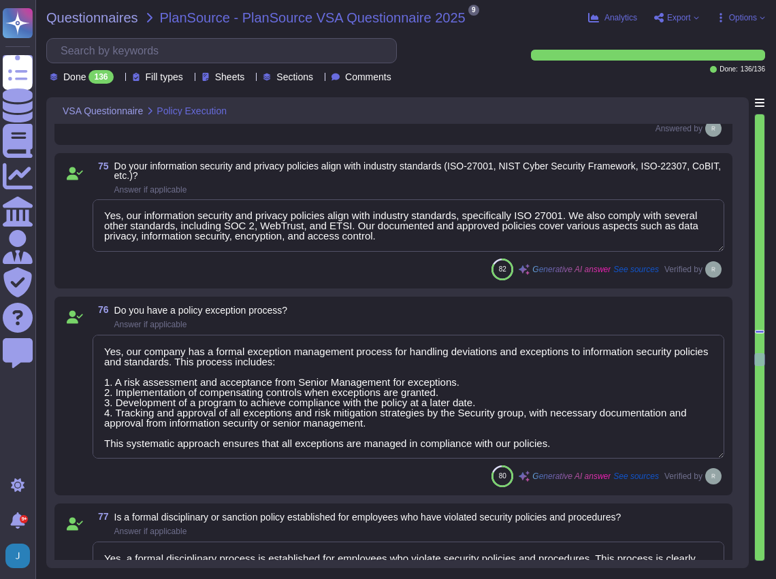
type textarea "Yes, all personnel with access to client, confidential, or proprietary informat…"
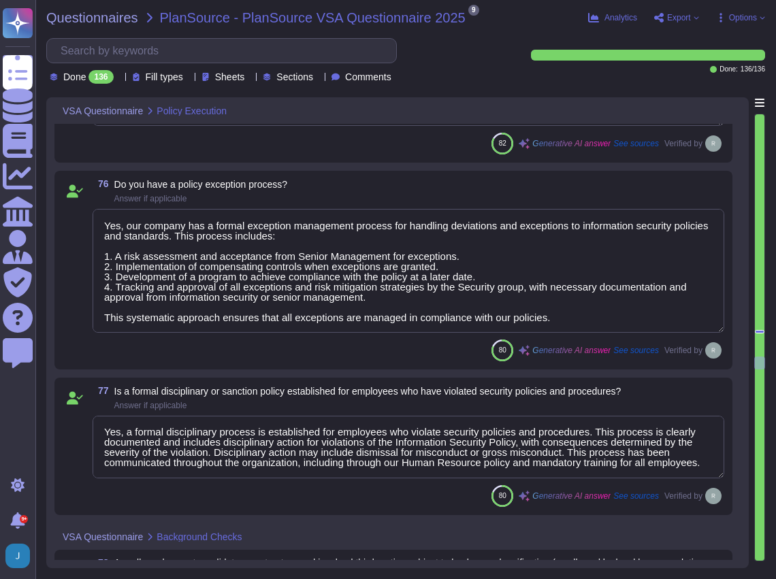
type textarea "Yes, all personnel are required to sign acceptance of their security and privac…"
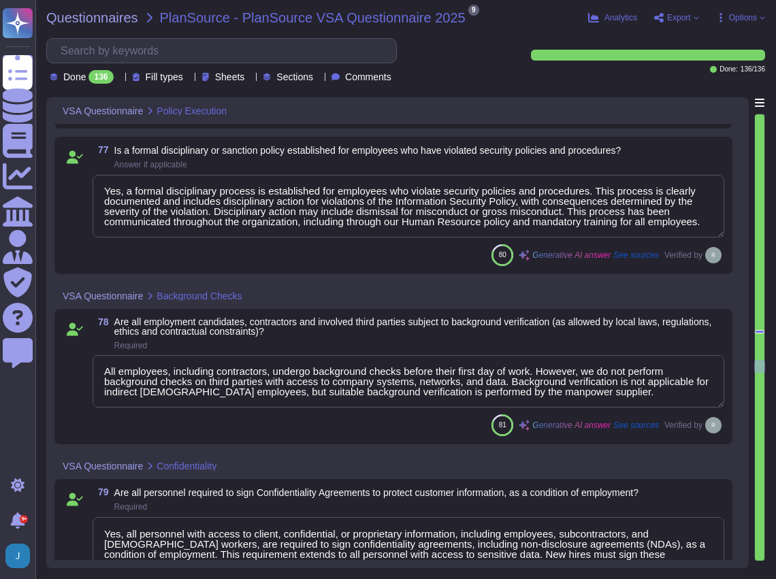
type textarea "Yes, Sectigo has documented procedures in place to govern changes in employment…"
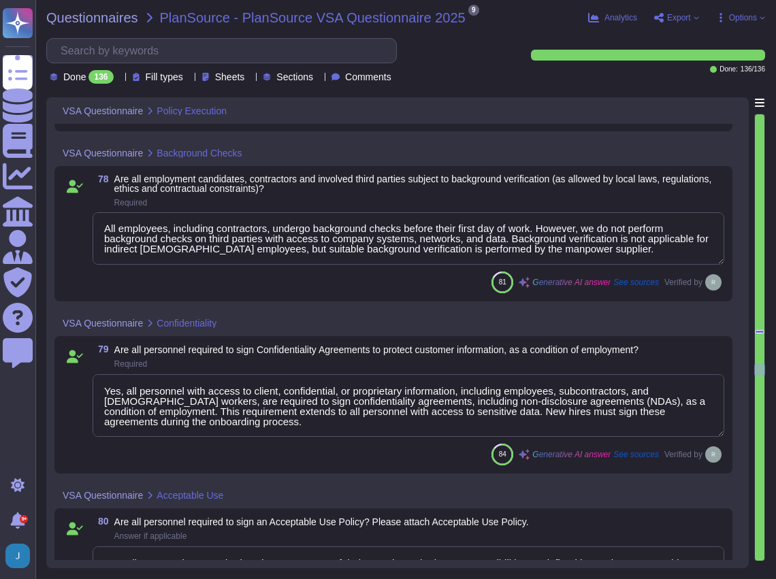
type textarea "Yes, we perform network security testing, which includes both internal and exte…"
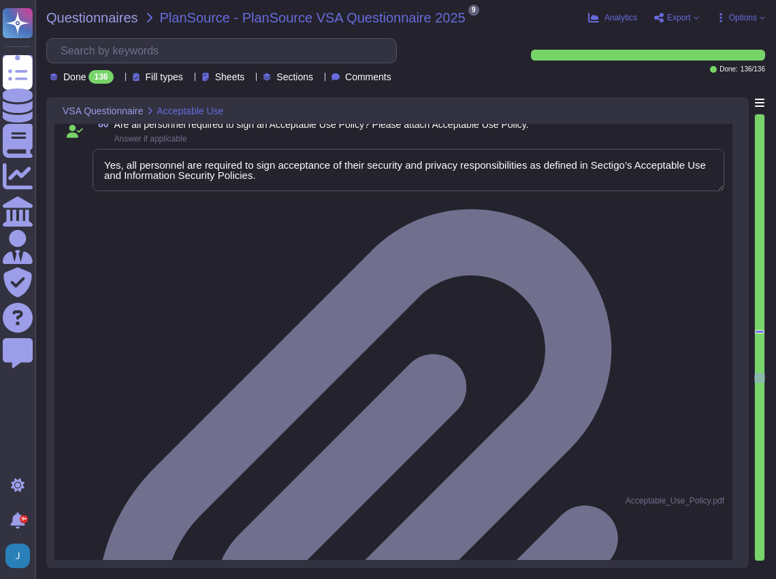
type textarea "Yes, we perform application security testing as part of our comprehensive secur…"
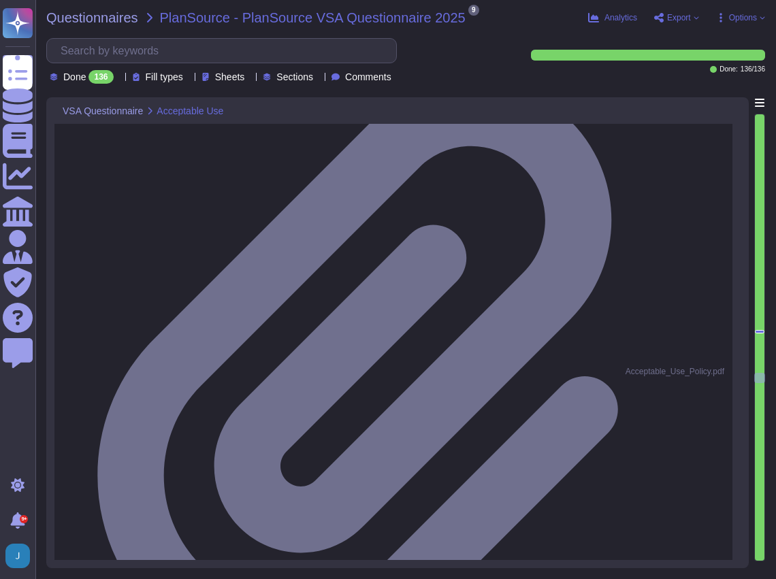
scroll to position [12289, 0]
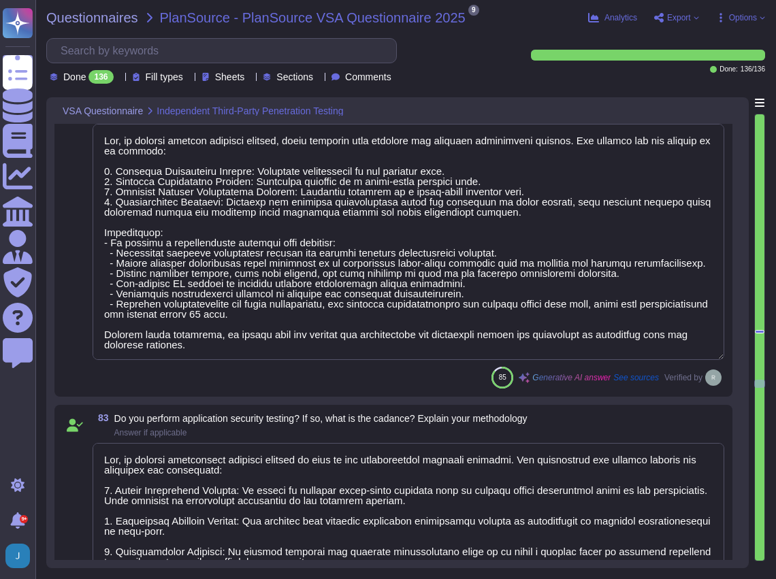
type textarea "Sectigo's network vulnerability management processes and procedures are designe…"
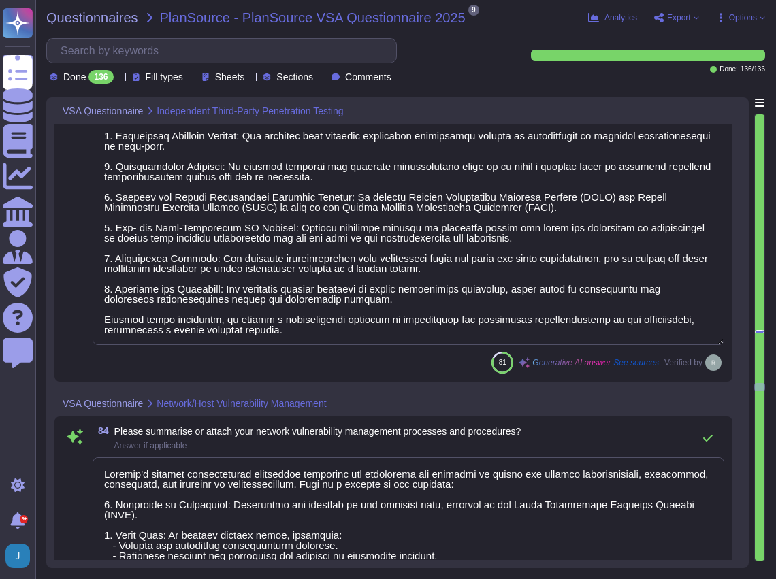
scroll to position [12924, 0]
type textarea "We utilize the following tools for vulnerability management: 1. Qualys - for ex…"
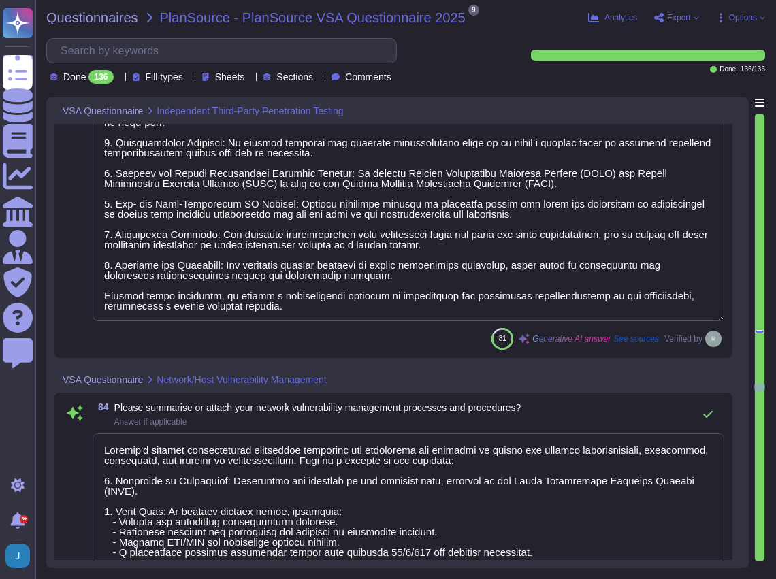
scroll to position [12970, 0]
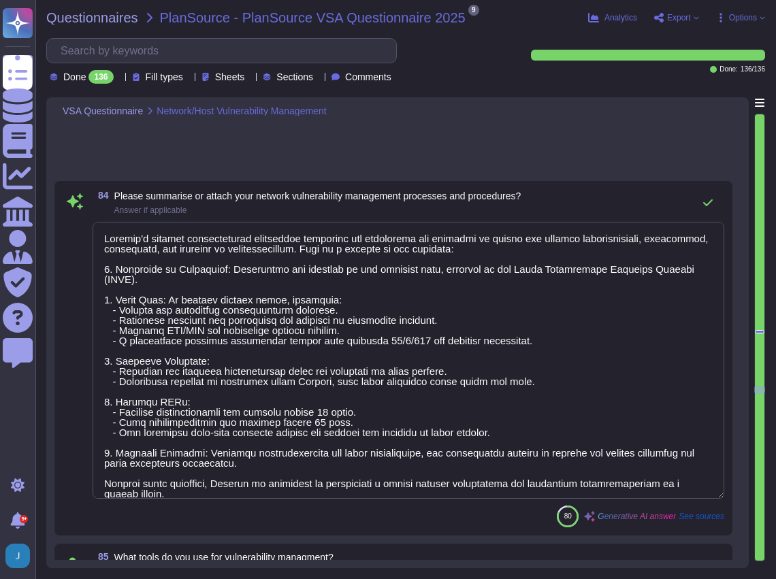
type textarea "Sectigo's application vulnerability management program includes the following k…"
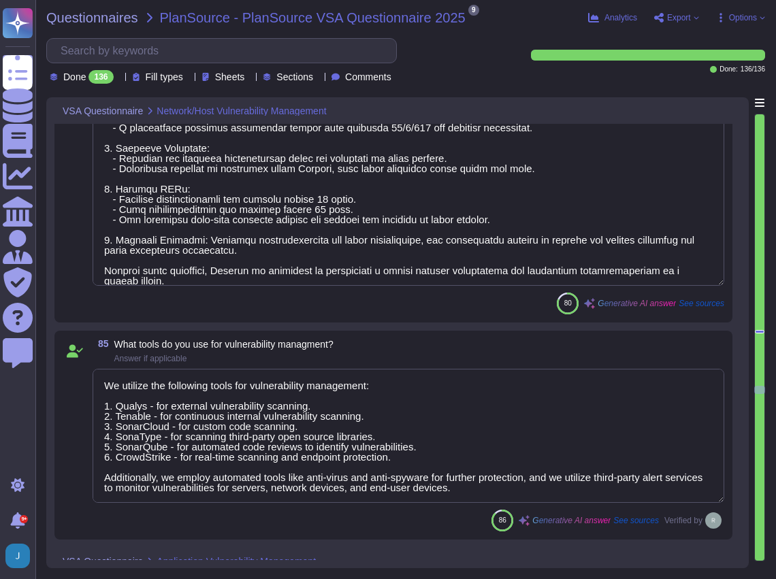
scroll to position [13423, 0]
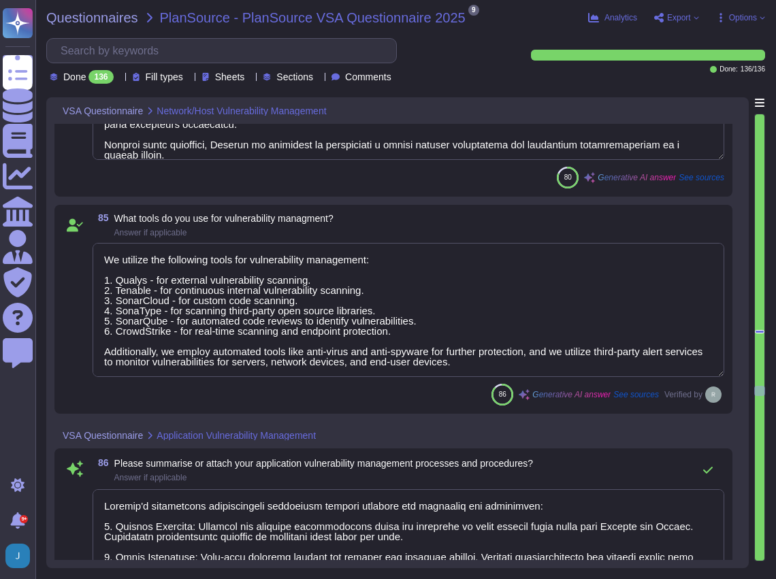
type textarea "We utilize the following tools for application vulnerability management: 1. Qua…"
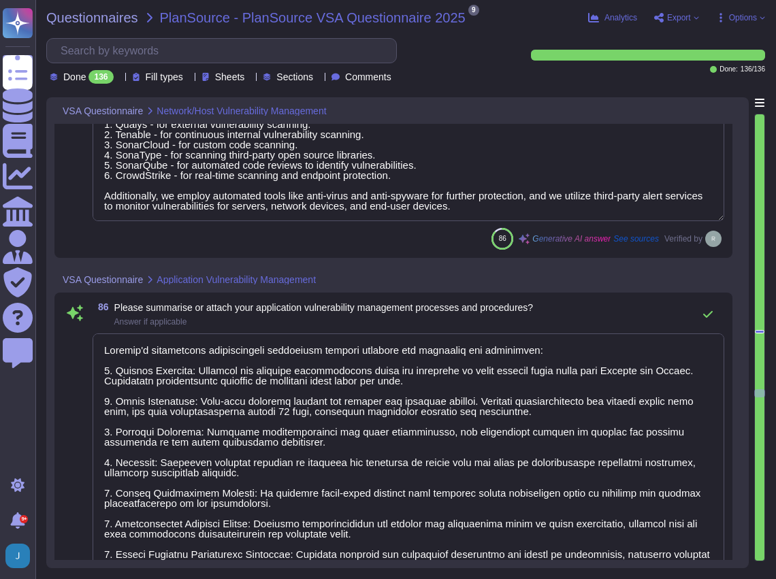
type textarea "We regularly evaluate patches and updates for our infrastructure through a stru…"
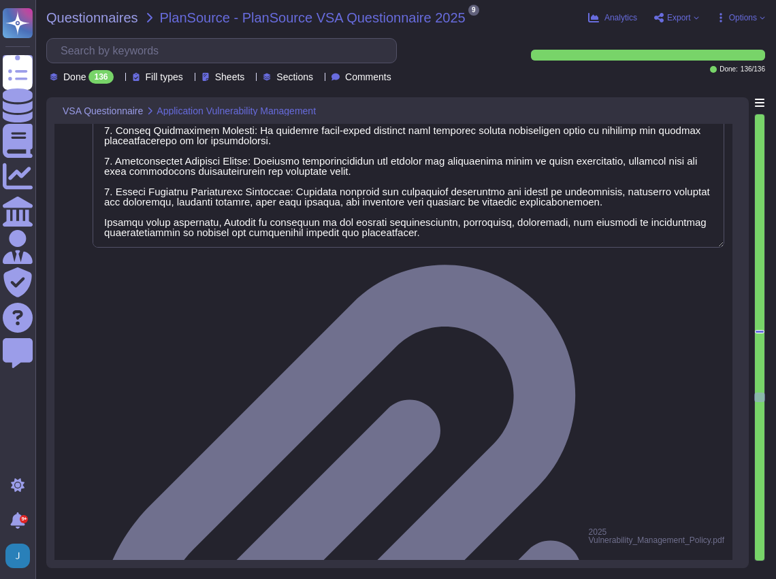
scroll to position [13967, 0]
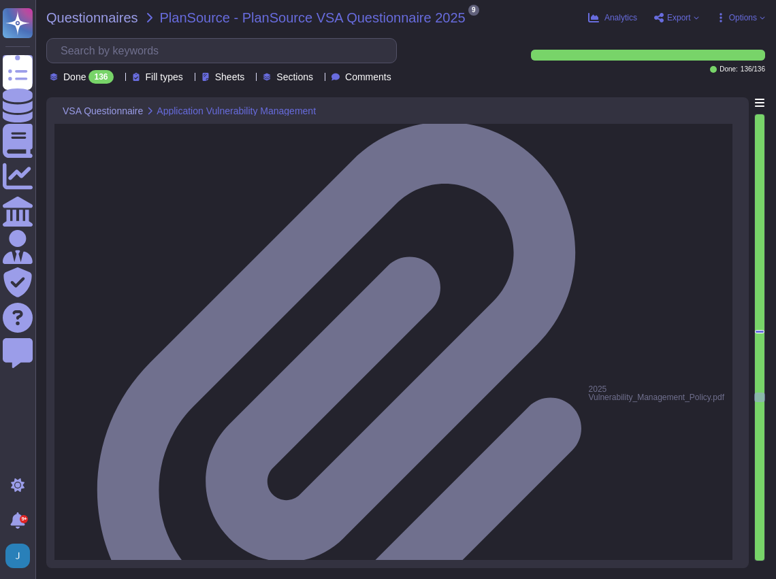
type textarea "Yes, we have established a bug bounty program."
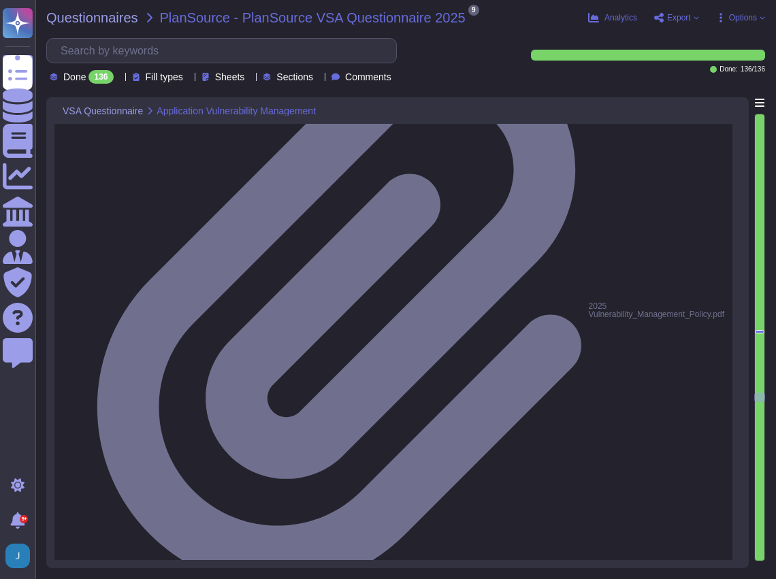
scroll to position [14195, 0]
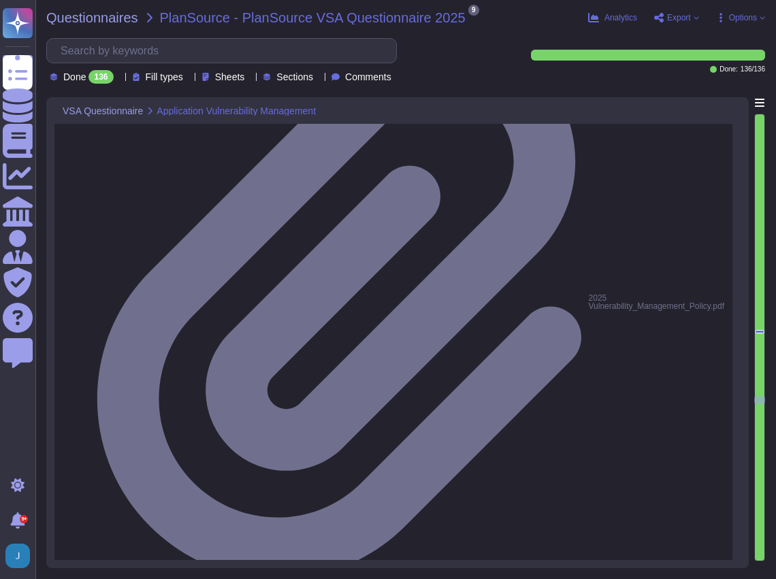
type textarea "Yes, all laptops are configured for PKI-based access, and they are required to …"
click at [676, 22] on span "Export" at bounding box center [679, 18] width 24 height 8
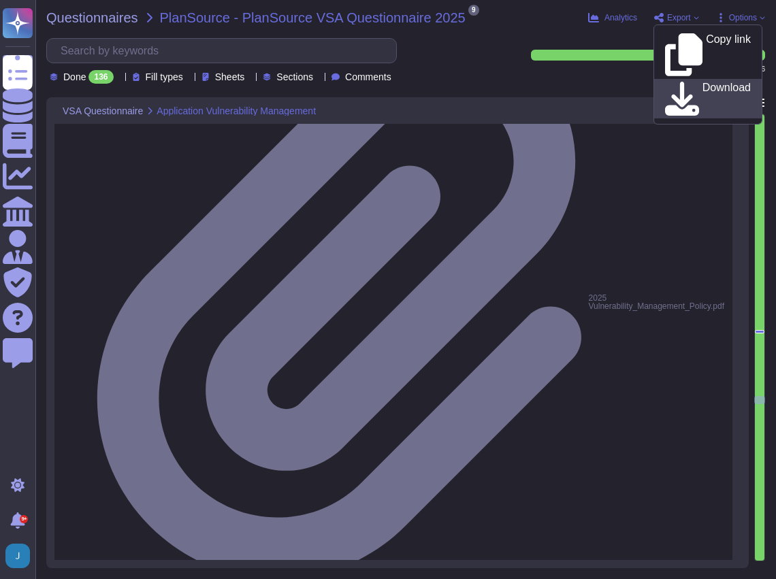
click at [702, 82] on p "Download" at bounding box center [726, 98] width 48 height 33
